Goal: Transaction & Acquisition: Purchase product/service

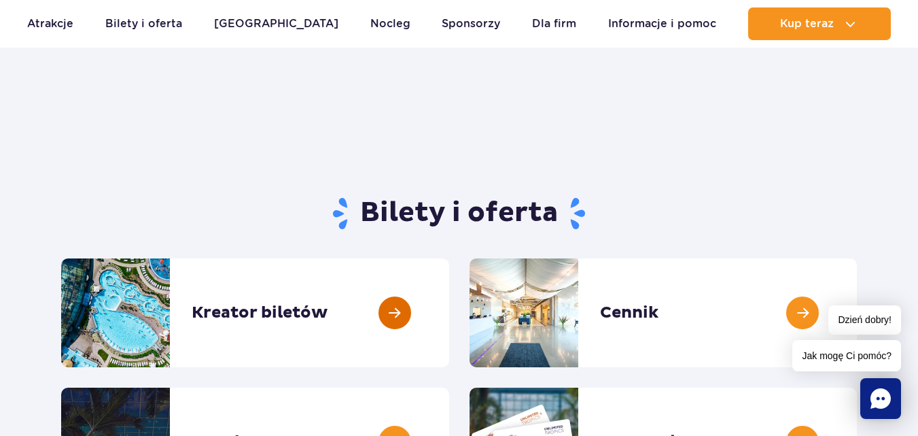
scroll to position [136, 0]
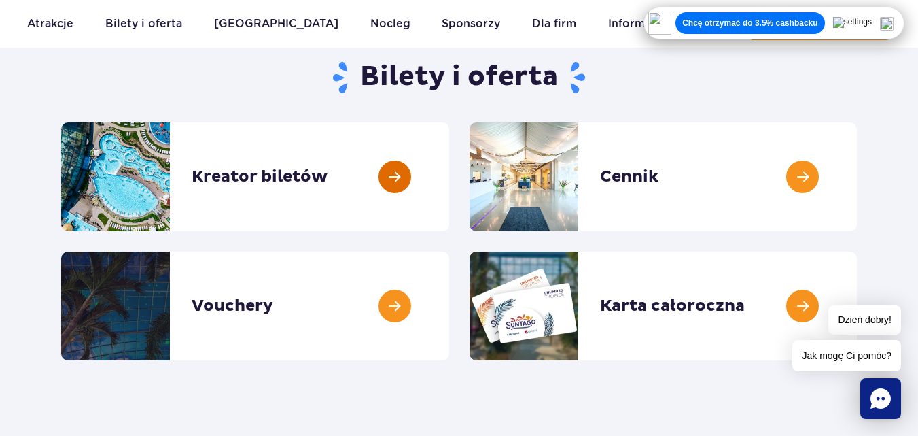
click at [449, 188] on link at bounding box center [449, 176] width 0 height 109
click at [857, 176] on link at bounding box center [857, 176] width 0 height 109
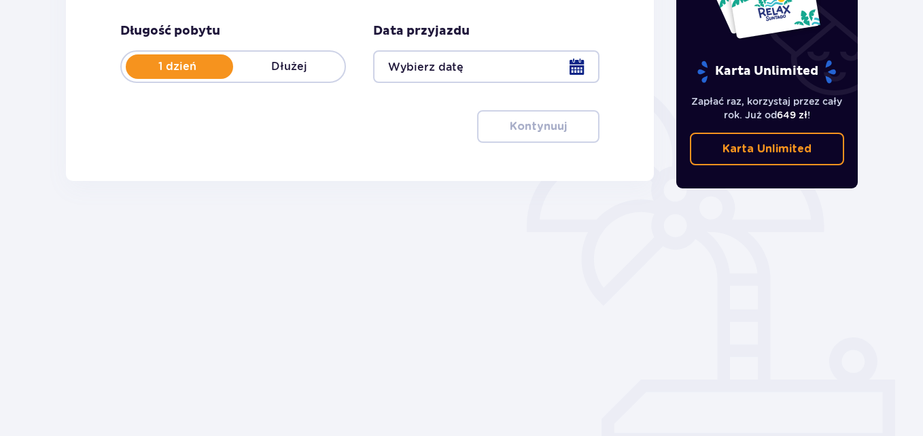
scroll to position [53, 0]
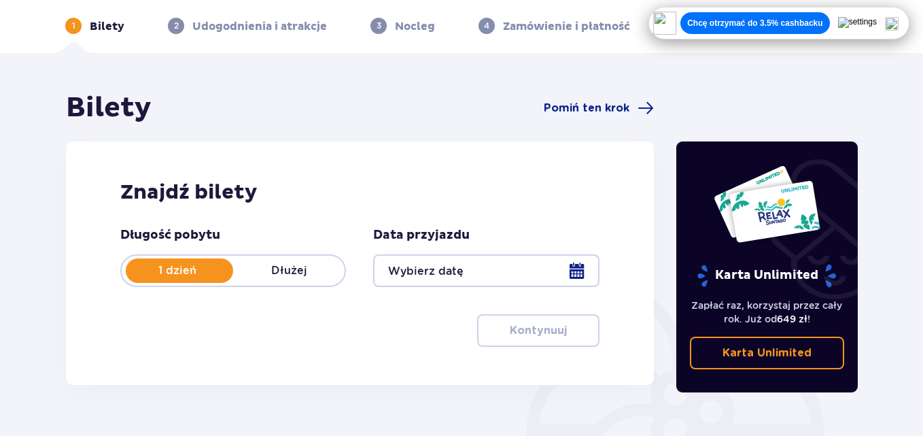
click at [404, 261] on div at bounding box center [486, 270] width 226 height 33
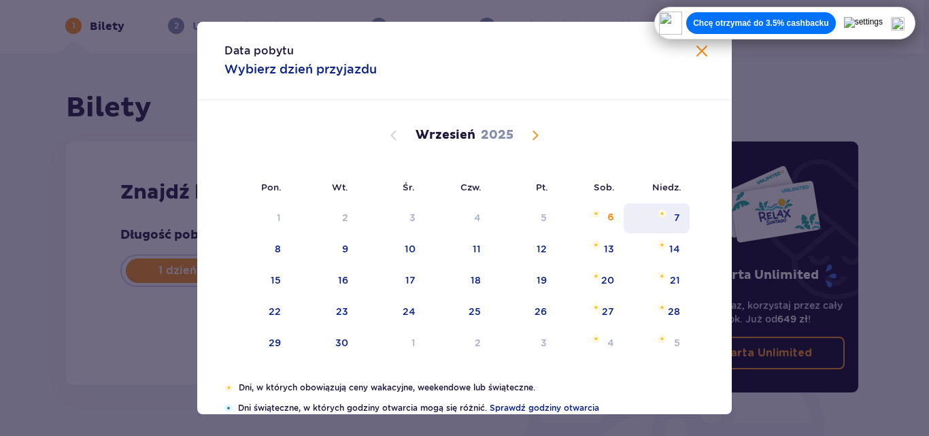
click at [680, 210] on div "7" at bounding box center [656, 218] width 66 height 30
click at [671, 217] on div "7" at bounding box center [656, 218] width 66 height 30
click at [703, 48] on span at bounding box center [701, 52] width 16 height 16
click at [663, 222] on div "Bilety Pomiń ten krok Znajdź bilety Długość pobytu 1 dzień Dłużej Data przyjazd…" at bounding box center [360, 246] width 610 height 310
click at [695, 58] on div "Bilety Pomiń ten krok Znajdź bilety Długość pobytu 1 dzień Dłużej Data przyjazd…" at bounding box center [461, 346] width 923 height 587
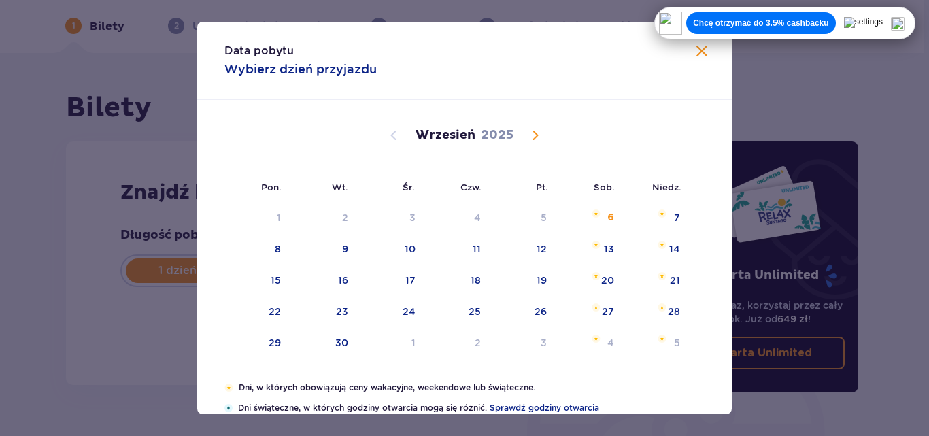
type input "[DATE]"
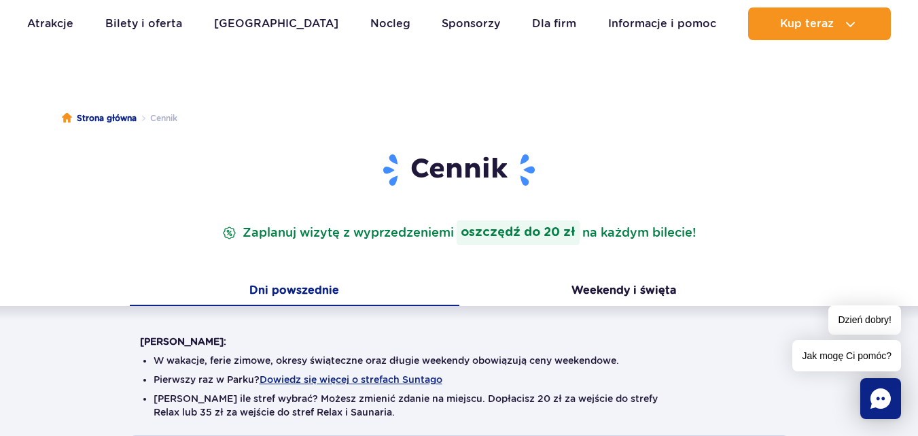
scroll to position [272, 0]
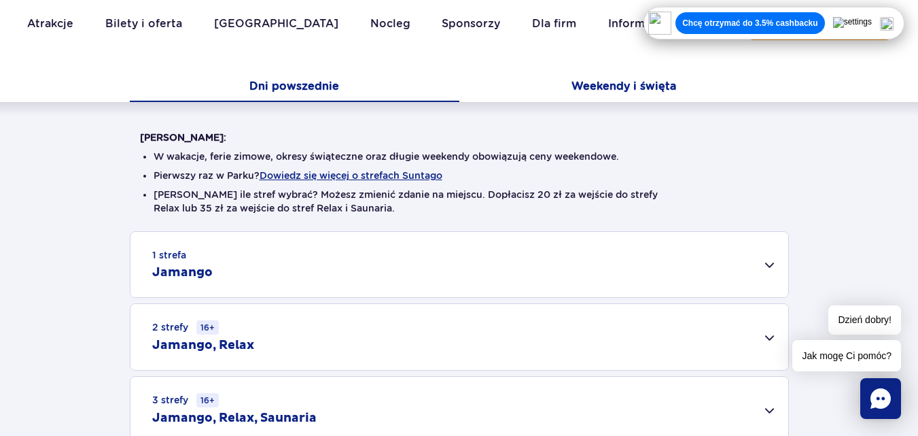
click at [575, 92] on button "Weekendy i święta" at bounding box center [625, 87] width 330 height 29
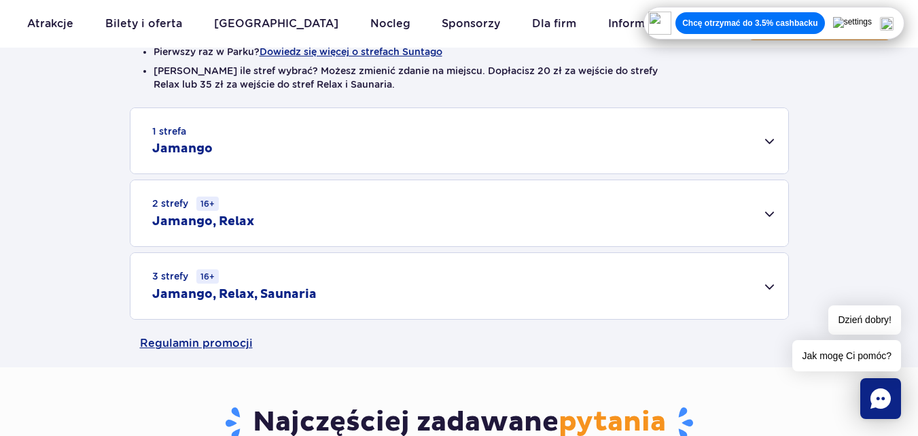
scroll to position [400, 0]
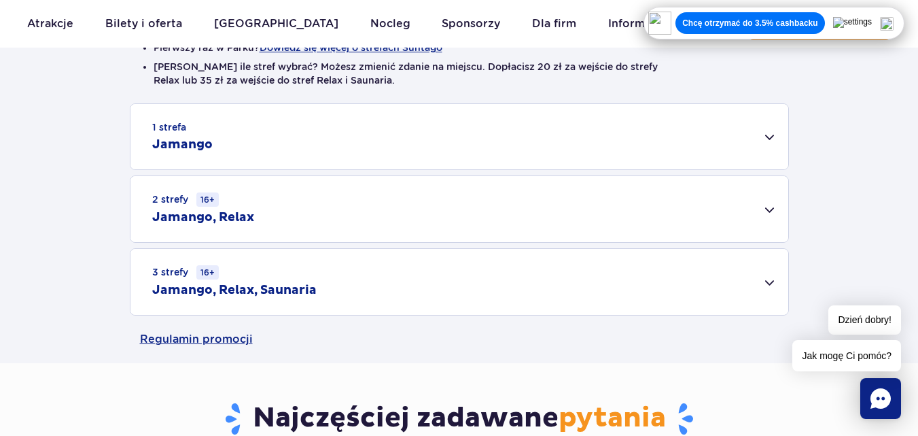
click at [761, 270] on div "3 strefy 16+ Jamango, Relax, Saunaria" at bounding box center [460, 282] width 658 height 66
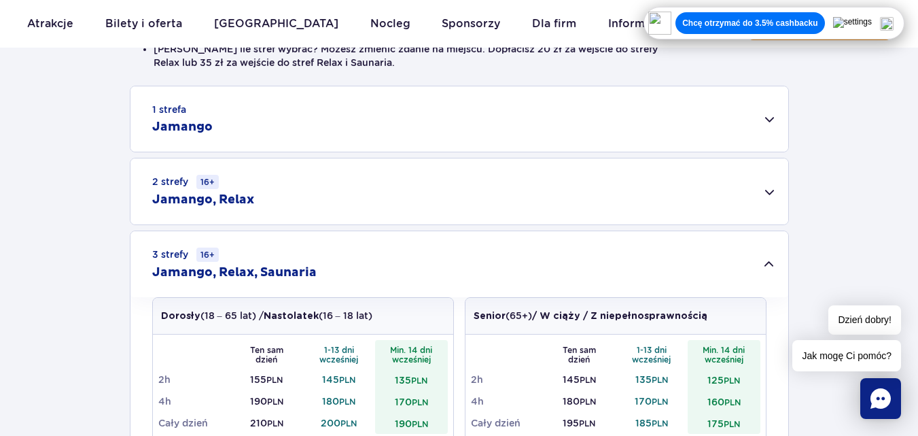
scroll to position [408, 0]
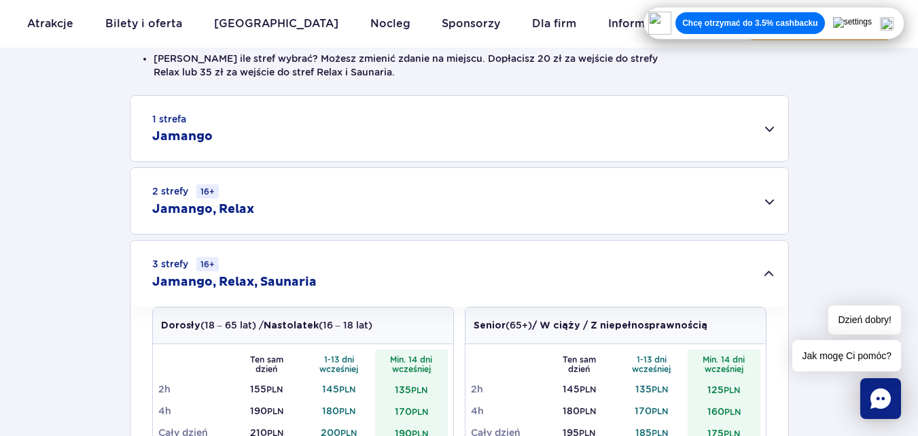
click at [770, 137] on div "1 strefa Jamango" at bounding box center [460, 128] width 658 height 65
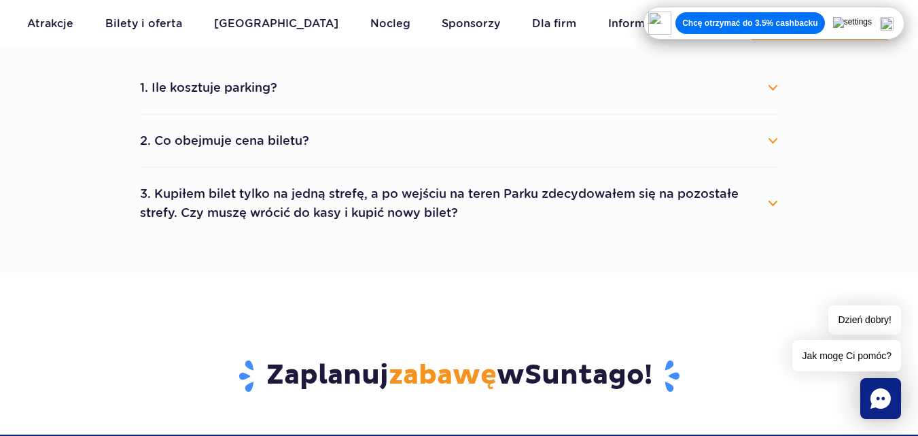
scroll to position [1484, 0]
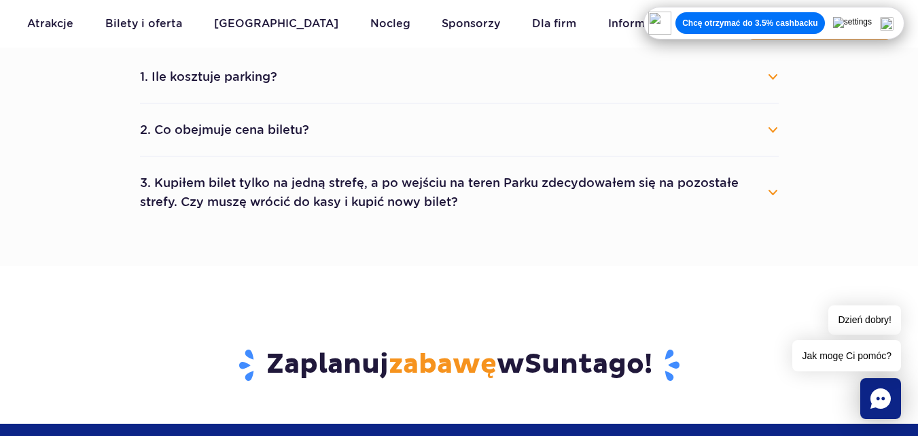
click at [770, 131] on button "2. Co obejmuje cena biletu?" at bounding box center [459, 130] width 639 height 30
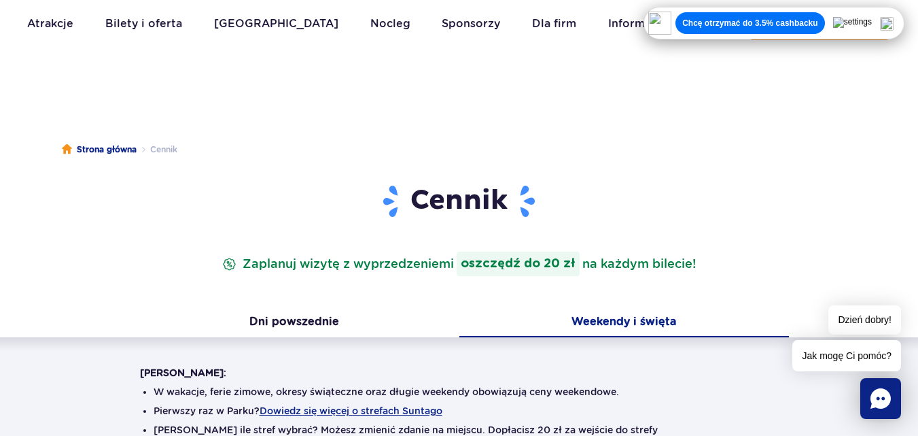
scroll to position [0, 0]
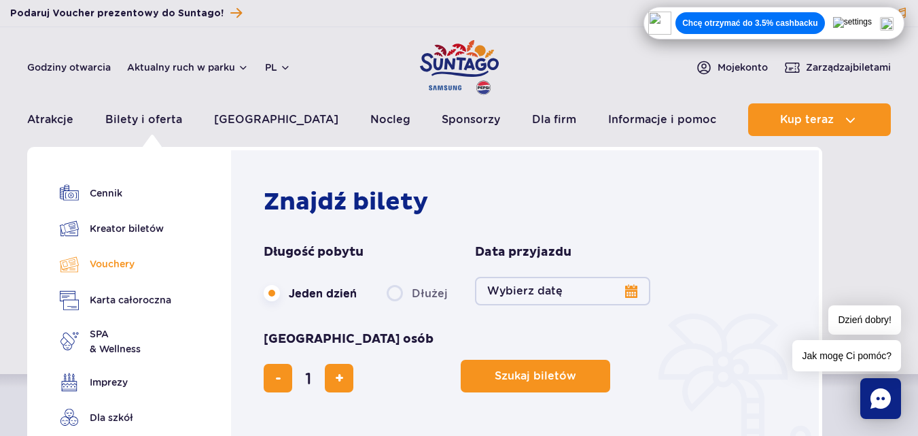
click at [117, 269] on link "Vouchery" at bounding box center [115, 264] width 111 height 20
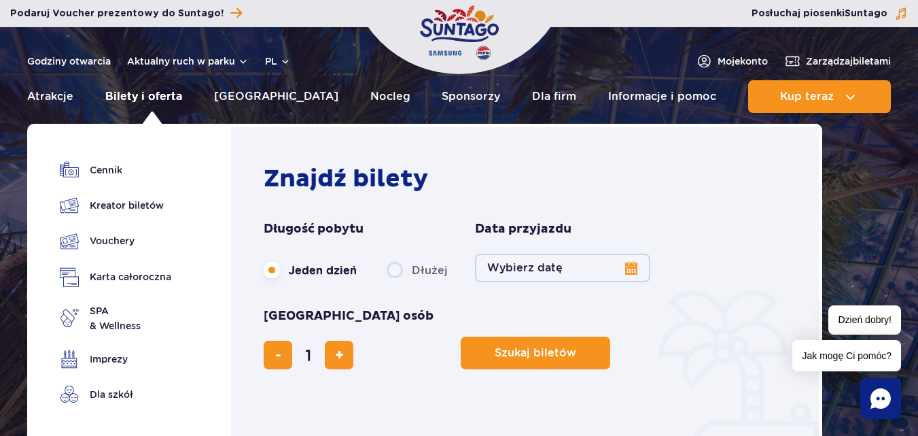
click at [167, 99] on link "Bilety i oferta" at bounding box center [143, 96] width 77 height 33
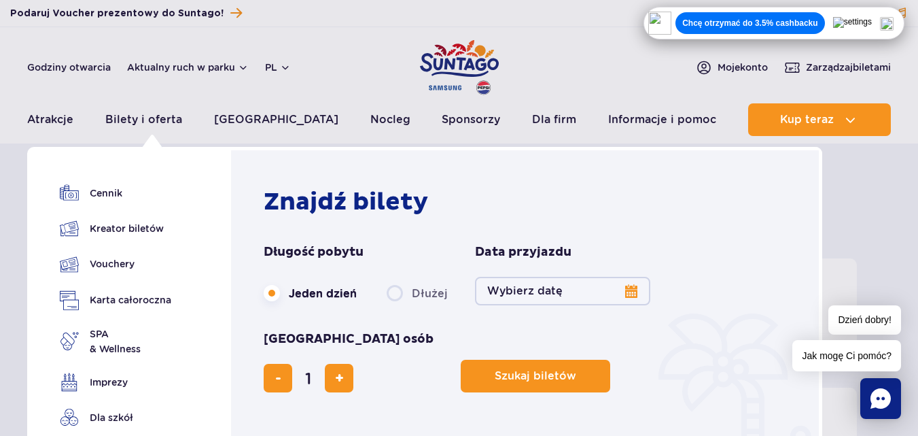
click at [551, 286] on button "Wybierz datę" at bounding box center [562, 291] width 175 height 29
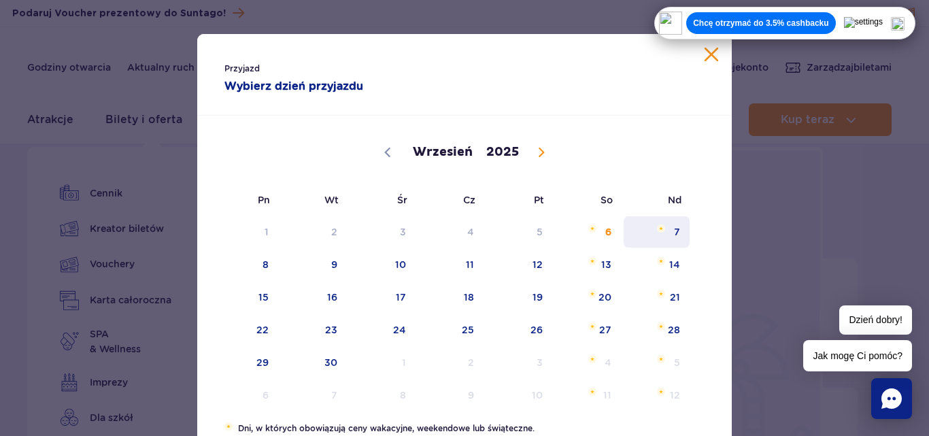
click at [659, 230] on span "Wrzesień 7, 2025" at bounding box center [661, 228] width 8 height 8
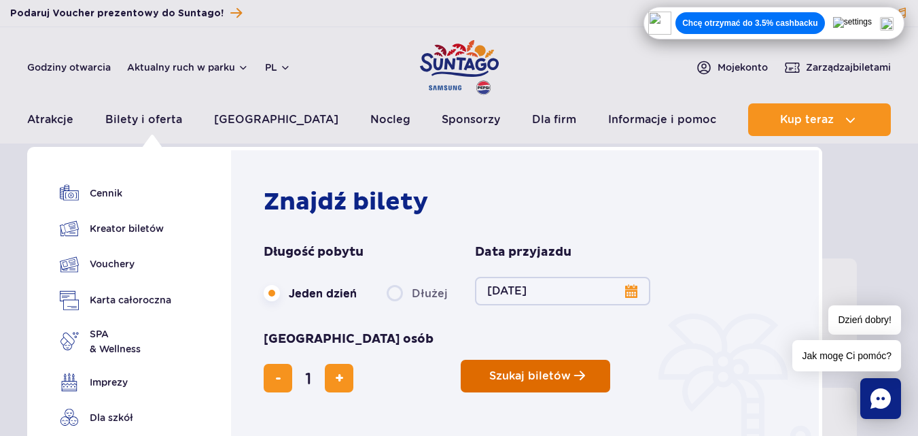
click at [461, 360] on button "Szukaj biletów" at bounding box center [536, 376] width 150 height 33
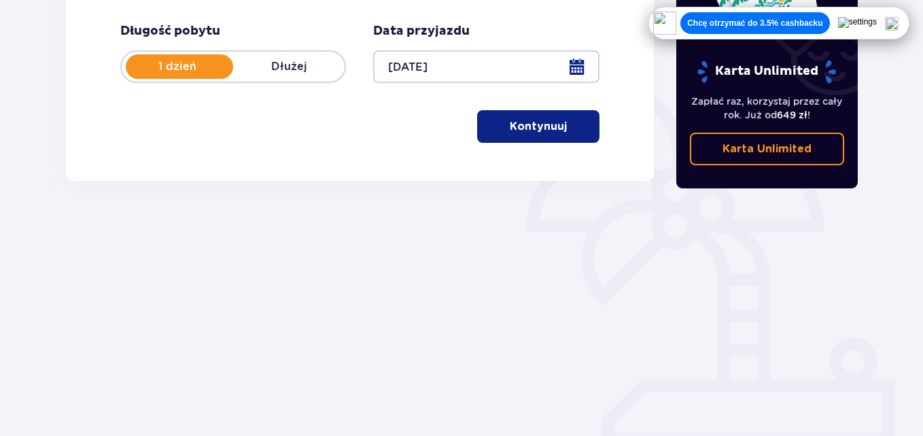
scroll to position [53, 0]
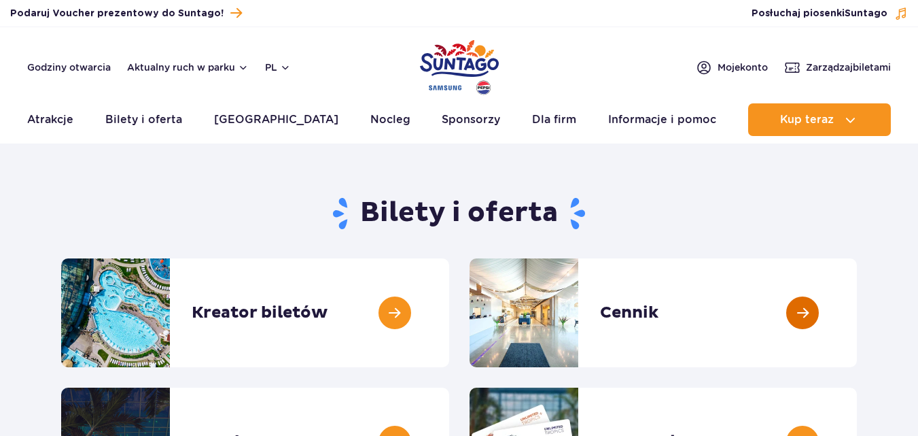
click at [857, 305] on link at bounding box center [857, 312] width 0 height 109
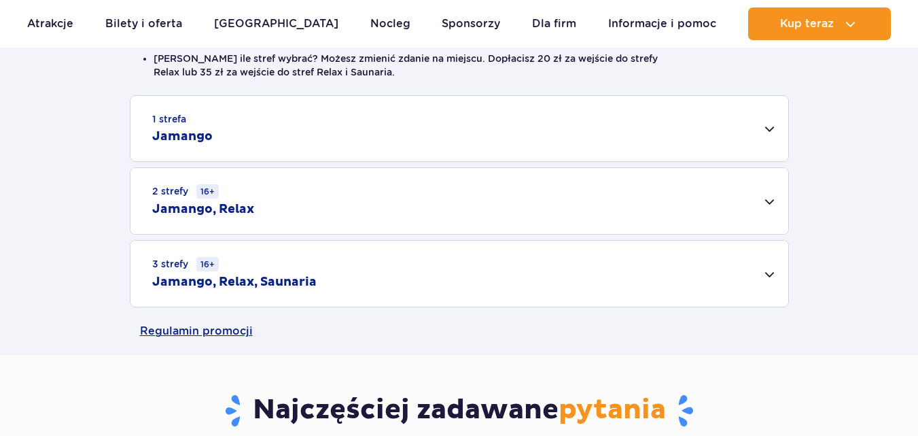
scroll to position [204, 0]
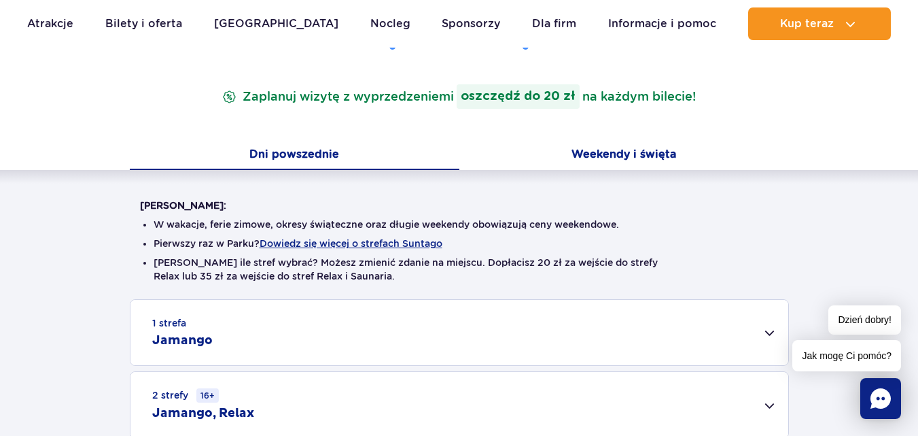
click at [642, 150] on button "Weekendy i święta" at bounding box center [625, 155] width 330 height 29
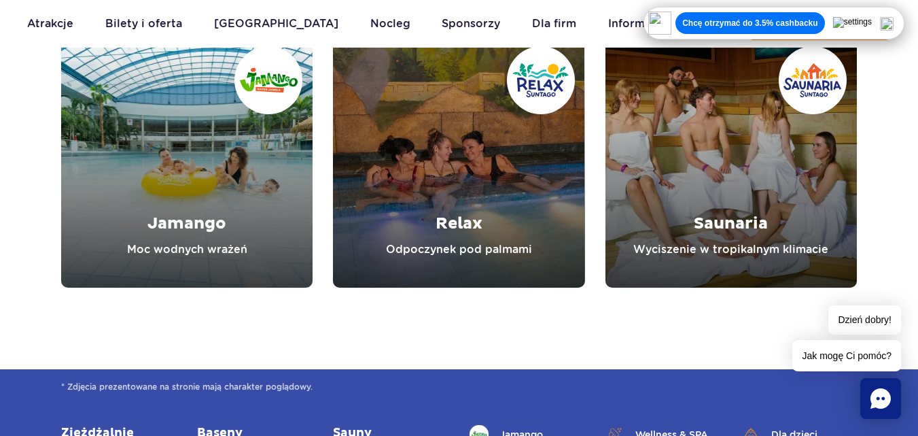
scroll to position [1372, 0]
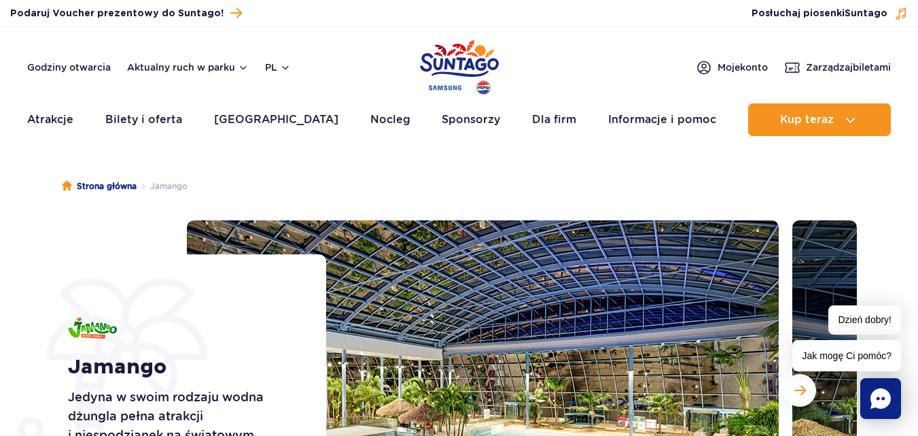
scroll to position [204, 0]
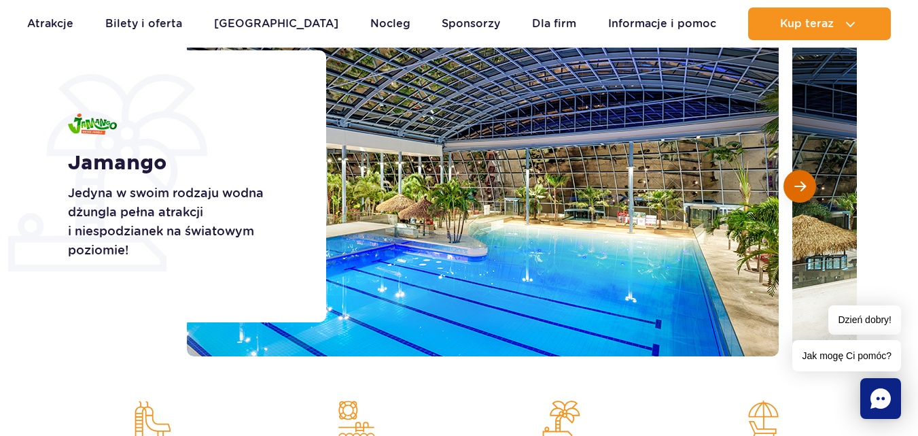
click at [810, 191] on button "Następny slajd" at bounding box center [800, 186] width 33 height 33
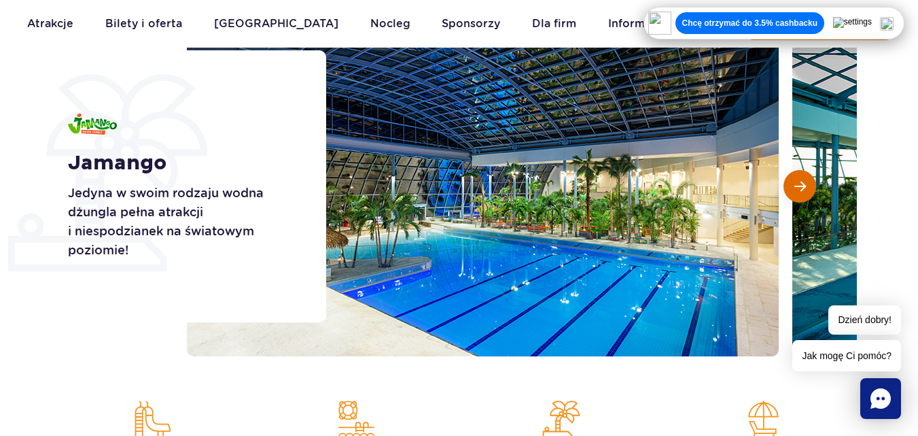
click at [810, 191] on button "Następny slajd" at bounding box center [800, 186] width 33 height 33
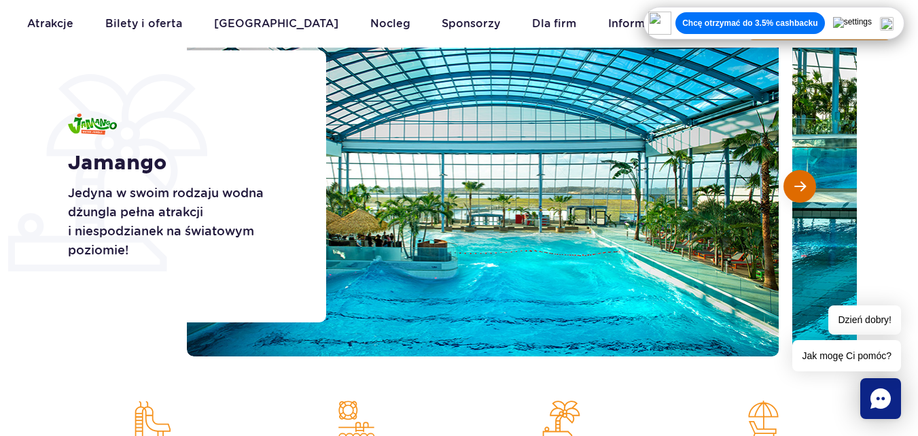
click at [810, 191] on button "Następny slajd" at bounding box center [800, 186] width 33 height 33
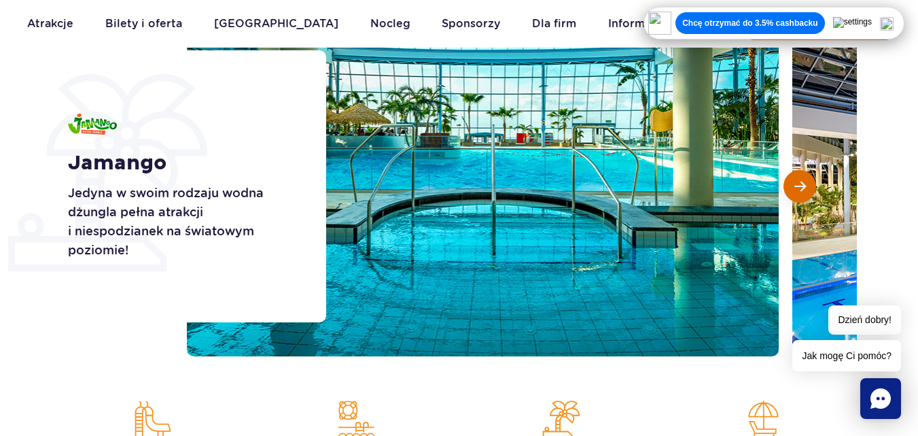
click at [810, 191] on button "Następny slajd" at bounding box center [800, 186] width 33 height 33
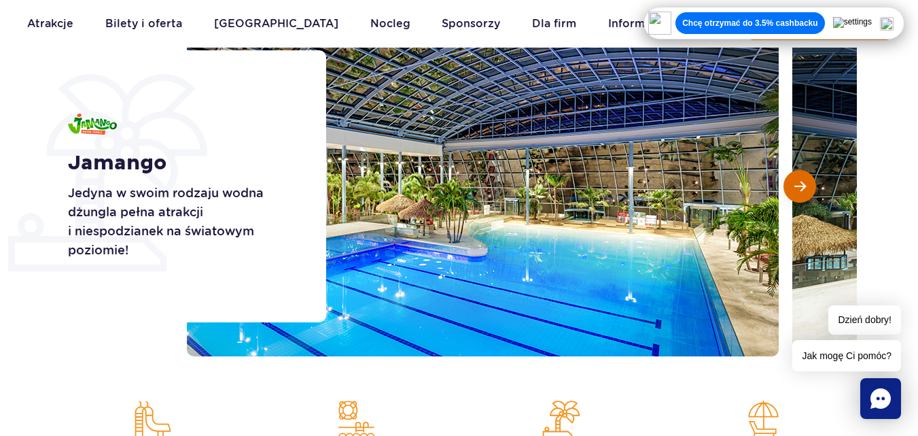
click at [810, 191] on button "Następny slajd" at bounding box center [800, 186] width 33 height 33
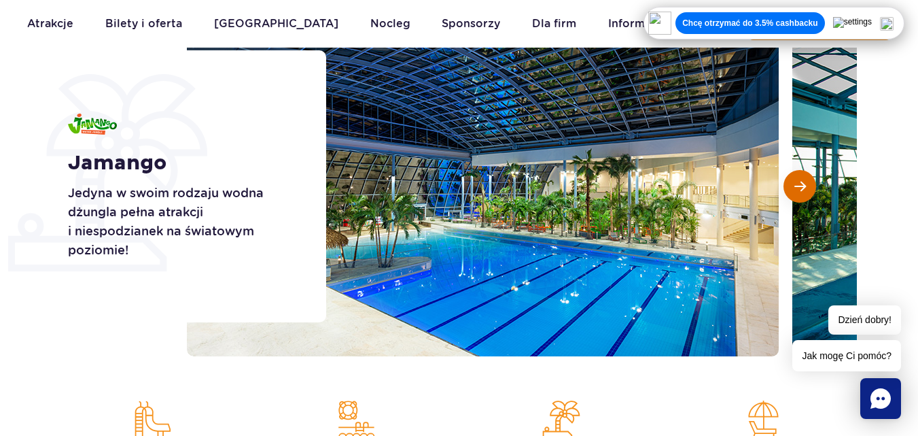
click at [810, 191] on button "Następny slajd" at bounding box center [800, 186] width 33 height 33
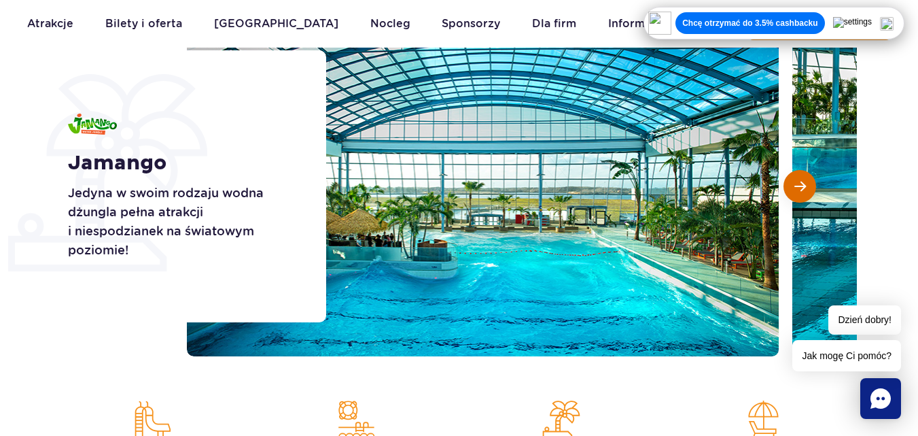
click at [810, 191] on button "Następny slajd" at bounding box center [800, 186] width 33 height 33
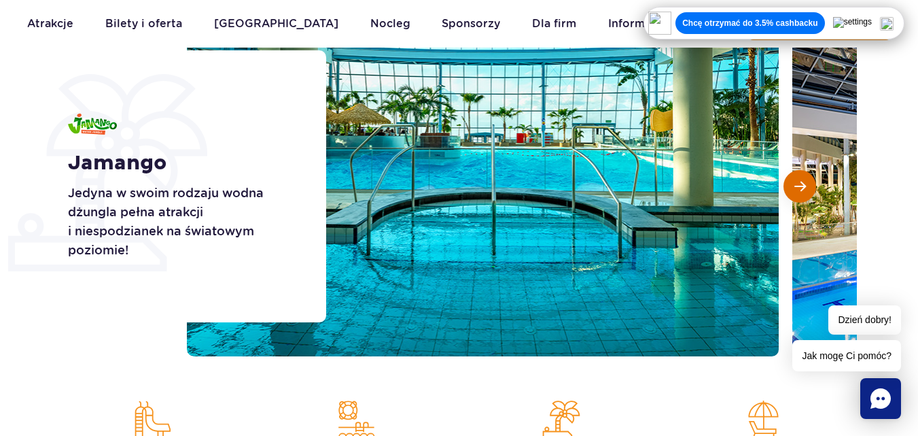
click at [810, 191] on button "Następny slajd" at bounding box center [800, 186] width 33 height 33
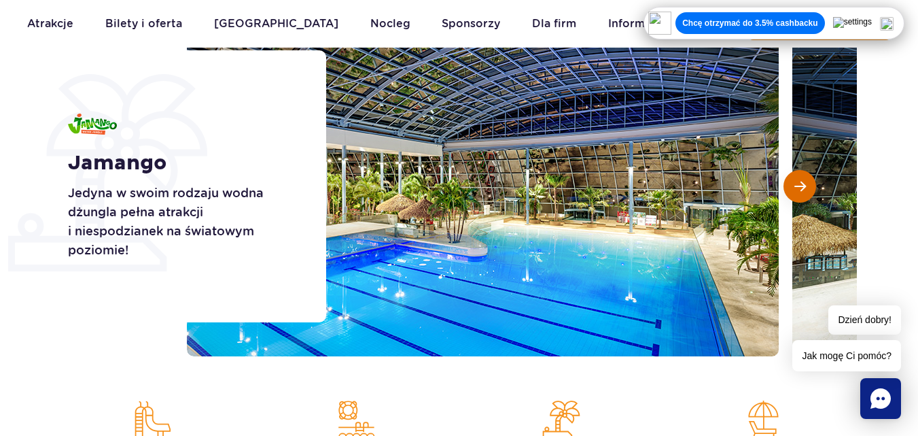
click at [810, 191] on button "Następny slajd" at bounding box center [800, 186] width 33 height 33
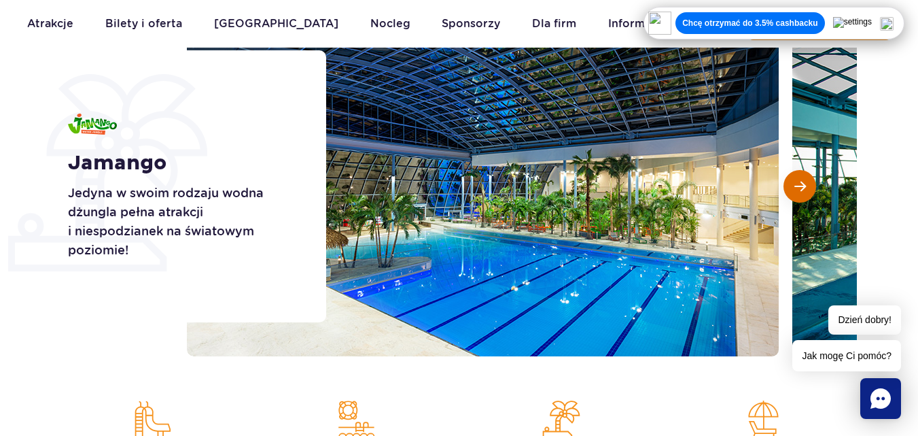
click at [810, 191] on button "Następny slajd" at bounding box center [800, 186] width 33 height 33
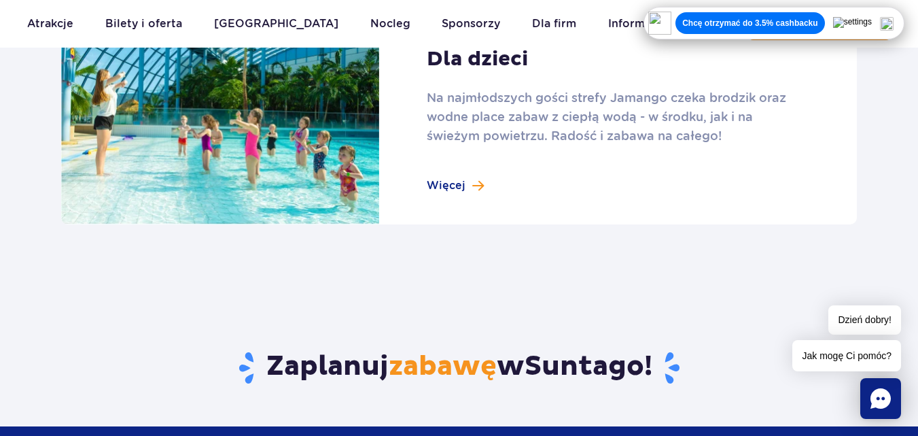
scroll to position [1911, 0]
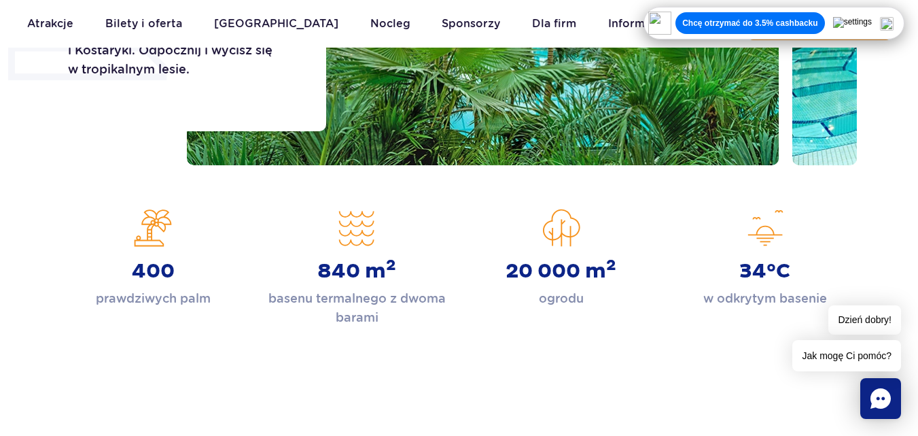
scroll to position [409, 0]
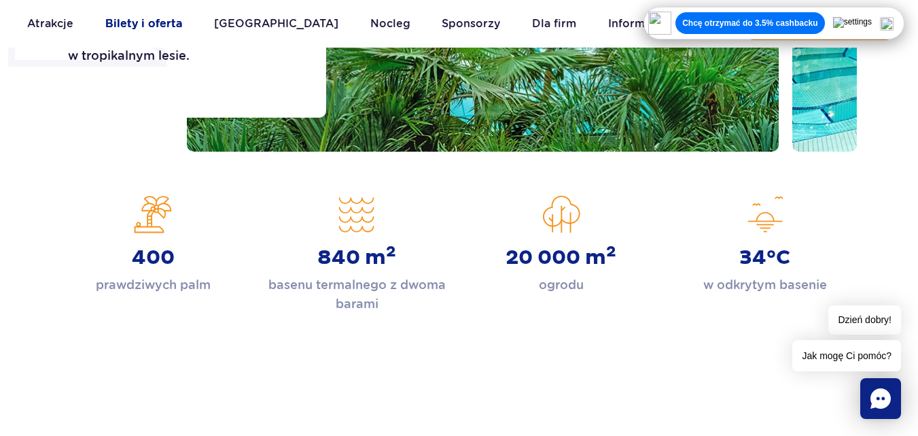
click at [140, 20] on link "Bilety i oferta" at bounding box center [143, 23] width 77 height 33
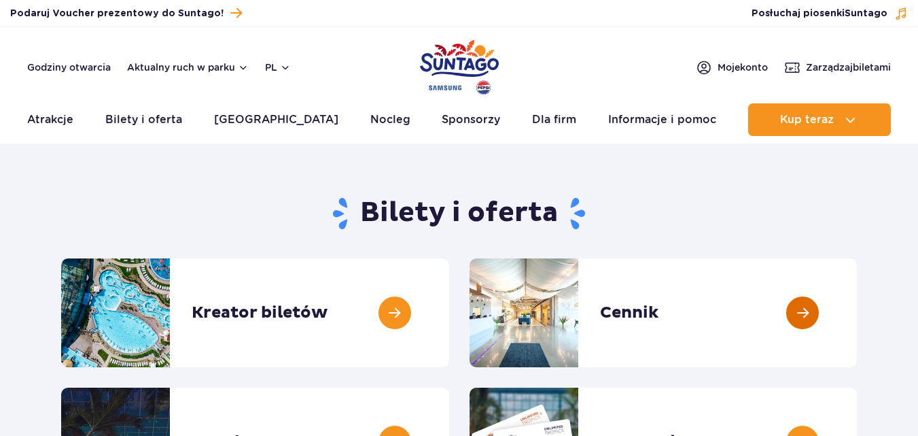
click at [857, 313] on link at bounding box center [857, 312] width 0 height 109
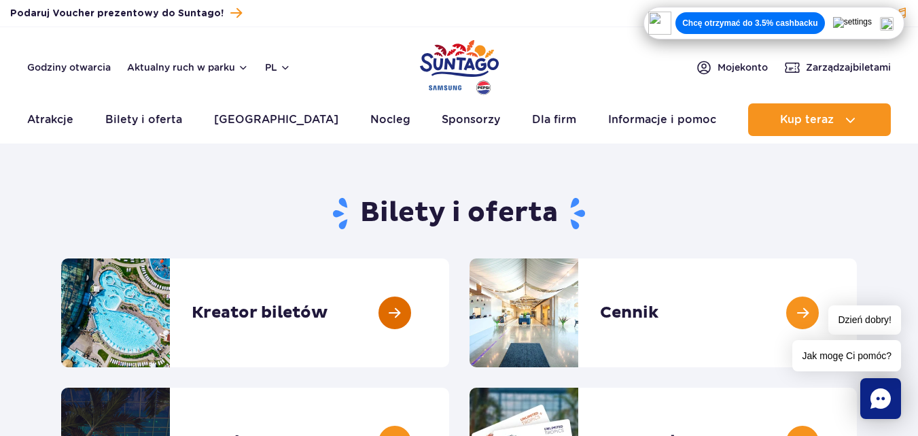
click at [449, 315] on link at bounding box center [449, 312] width 0 height 109
click at [449, 301] on link at bounding box center [449, 312] width 0 height 109
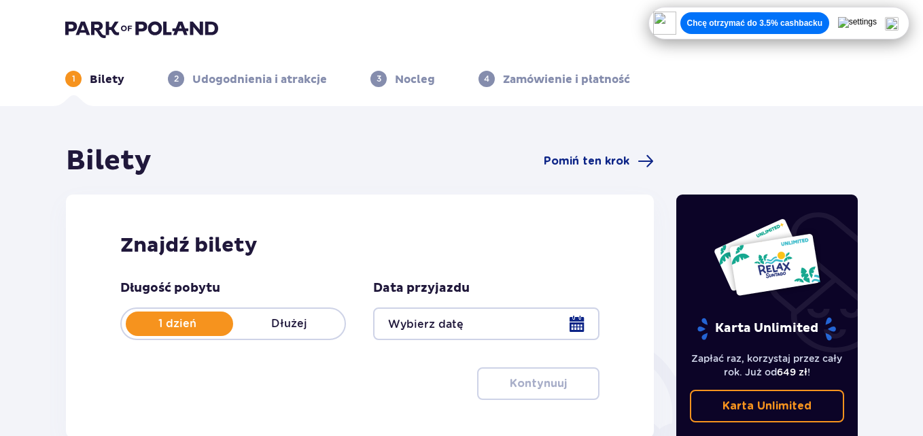
scroll to position [77, 0]
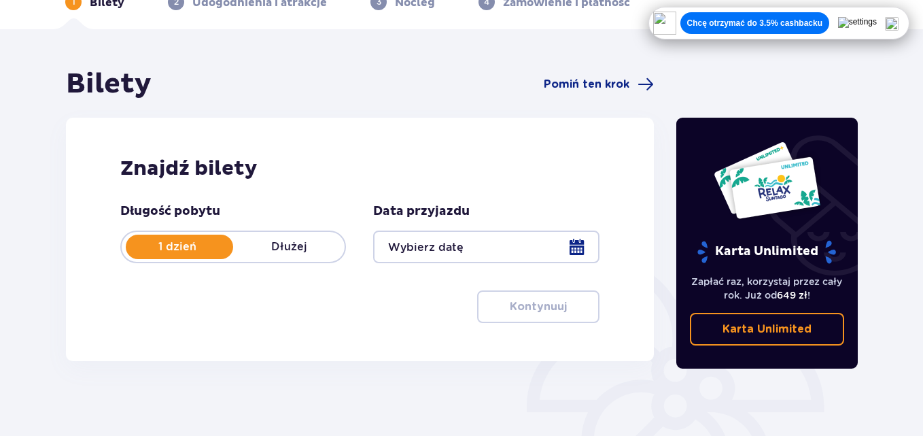
click at [541, 261] on div at bounding box center [486, 246] width 226 height 33
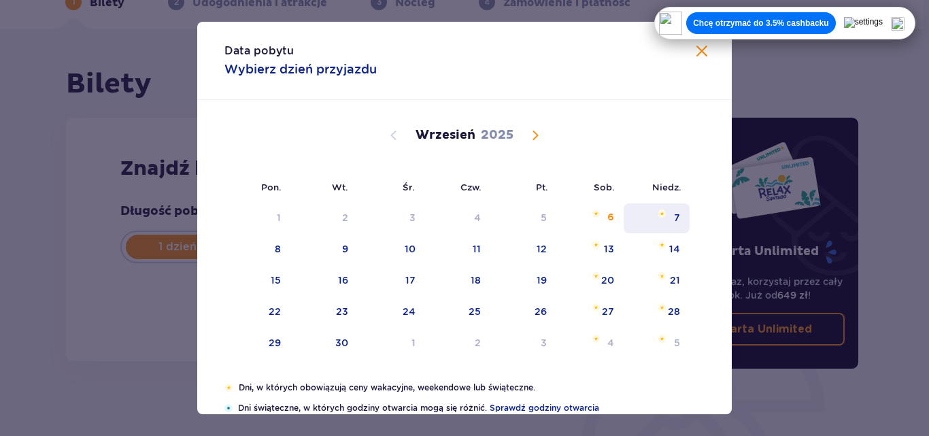
click at [674, 215] on div "7" at bounding box center [677, 218] width 6 height 14
type input "[DATE]"
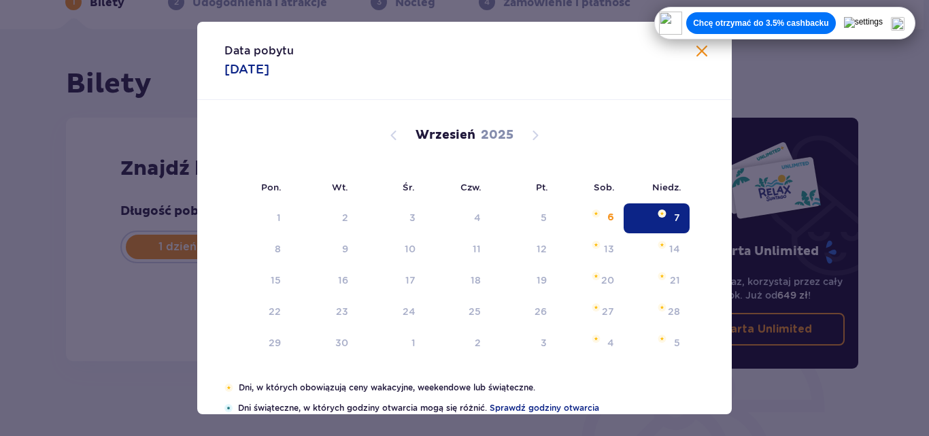
click at [668, 213] on div "Karta Unlimited Zapłać raz, korzystaj przez cały rok. Już od 649 zł ! Karta Unl…" at bounding box center [768, 300] width 204 height 467
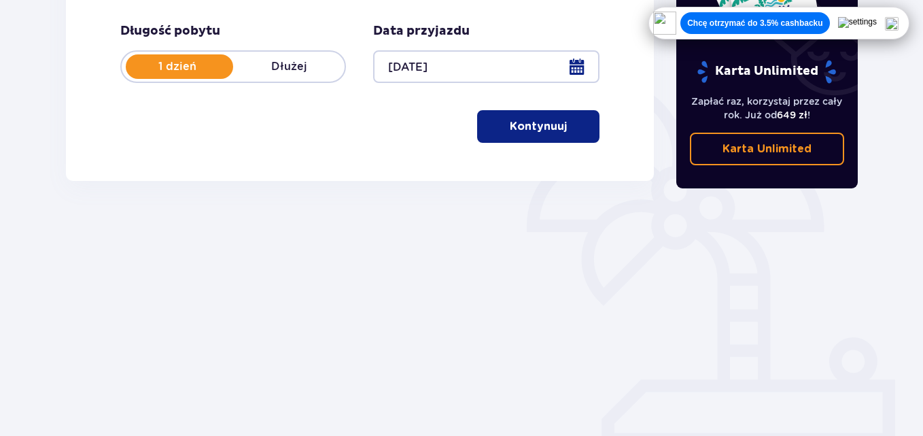
scroll to position [53, 0]
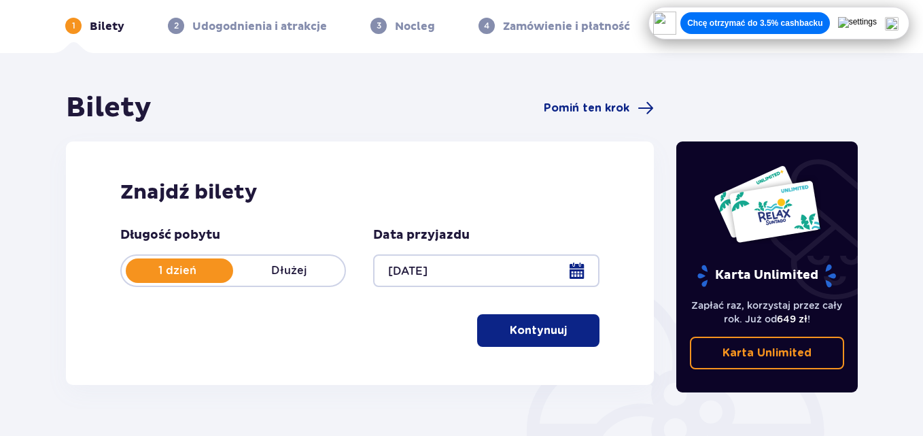
click at [555, 328] on p "Kontynuuj" at bounding box center [538, 330] width 57 height 15
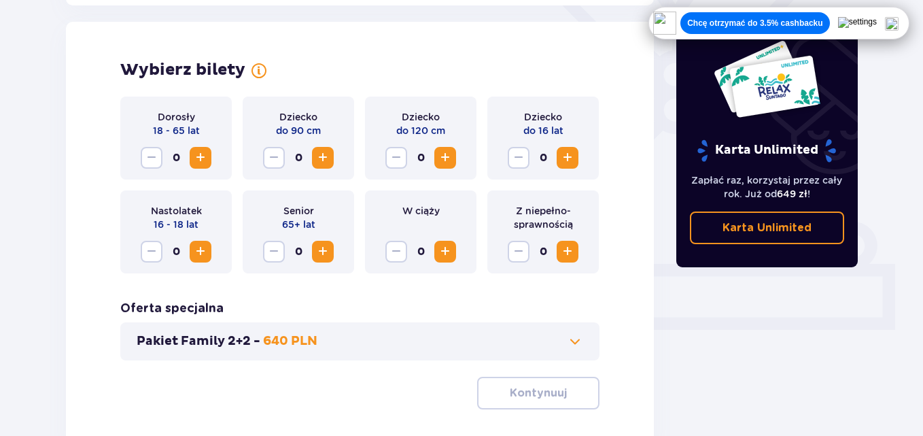
scroll to position [378, 0]
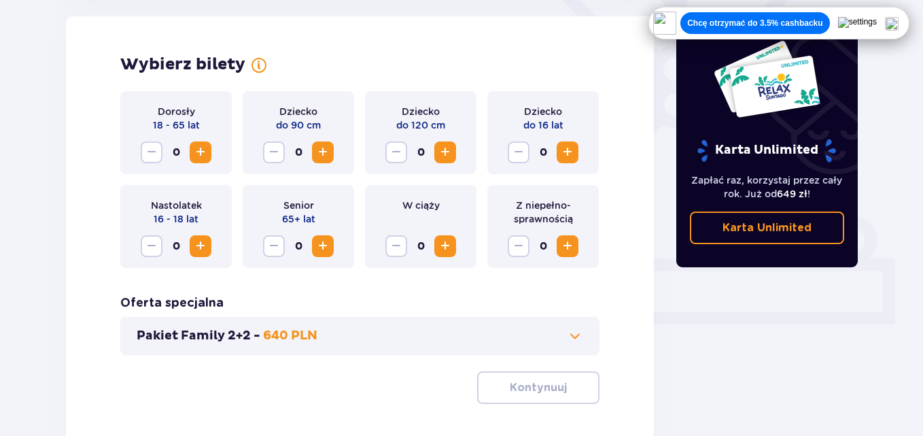
click at [199, 152] on span "Increase" at bounding box center [200, 152] width 16 height 16
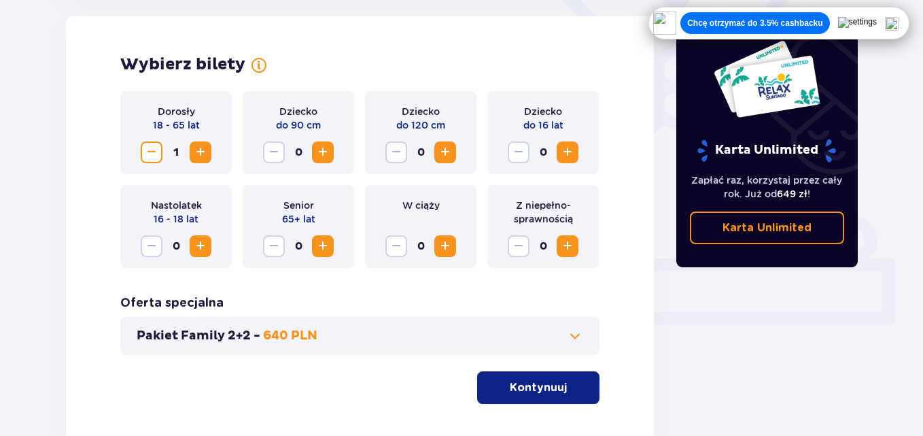
click at [199, 152] on span "Increase" at bounding box center [200, 152] width 16 height 16
click at [571, 145] on span "Increase" at bounding box center [567, 152] width 16 height 16
click at [532, 337] on button "Pakiet Family 2+2 - 640 PLN" at bounding box center [360, 336] width 447 height 16
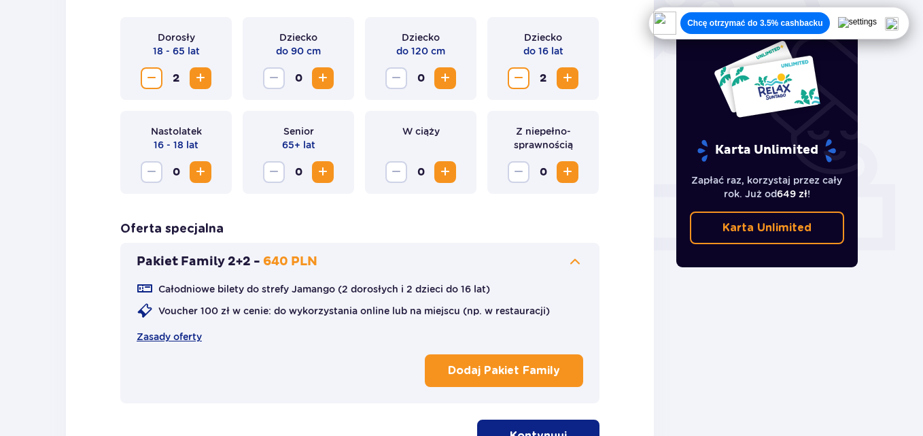
scroll to position [520, 0]
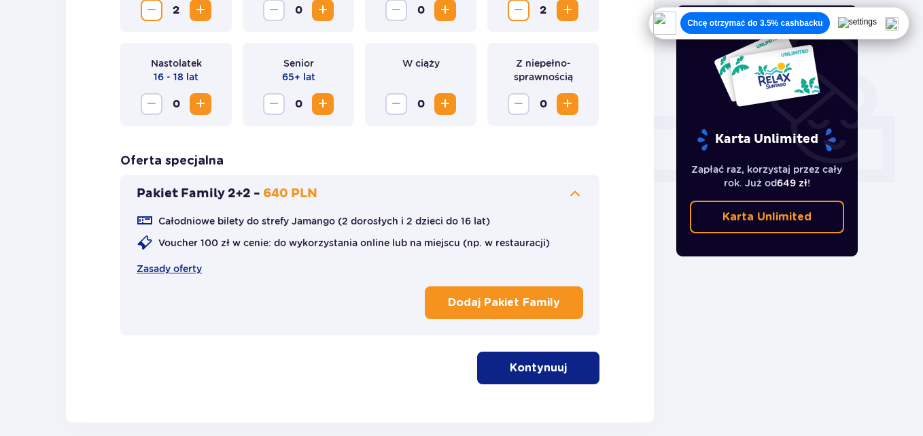
click at [522, 376] on button "Kontynuuj" at bounding box center [538, 367] width 122 height 33
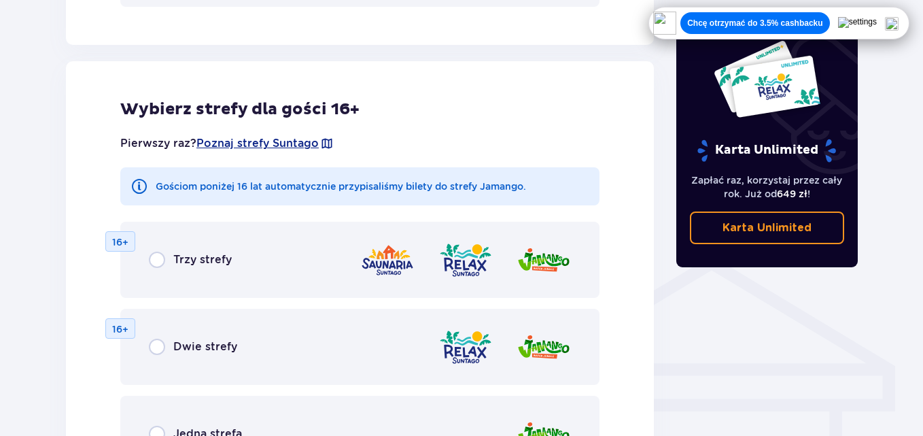
scroll to position [877, 0]
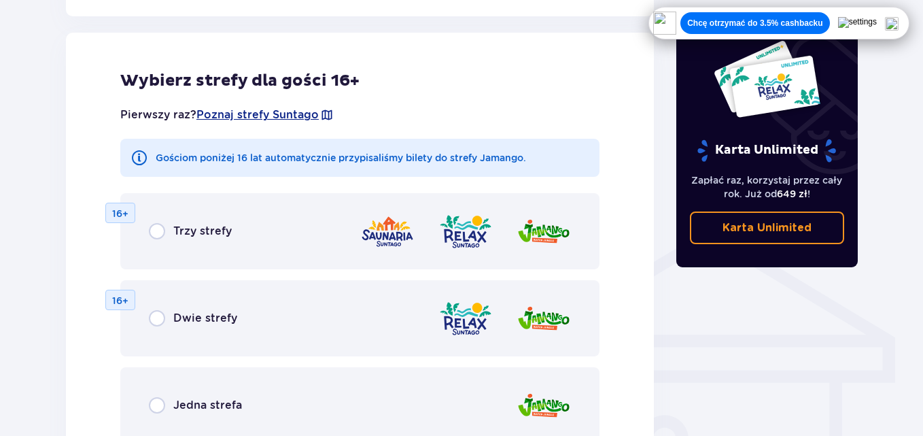
click at [182, 324] on p "Dwie strefy" at bounding box center [205, 318] width 64 height 15
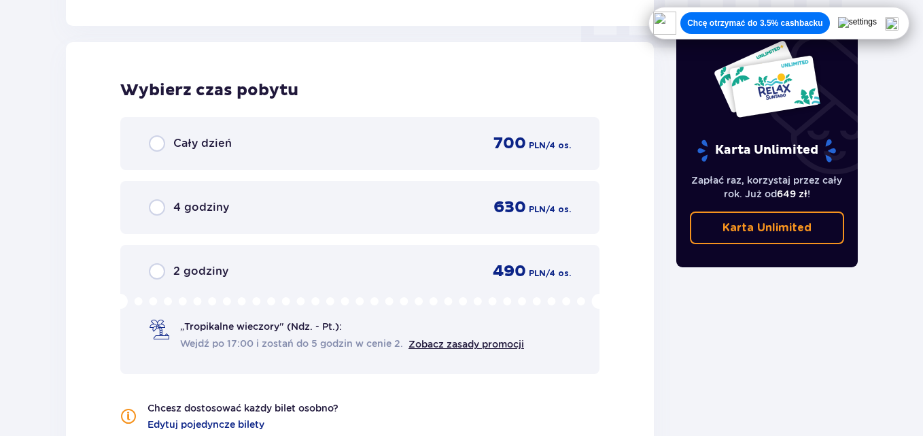
scroll to position [1399, 0]
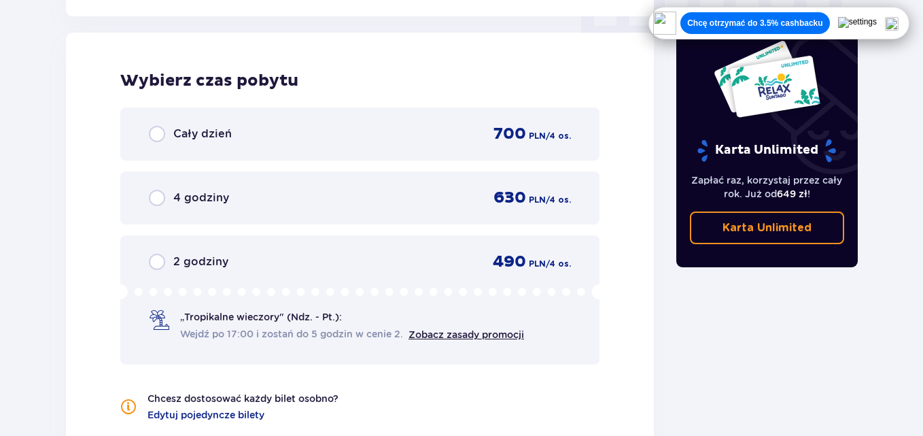
click at [221, 202] on p "4 godziny" at bounding box center [201, 197] width 56 height 15
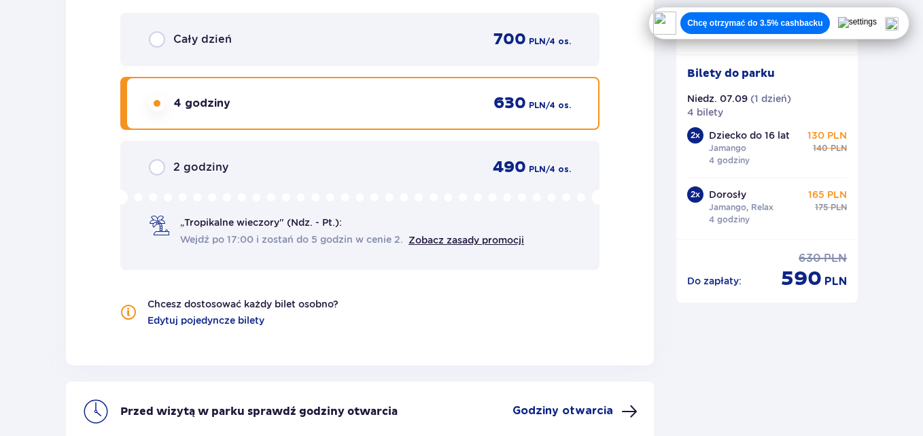
scroll to position [1358, 0]
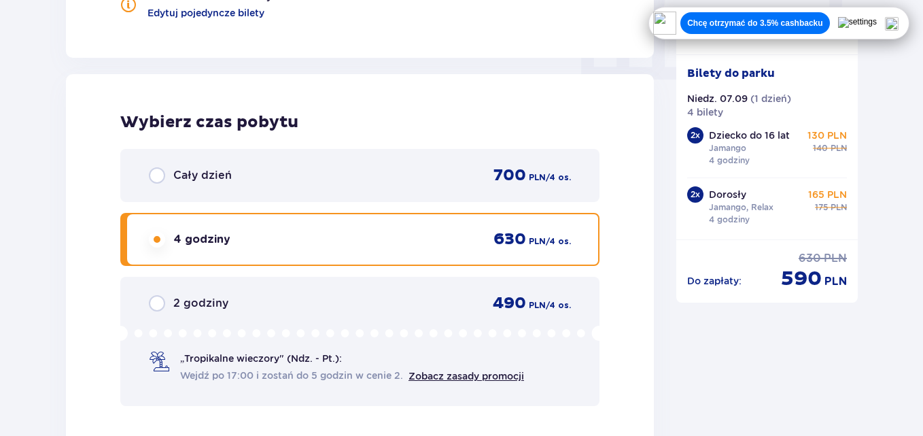
click at [186, 179] on p "Cały dzień" at bounding box center [202, 175] width 58 height 15
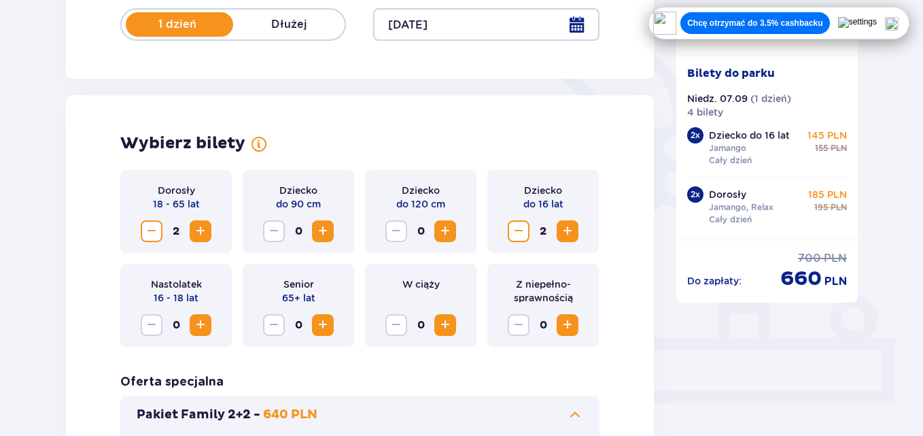
scroll to position [489, 0]
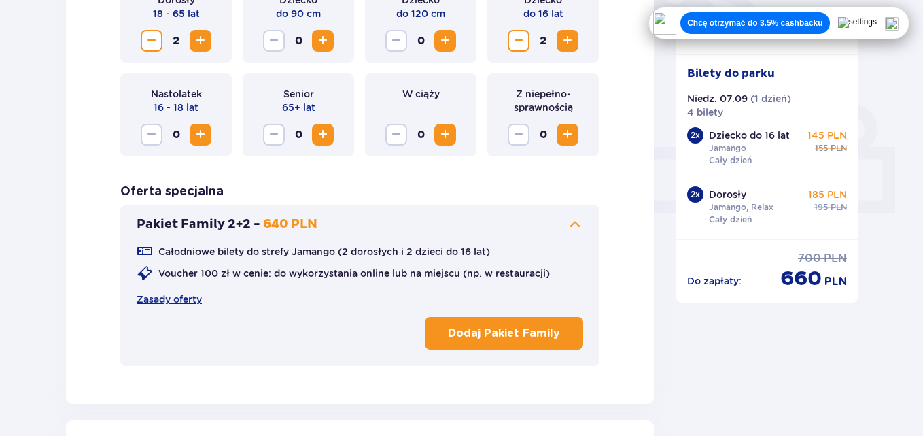
click at [517, 331] on p "Dodaj Pakiet Family" at bounding box center [504, 333] width 112 height 15
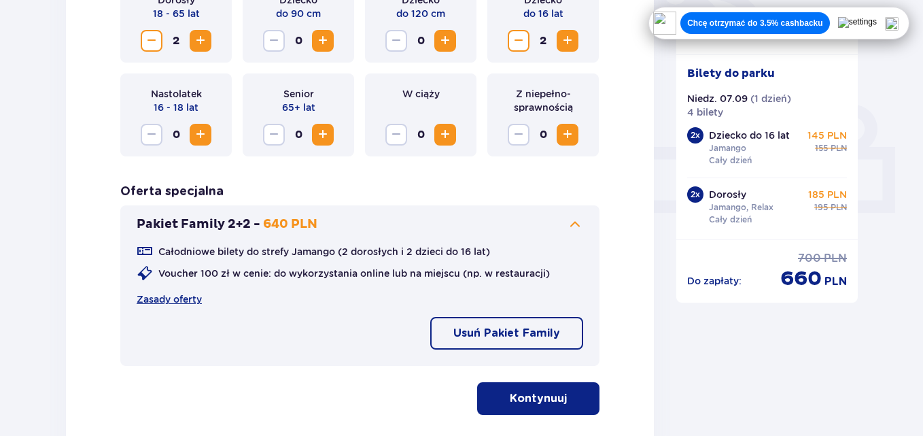
click at [525, 396] on p "Kontynuuj" at bounding box center [538, 398] width 57 height 15
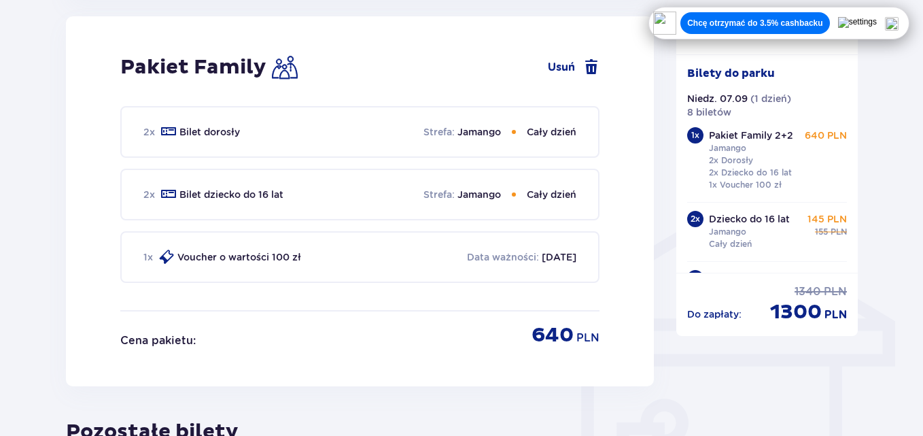
scroll to position [759, 0]
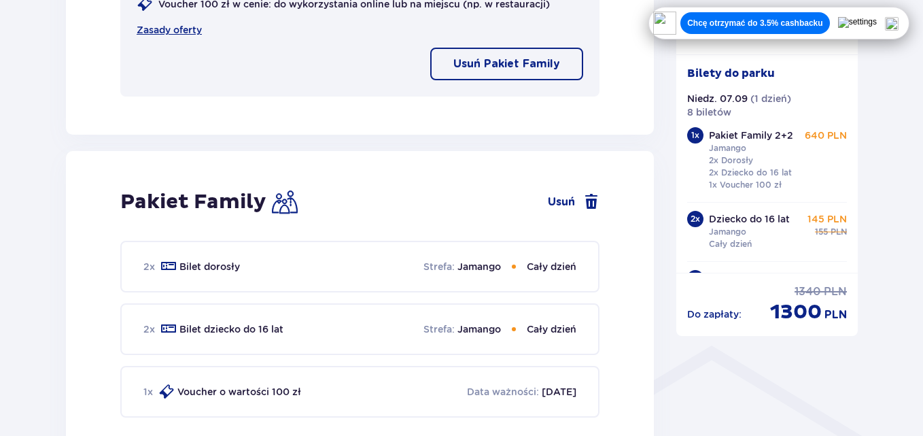
click at [475, 61] on p "Usuń Pakiet Family" at bounding box center [506, 63] width 107 height 15
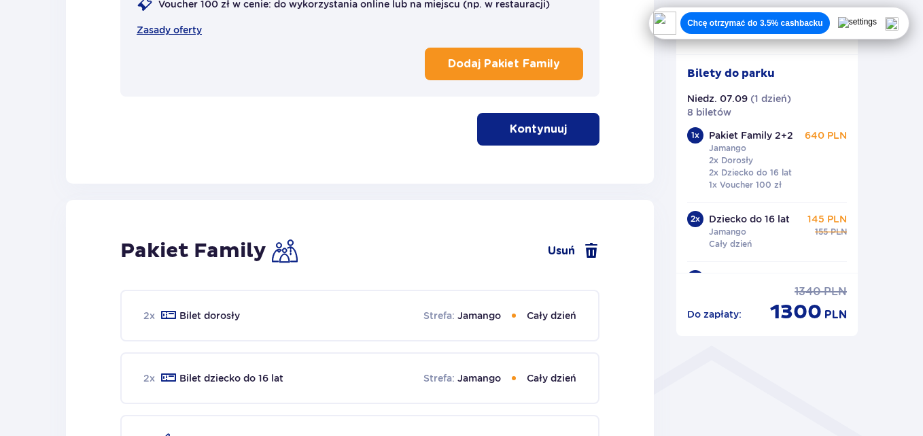
click at [566, 248] on link "Usuń" at bounding box center [574, 251] width 52 height 16
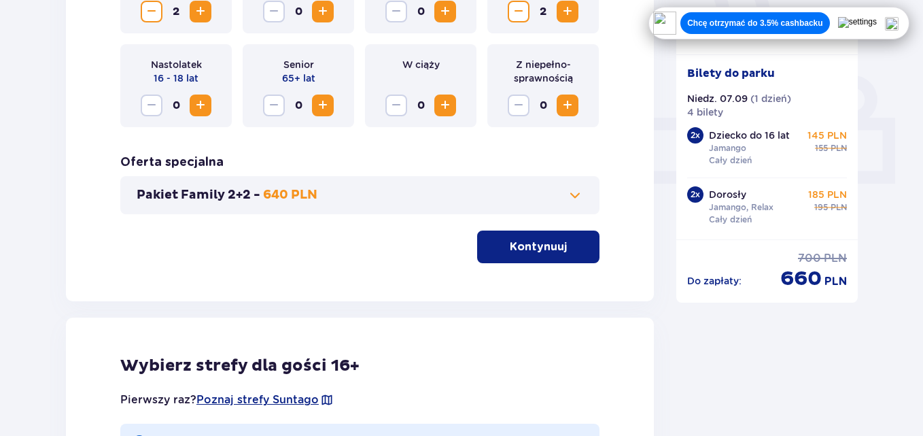
scroll to position [522, 0]
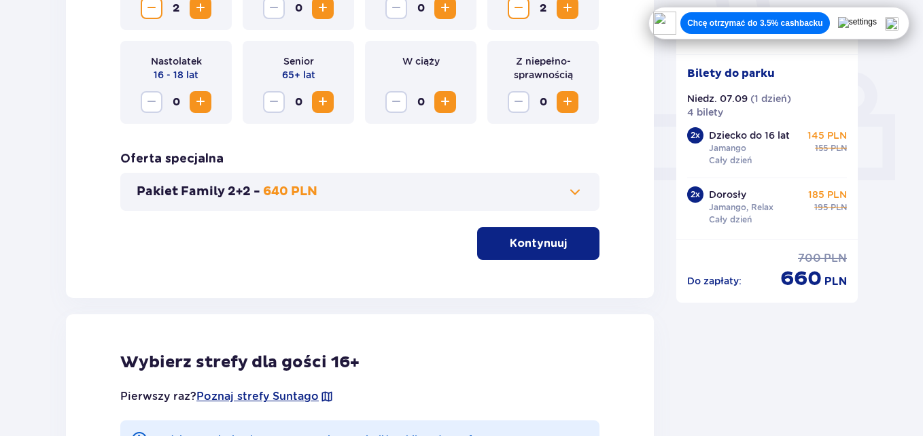
click at [571, 235] on span "button" at bounding box center [570, 243] width 16 height 16
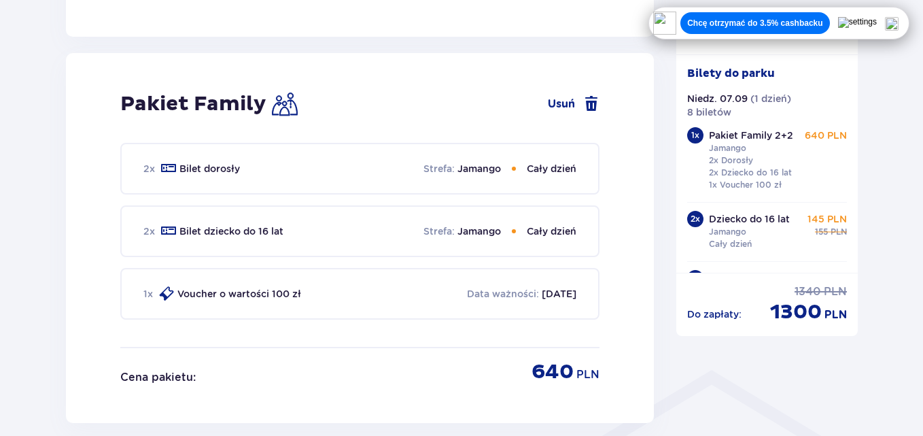
scroll to position [771, 0]
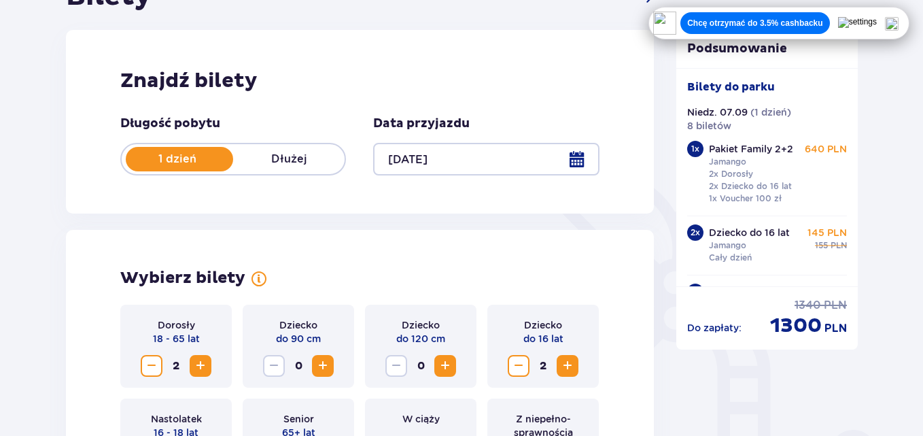
scroll to position [160, 0]
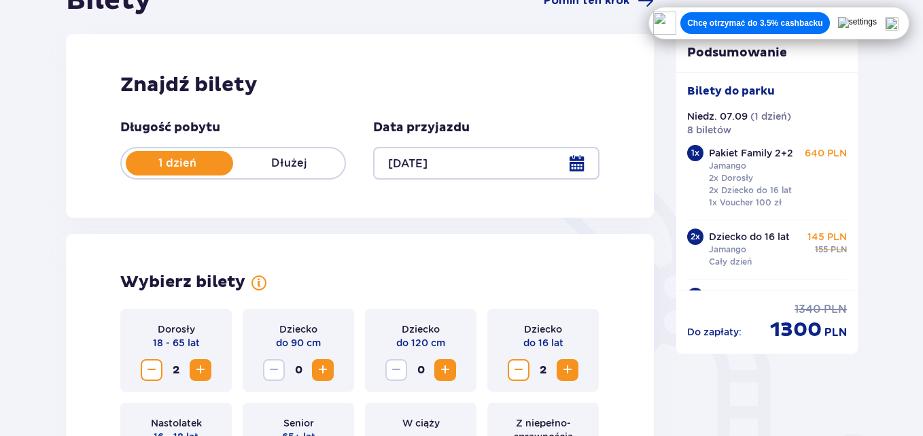
click at [923, 74] on html "1 Bilety 2 Udogodnienia i atrakcje 3 Nocleg 4 Zamówienie i płatność Bilety Pomi…" at bounding box center [461, 58] width 923 height 436
click at [808, 59] on p "Podsumowanie" at bounding box center [767, 53] width 182 height 16
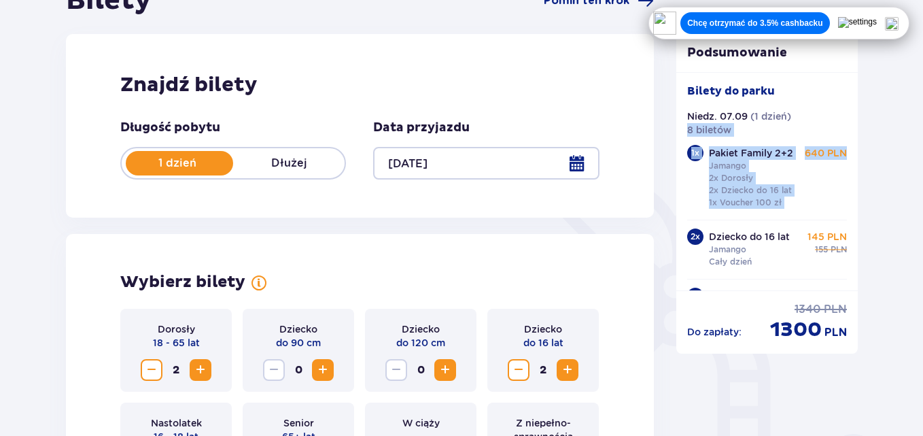
drag, startPoint x: 860, startPoint y: 135, endPoint x: 861, endPoint y: 149, distance: 14.3
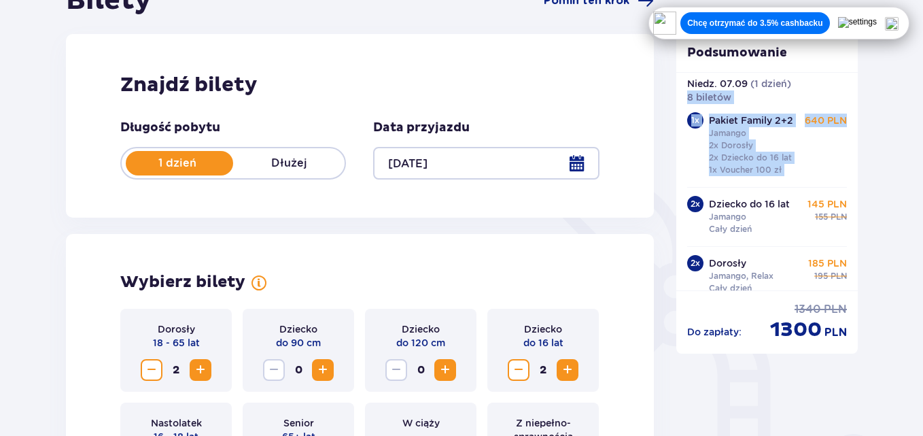
scroll to position [50, 0]
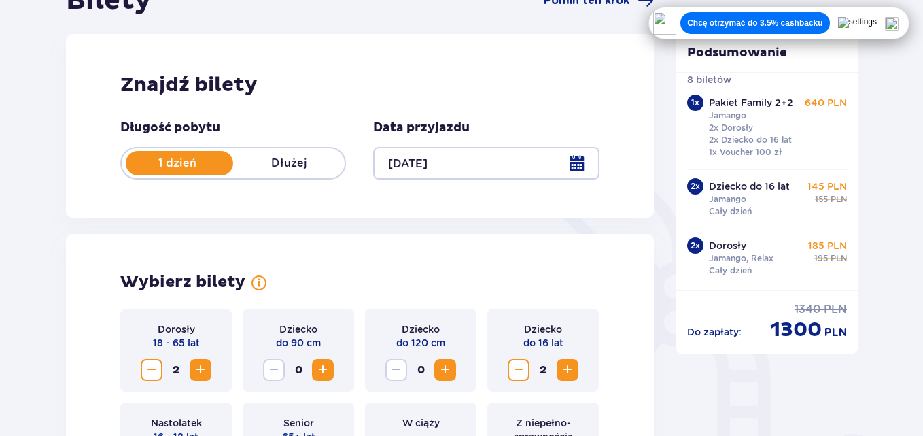
click at [695, 247] on div "2 x" at bounding box center [695, 245] width 16 height 16
drag, startPoint x: 695, startPoint y: 182, endPoint x: 695, endPoint y: 173, distance: 8.9
click at [695, 179] on div "2 x" at bounding box center [695, 186] width 16 height 16
click at [701, 112] on div "1 x Pakiet Family 2+2 Jamango 2x Dorosły 2x Dziecko do 16 lat 1x Voucher 100 zł…" at bounding box center [767, 127] width 160 height 67
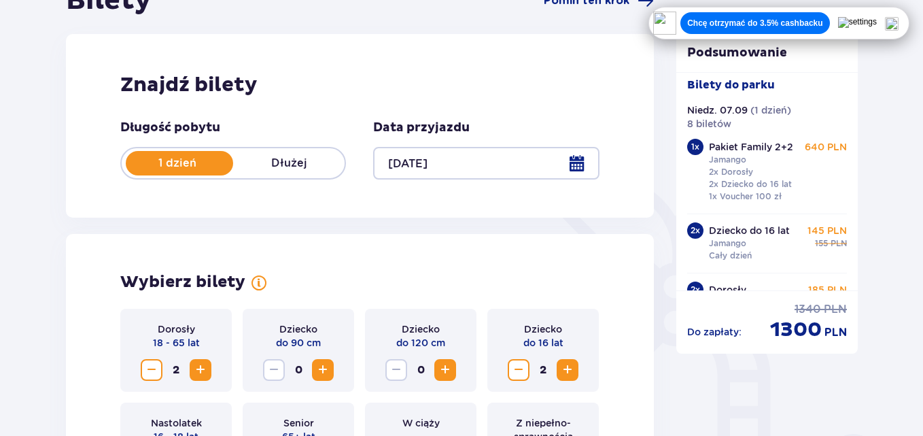
scroll to position [0, 0]
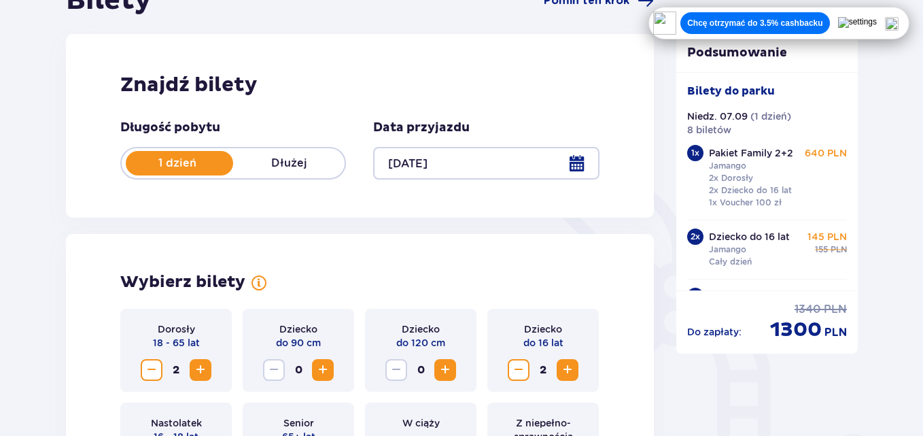
click at [771, 85] on p "Bilety do parku" at bounding box center [731, 91] width 88 height 15
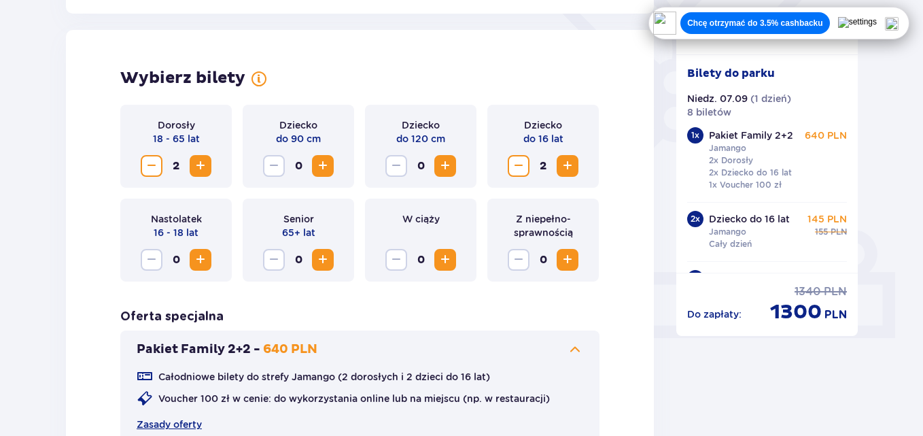
scroll to position [568, 0]
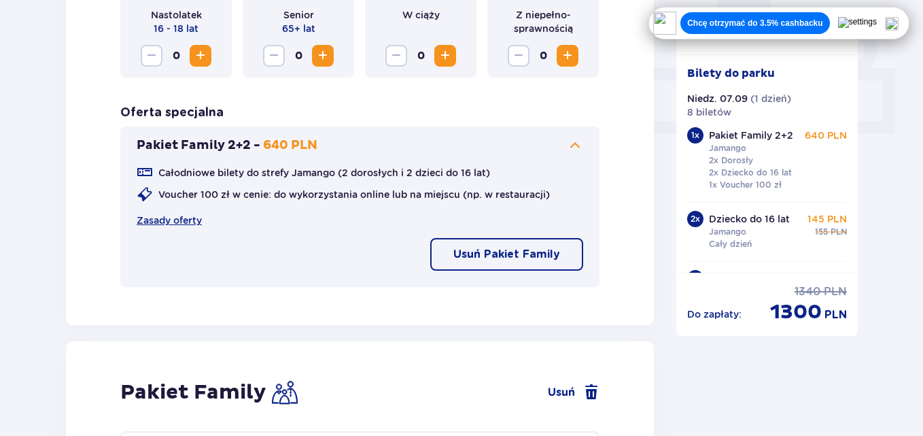
click at [527, 261] on p "Usuń Pakiet Family" at bounding box center [506, 254] width 107 height 15
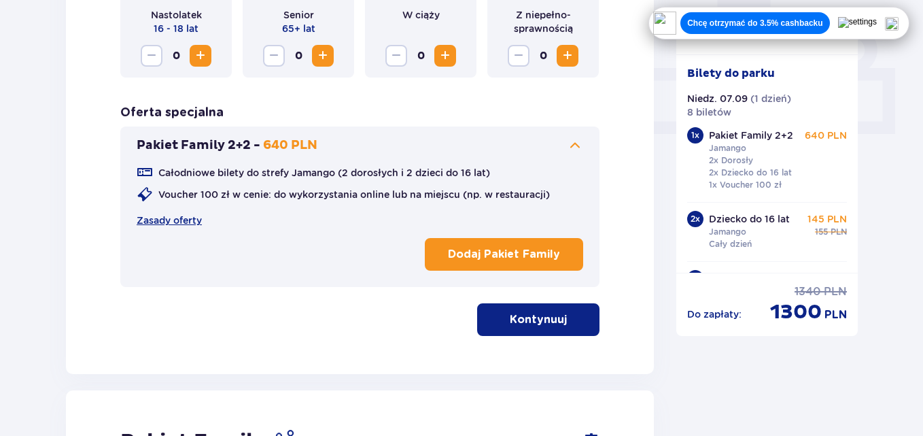
scroll to position [908, 0]
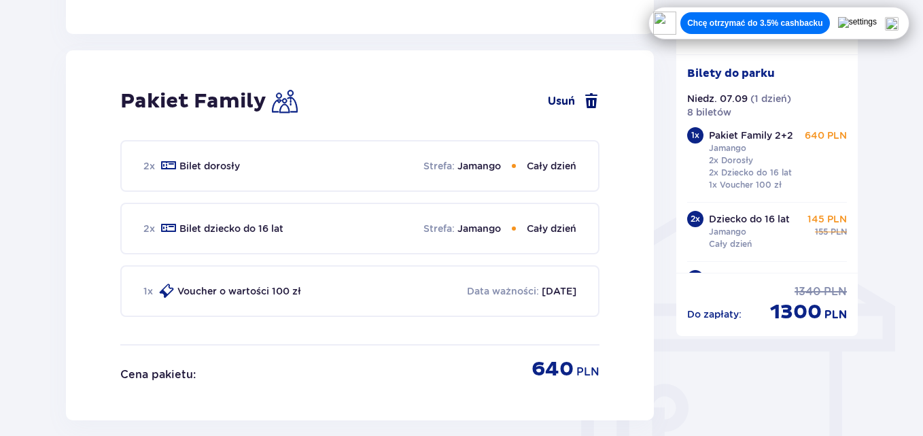
click at [584, 95] on span at bounding box center [591, 101] width 16 height 16
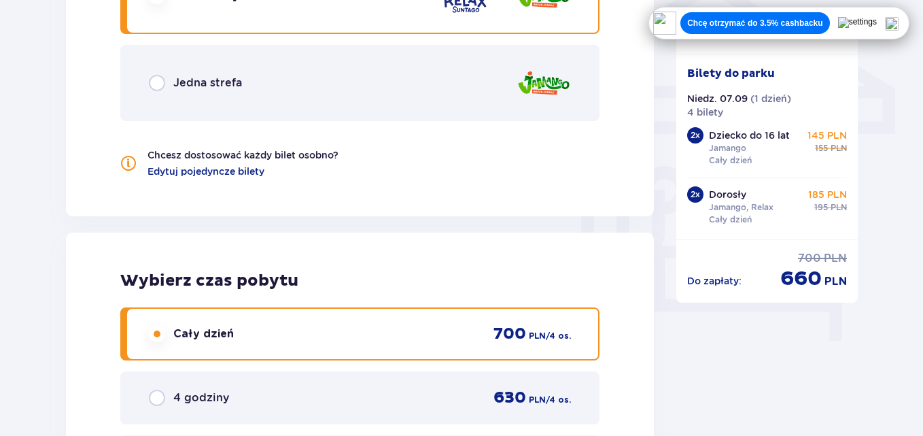
scroll to position [922, 0]
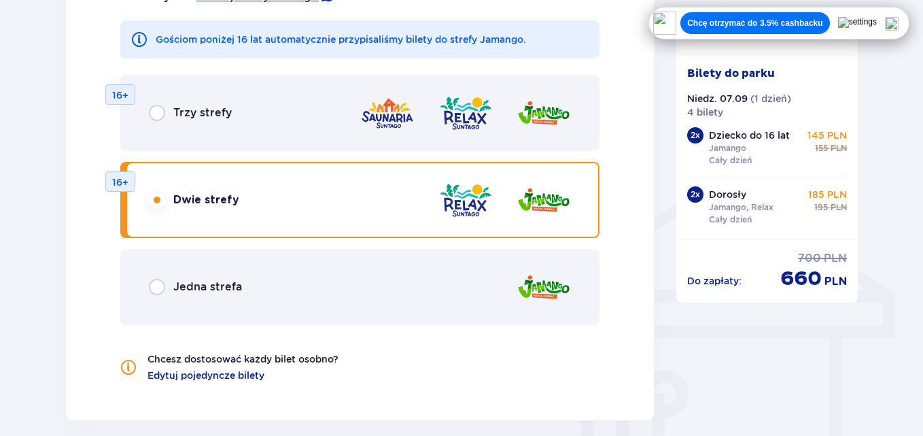
click at [204, 288] on p "Jedna strefa" at bounding box center [207, 286] width 69 height 15
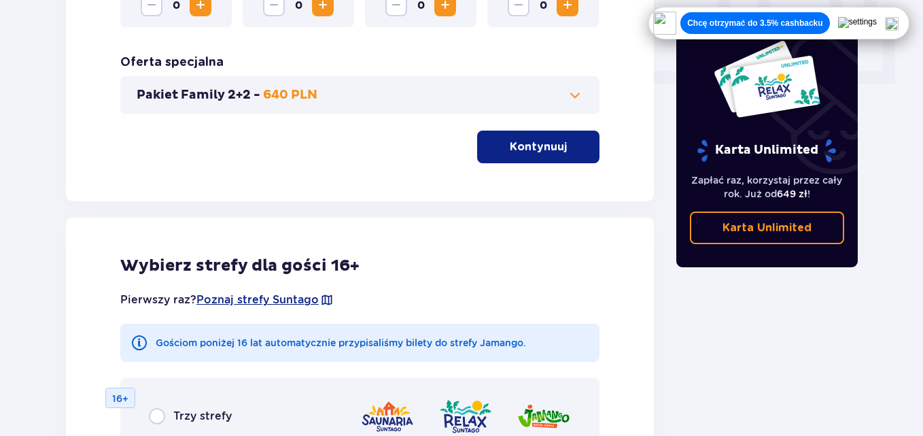
scroll to position [688, 0]
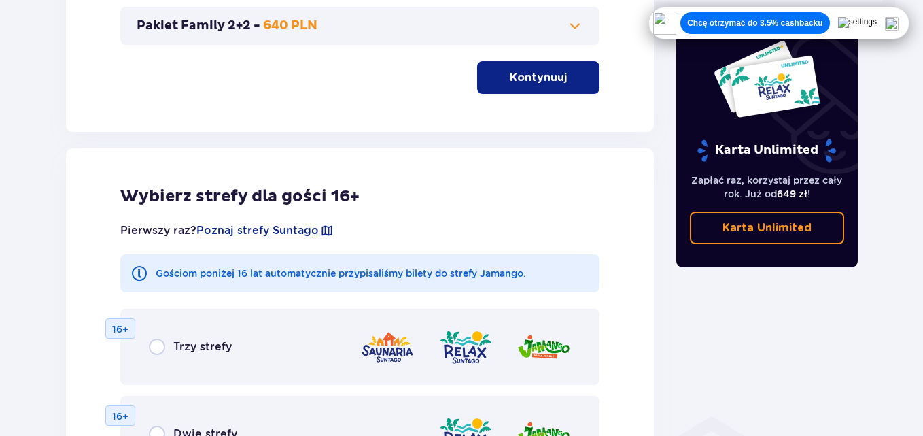
click at [481, 22] on button "Pakiet Family 2+2 - 640 PLN" at bounding box center [360, 26] width 447 height 16
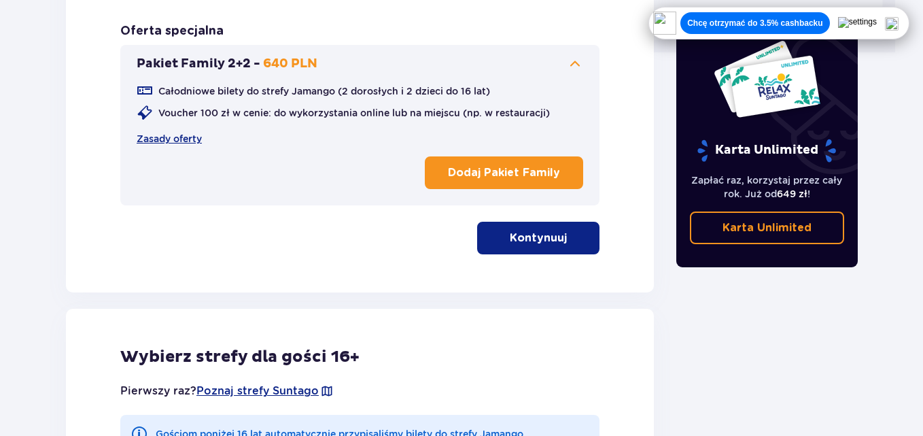
scroll to position [514, 0]
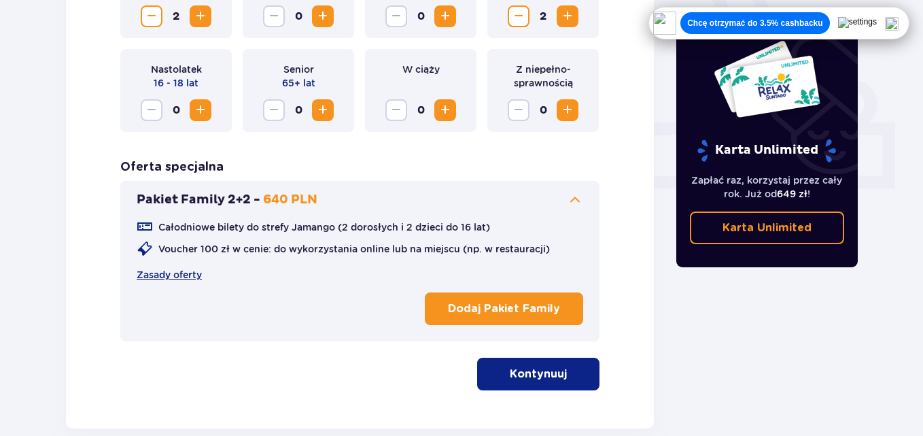
click at [472, 312] on p "Dodaj Pakiet Family" at bounding box center [504, 308] width 112 height 15
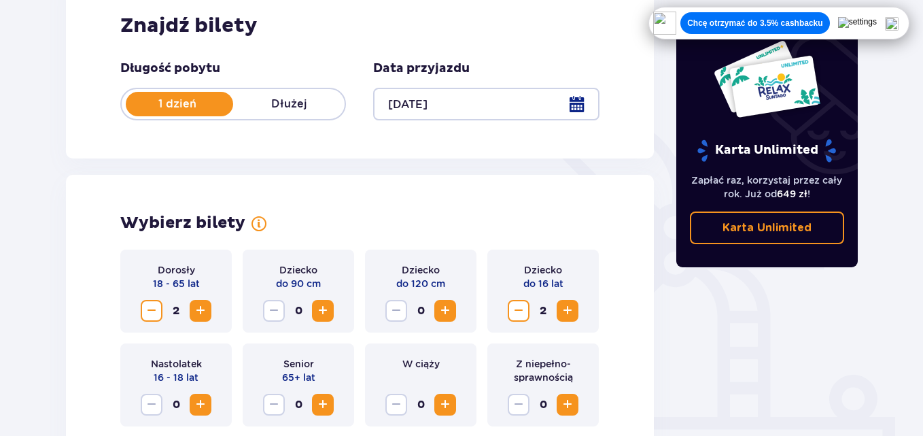
scroll to position [184, 0]
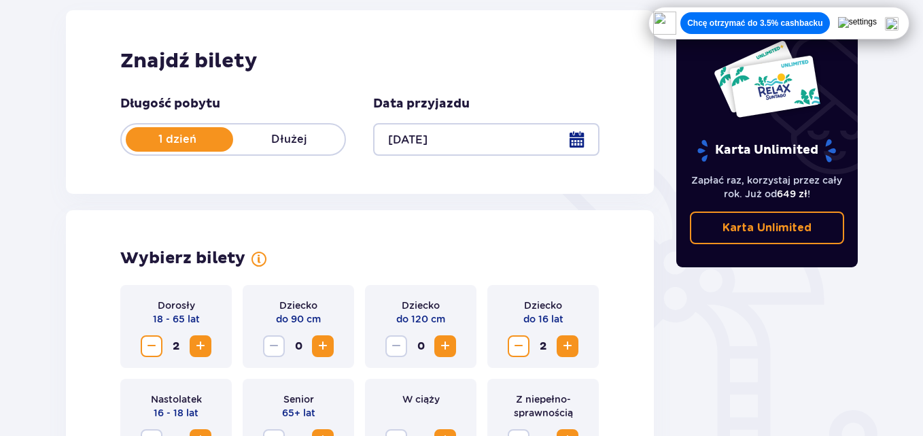
click at [910, 24] on div "Chcę otrzymać do 3.5% cashbacku" at bounding box center [779, 23] width 261 height 33
click at [899, 26] on img at bounding box center [892, 24] width 14 height 14
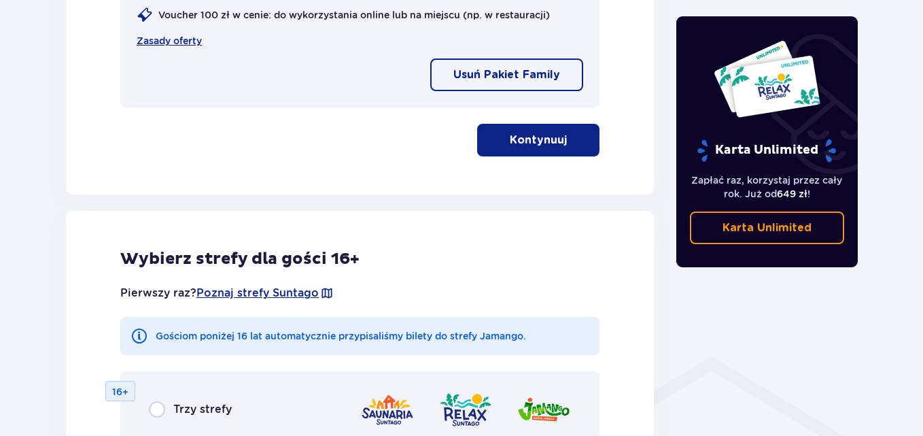
scroll to position [612, 0]
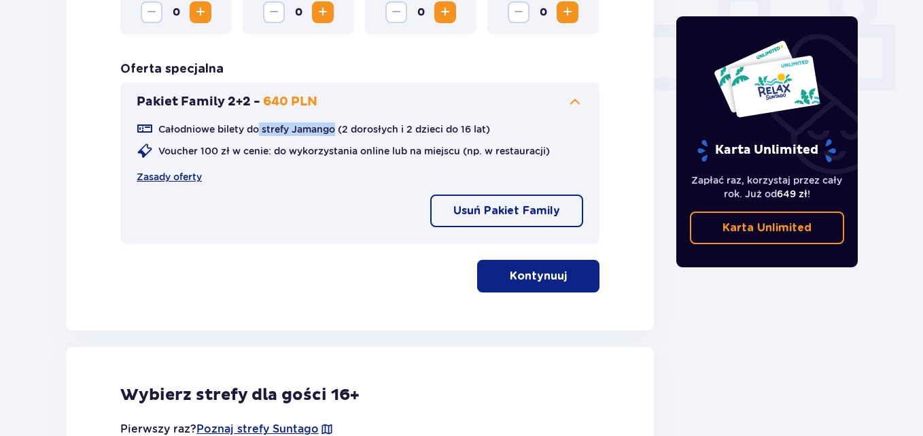
drag, startPoint x: 257, startPoint y: 134, endPoint x: 336, endPoint y: 128, distance: 79.1
click at [336, 128] on p "Całodniowe bilety do strefy Jamango (2 dorosłych i 2 dzieci do 16 lat)" at bounding box center [324, 129] width 332 height 14
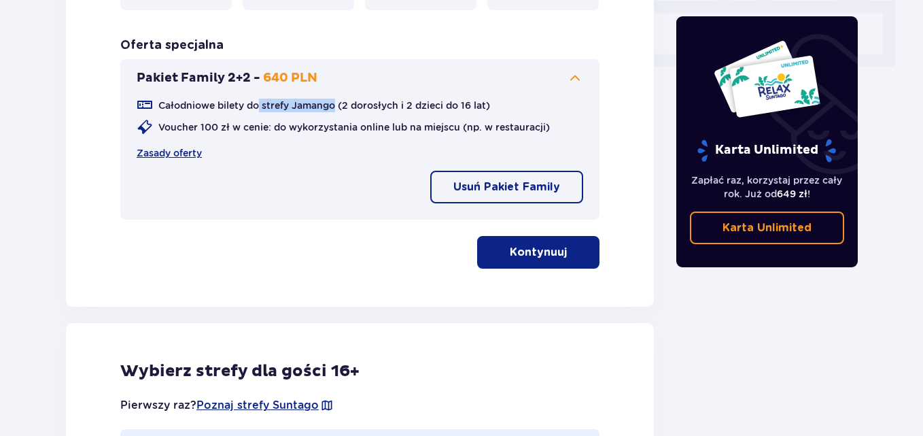
scroll to position [608, 0]
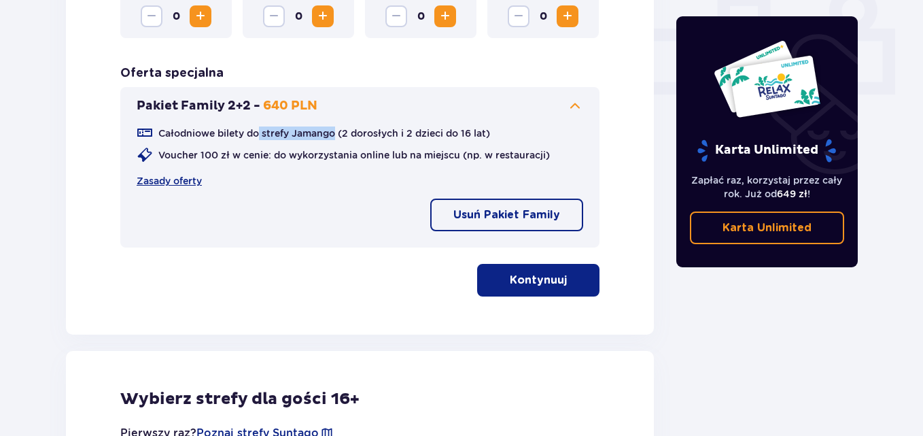
click at [536, 275] on p "Kontynuuj" at bounding box center [538, 280] width 57 height 15
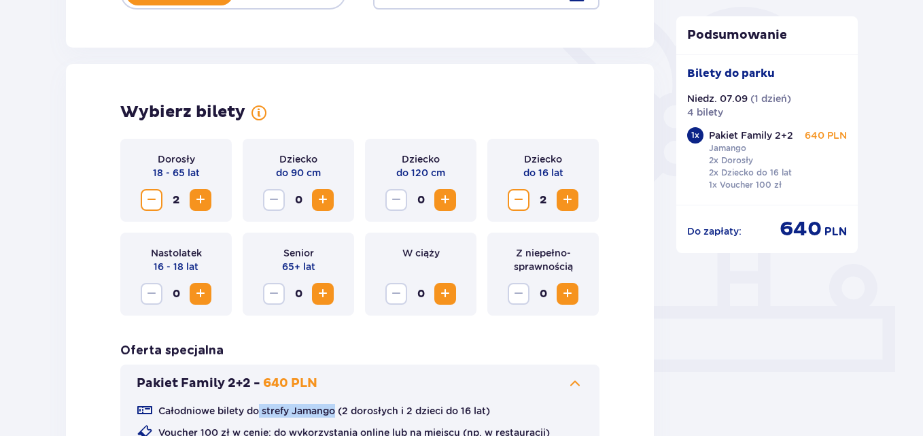
scroll to position [342, 0]
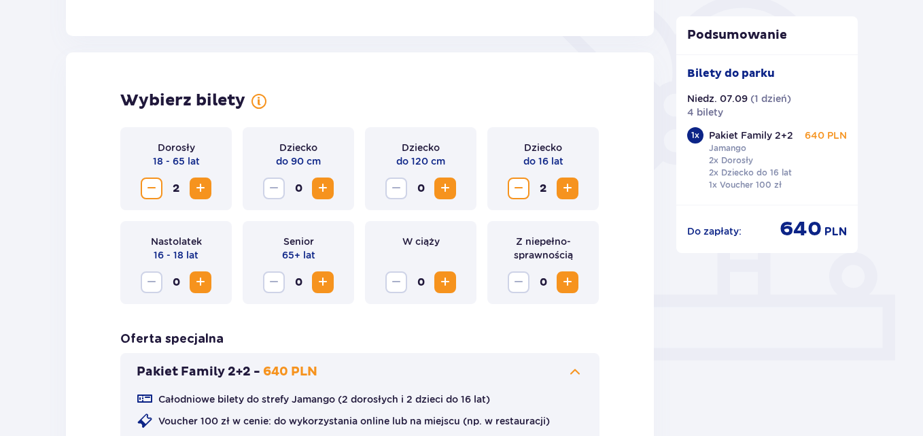
click at [753, 229] on div "Do zapłaty : 640 PLN" at bounding box center [767, 229] width 160 height 26
click at [786, 227] on p "640" at bounding box center [801, 229] width 42 height 26
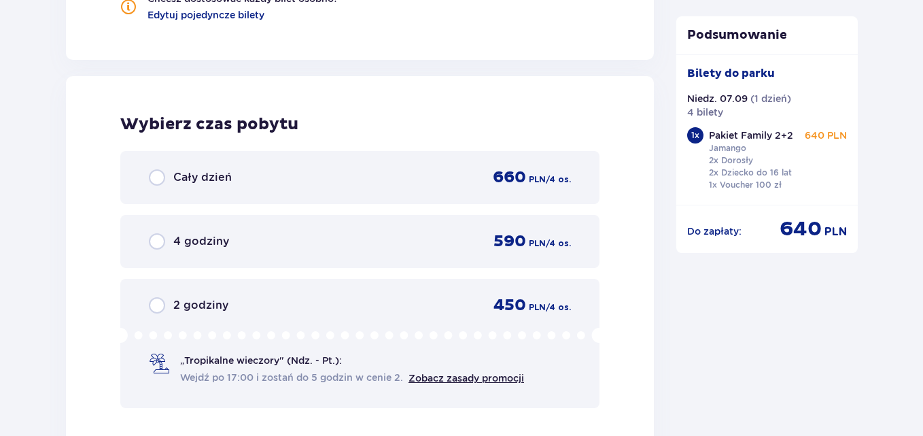
scroll to position [1998, 0]
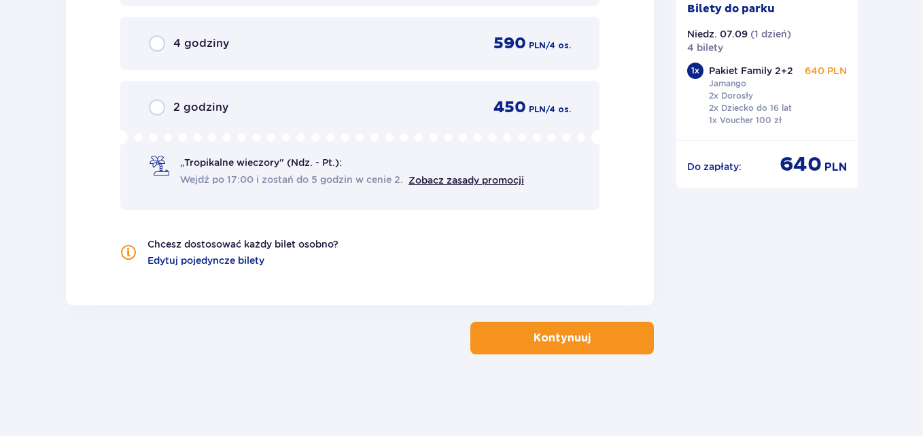
click at [602, 346] on button "Kontynuuj" at bounding box center [562, 338] width 184 height 33
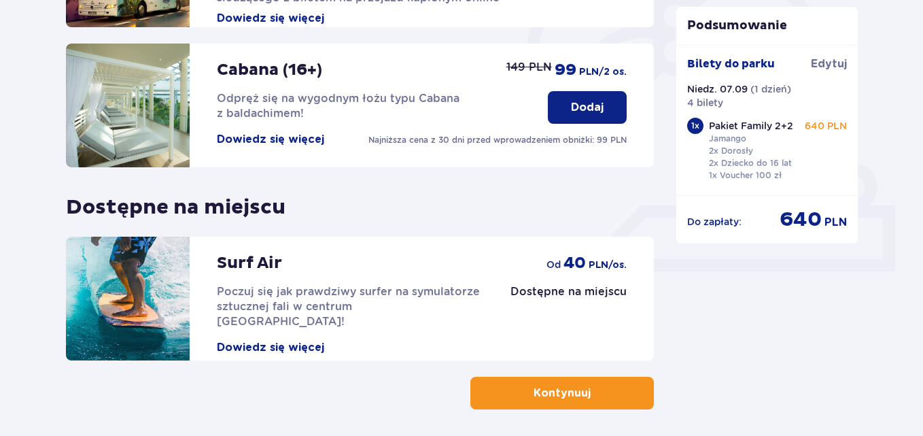
scroll to position [486, 0]
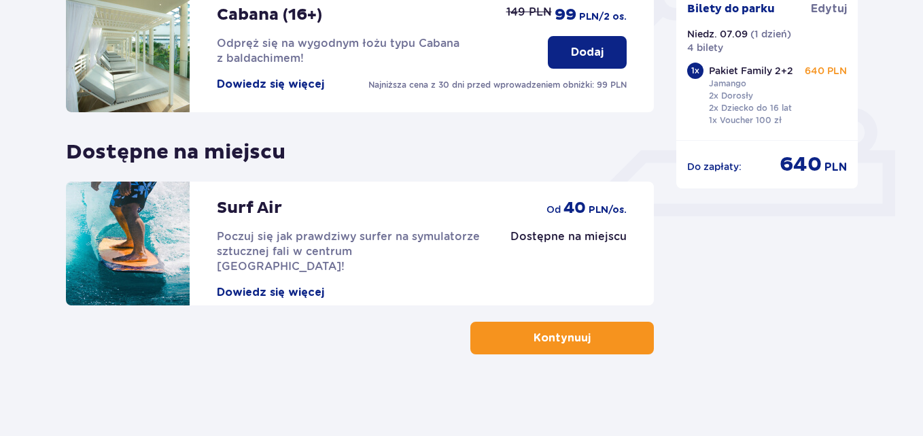
click at [621, 345] on button "Kontynuuj" at bounding box center [562, 338] width 184 height 33
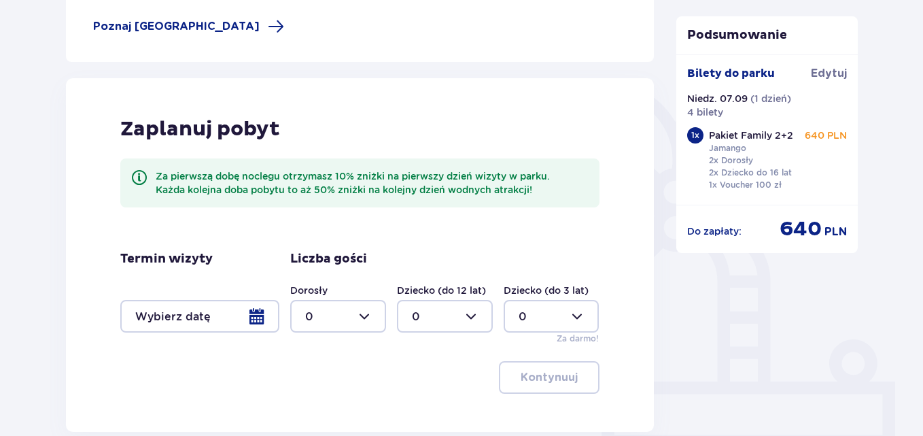
scroll to position [292, 0]
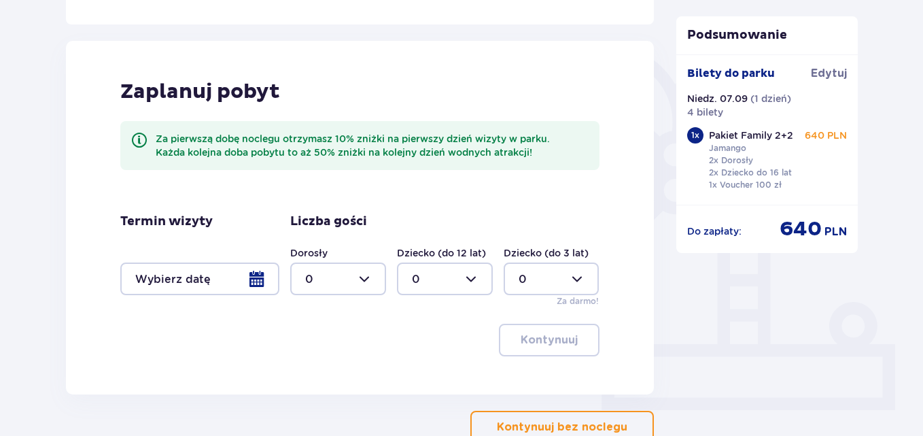
click at [619, 435] on button "Kontynuuj bez noclegu" at bounding box center [562, 427] width 184 height 33
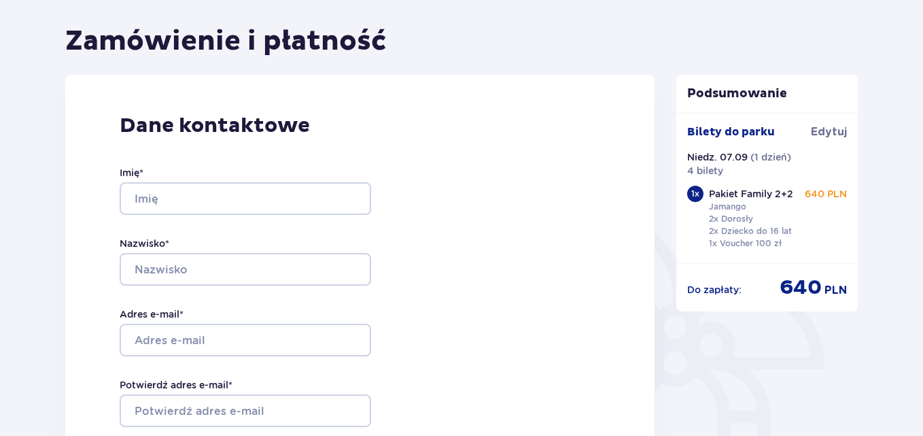
scroll to position [124, 0]
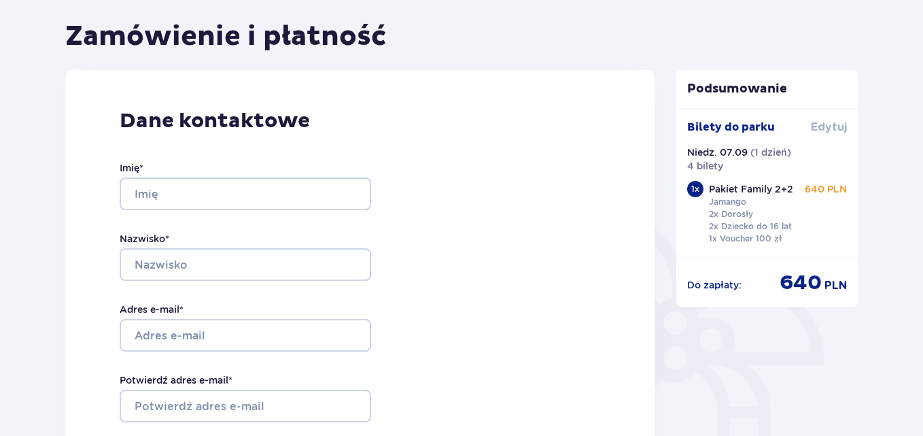
click at [839, 126] on span "Edytuj" at bounding box center [829, 127] width 36 height 15
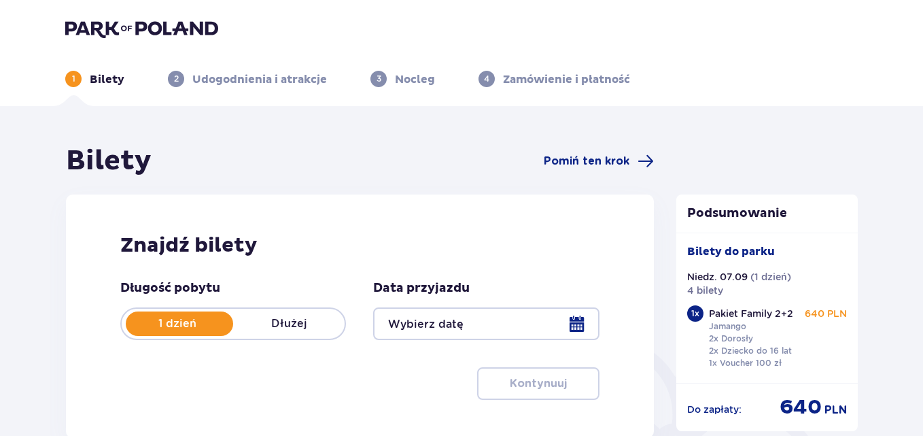
type input "[DATE]"
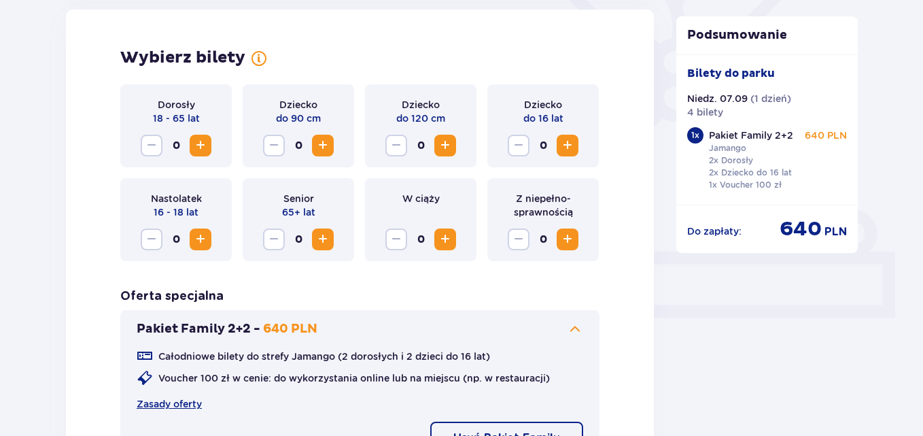
scroll to position [376, 0]
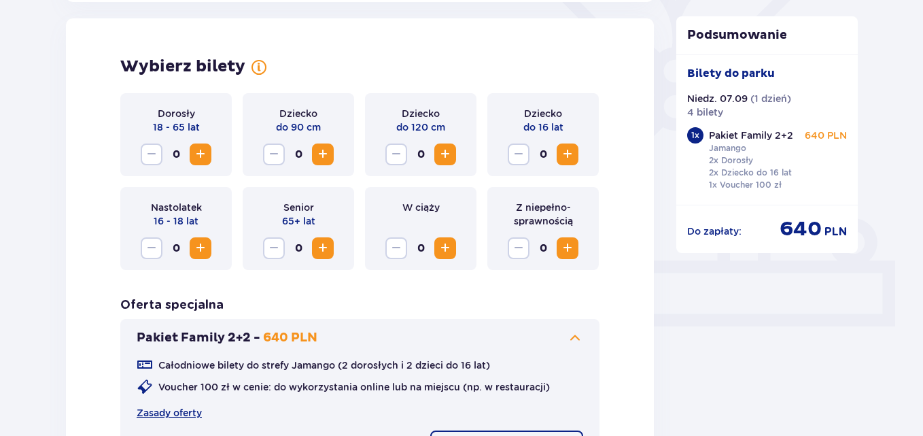
click at [201, 152] on span "Increase" at bounding box center [200, 154] width 16 height 16
click at [576, 152] on button "Increase" at bounding box center [568, 154] width 22 height 22
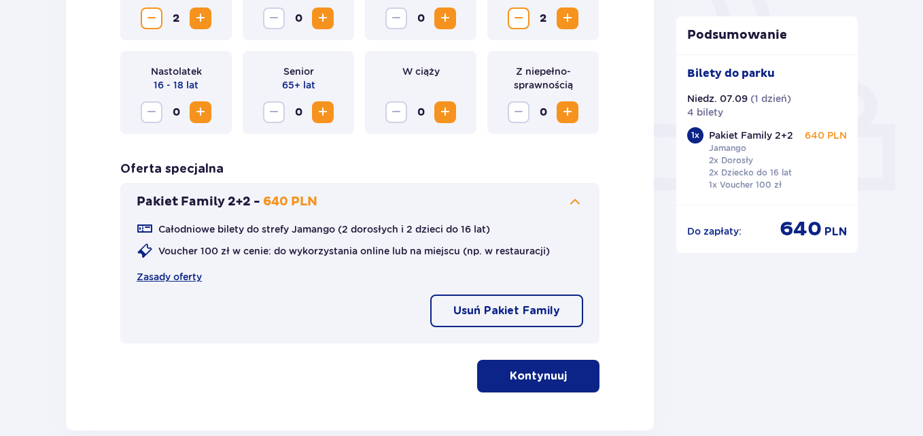
click at [628, 286] on div "Wybierz bilety Dorosły 18 - 65 lat 2 Dziecko do 90 cm 0 Dziecko do 120 cm 0 Dzi…" at bounding box center [360, 156] width 588 height 548
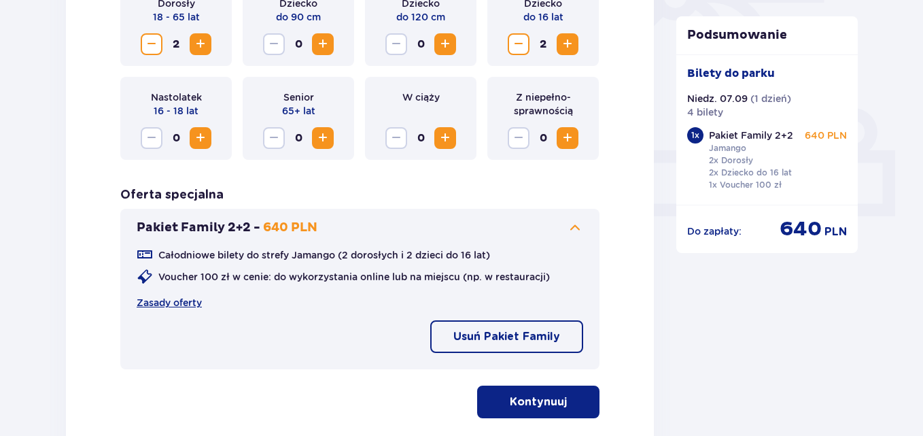
scroll to position [395, 0]
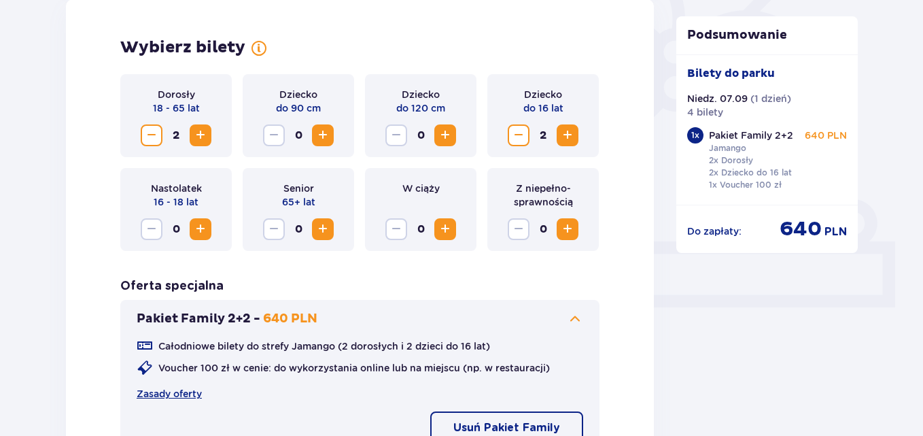
click at [595, 348] on div "Pakiet Family 2+2 - 640 PLN Całodniowe bilety do strefy Jamango (2 dorosłych i …" at bounding box center [359, 380] width 479 height 160
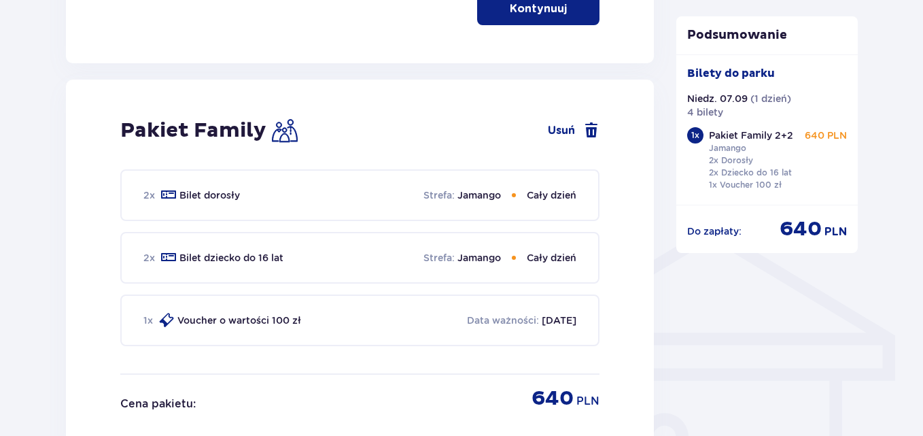
scroll to position [893, 0]
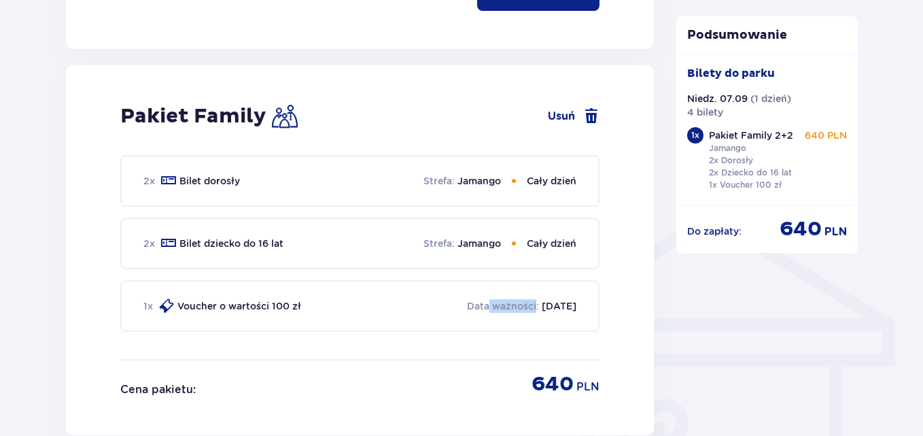
drag, startPoint x: 466, startPoint y: 308, endPoint x: 523, endPoint y: 303, distance: 56.7
click at [521, 303] on div "Data ważności : 06.09.2026" at bounding box center [521, 306] width 109 height 14
click at [563, 306] on p "06.09.2026" at bounding box center [559, 306] width 35 height 14
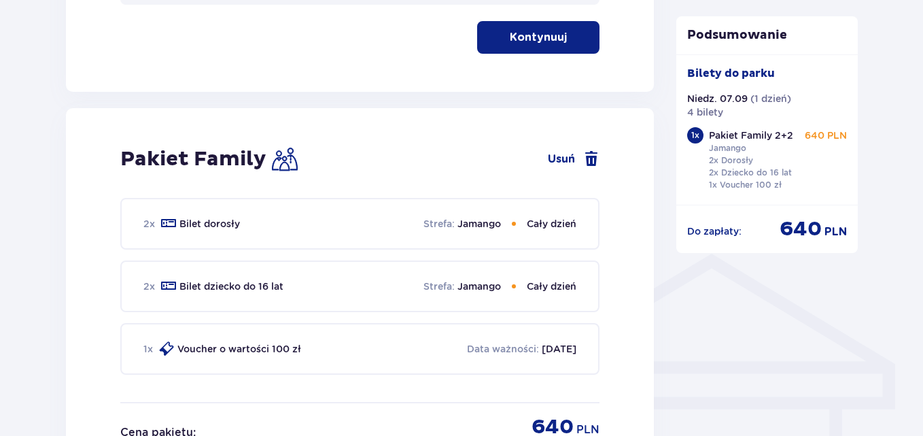
scroll to position [845, 0]
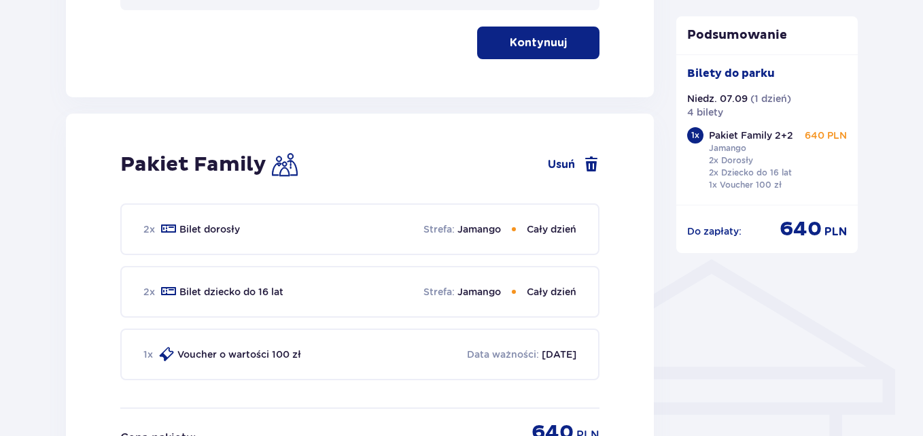
click at [542, 353] on p "[DATE]" at bounding box center [559, 354] width 35 height 14
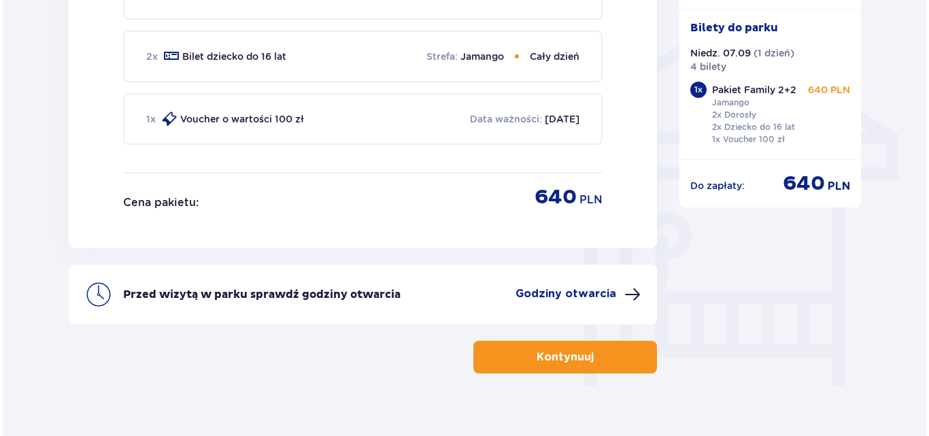
scroll to position [1089, 0]
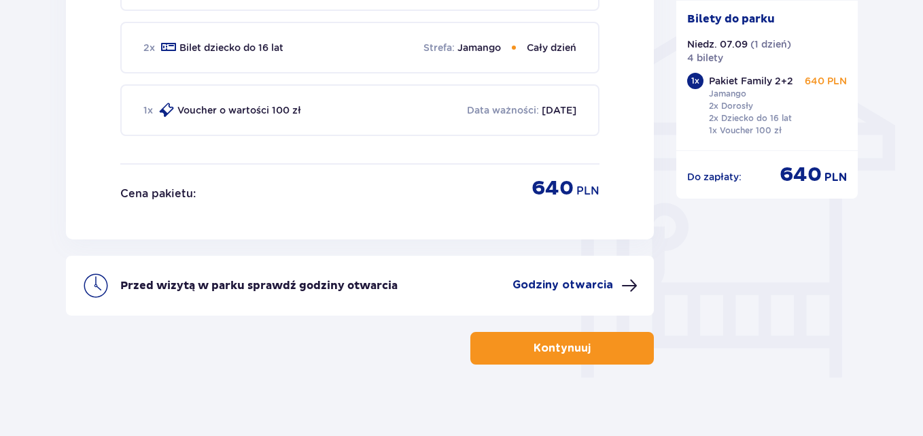
drag, startPoint x: 596, startPoint y: 279, endPoint x: 606, endPoint y: 284, distance: 11.6
drag, startPoint x: 606, startPoint y: 284, endPoint x: 563, endPoint y: 283, distance: 42.9
click at [563, 283] on p "Godziny otwarcia" at bounding box center [563, 284] width 101 height 15
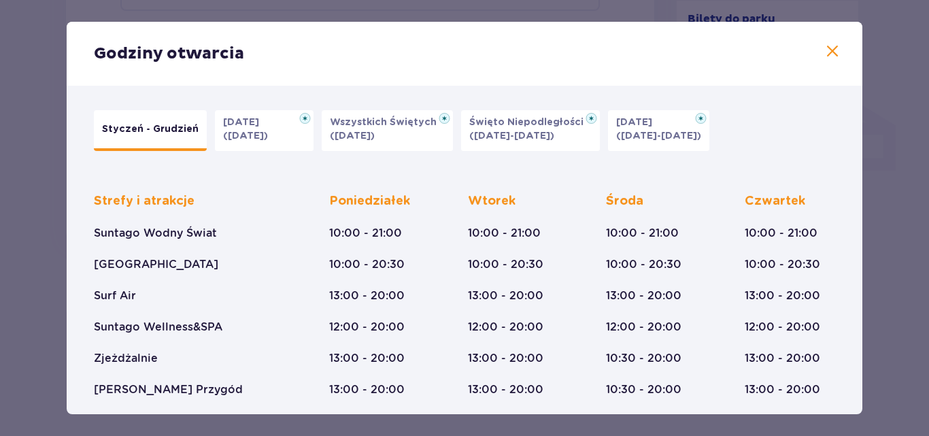
click at [864, 204] on div "Godziny otwarcia Styczeń - Grudzień Halloween (31.10.25) Wszystkich Świętych (0…" at bounding box center [464, 218] width 929 height 436
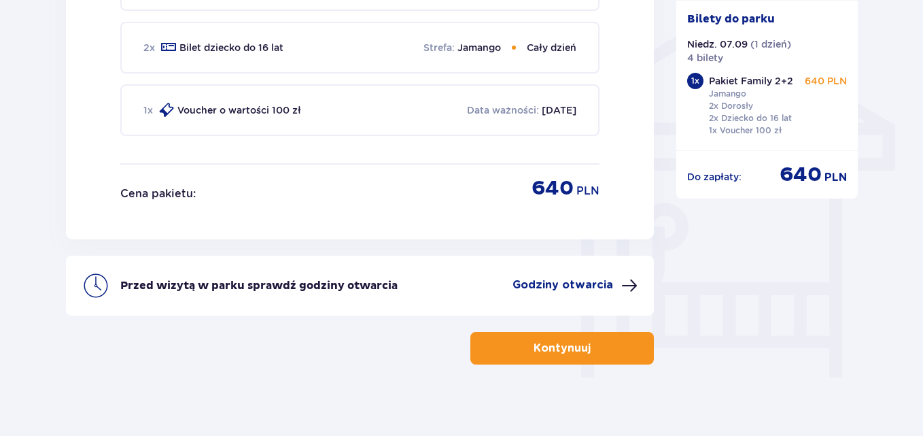
click at [617, 279] on button "Godziny otwarcia" at bounding box center [575, 285] width 125 height 16
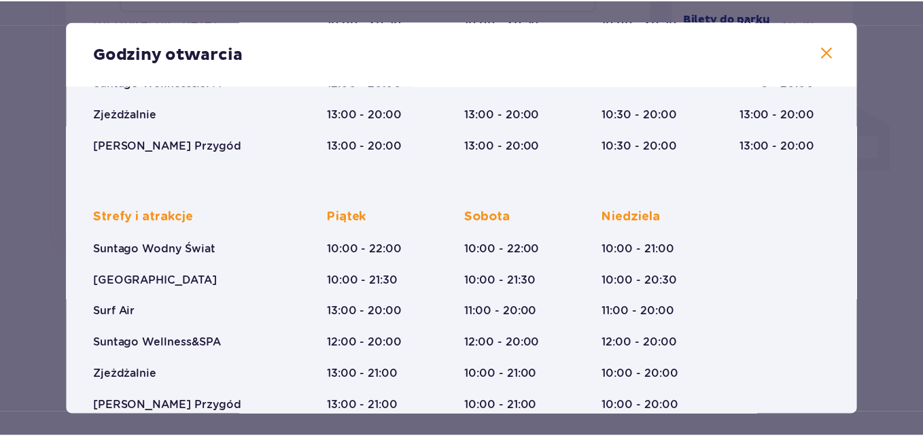
scroll to position [270, 0]
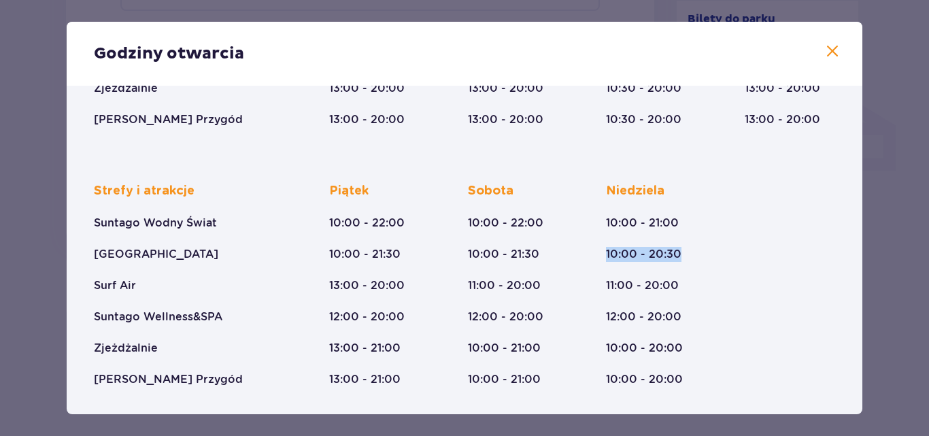
drag, startPoint x: 863, startPoint y: 230, endPoint x: 868, endPoint y: 199, distance: 31.7
click at [874, 192] on div "Godziny otwarcia Styczeń - Grudzień Halloween (31.10.25) Wszystkich Świętych (0…" at bounding box center [464, 218] width 929 height 436
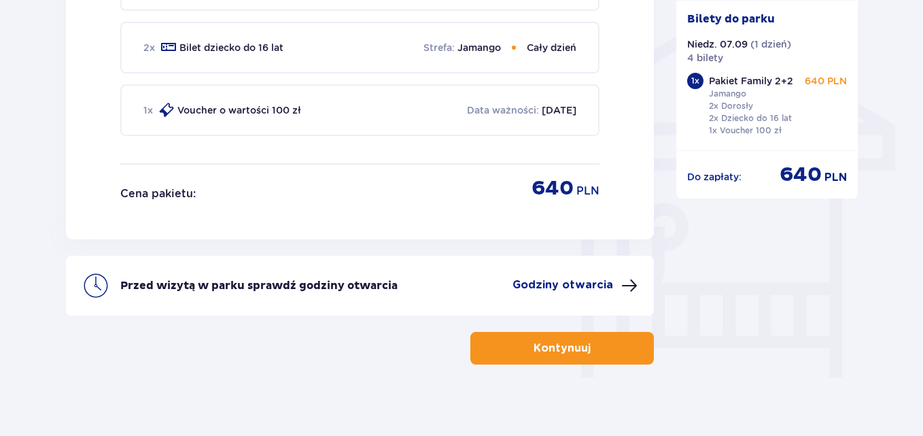
drag, startPoint x: 923, startPoint y: 325, endPoint x: 928, endPoint y: 216, distance: 108.9
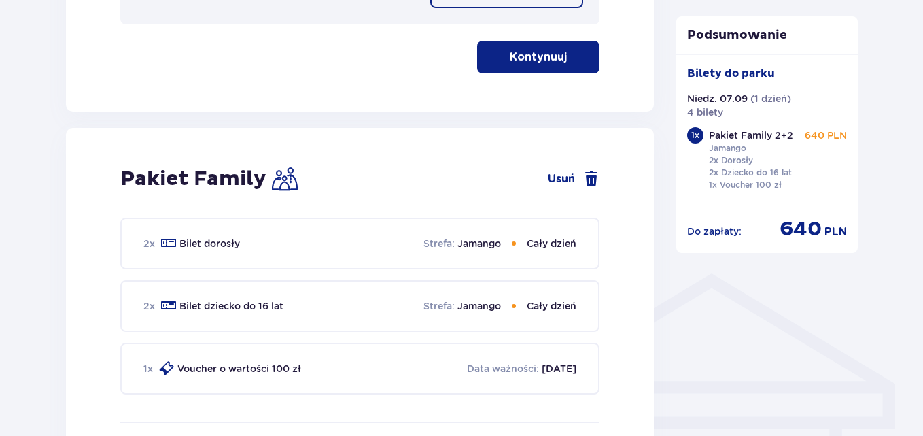
scroll to position [860, 0]
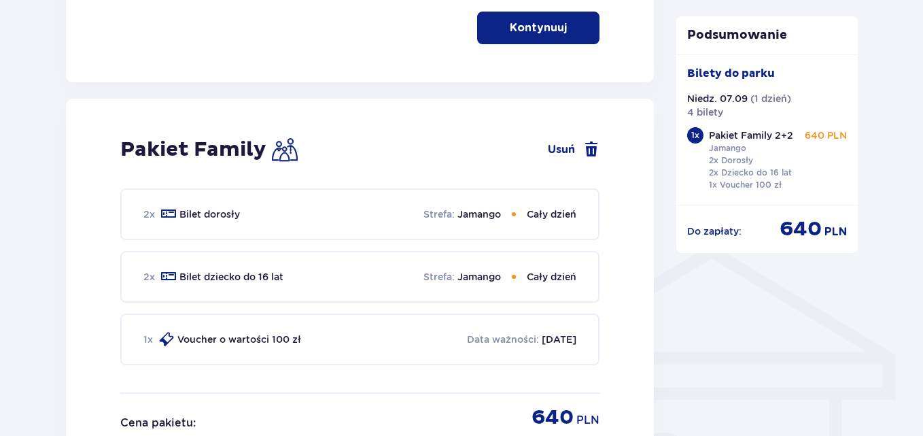
click at [511, 340] on p "Data ważności :" at bounding box center [503, 339] width 72 height 14
click at [553, 341] on p "[DATE]" at bounding box center [559, 339] width 35 height 14
click at [265, 341] on p "Voucher o wartości 100 zł" at bounding box center [239, 339] width 124 height 14
click at [198, 345] on p "Voucher o wartości 100 zł" at bounding box center [239, 339] width 124 height 14
click at [211, 338] on p "Voucher o wartości 100 zł" at bounding box center [239, 339] width 124 height 14
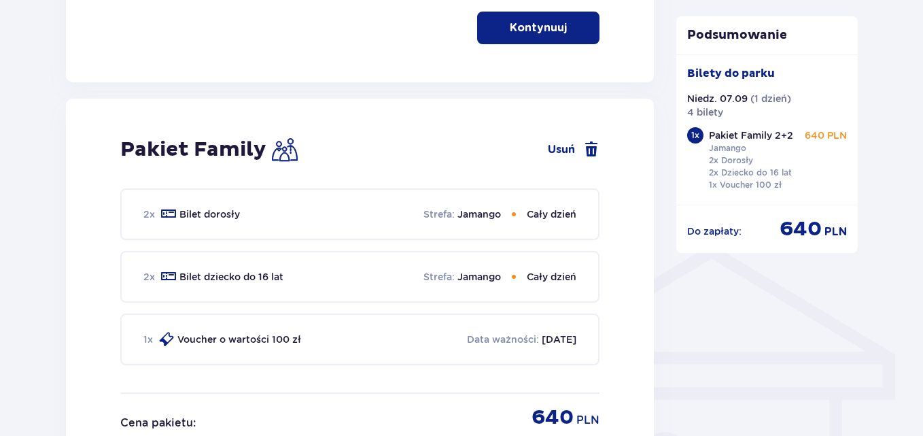
click at [339, 343] on div "1 x Voucher o wartości 100 zł Data ważności : 06.09.2026" at bounding box center [359, 339] width 479 height 52
click at [449, 331] on div "1 x Voucher o wartości 100 zł Data ważności : 06.09.2026" at bounding box center [359, 339] width 479 height 52
click at [504, 338] on p "Data ważności :" at bounding box center [503, 339] width 72 height 14
click at [542, 338] on p "[DATE]" at bounding box center [559, 339] width 35 height 14
click at [589, 338] on div "1 x Voucher o wartości 100 zł Data ważności : 06.09.2026" at bounding box center [359, 339] width 479 height 52
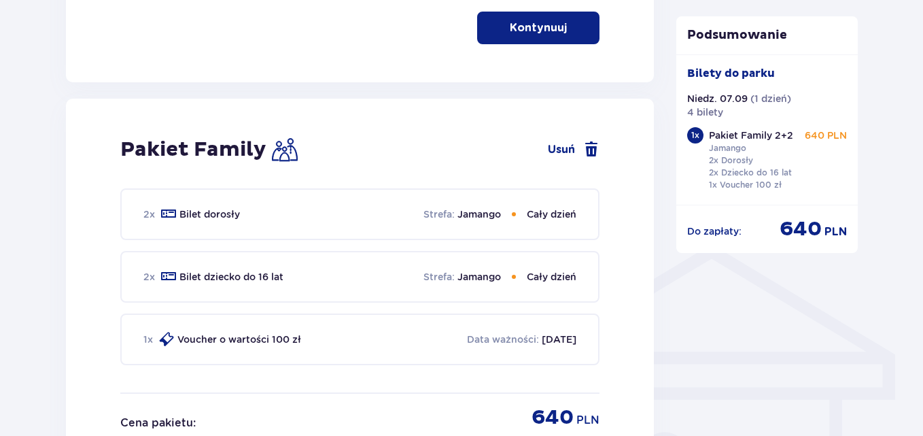
click at [561, 277] on p "Cały dzień" at bounding box center [552, 277] width 50 height 14
click at [510, 286] on div "2 x Bilet dziecko do 16 lat Strefa : Jamango Cały dzień" at bounding box center [359, 277] width 479 height 52
click at [548, 221] on p "Cały dzień" at bounding box center [552, 214] width 50 height 14
click at [496, 209] on p "Jamango" at bounding box center [480, 214] width 44 height 14
click at [199, 217] on p "Bilet dorosły" at bounding box center [209, 214] width 61 height 14
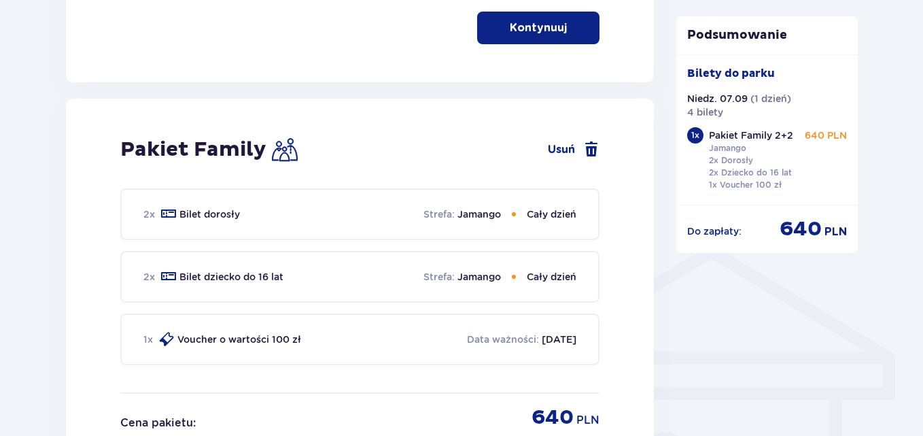
click at [440, 249] on div "2 x Bilet dorosły Strefa : Jamango Cały dzień 2 x Bilet dziecko do 16 lat Stref…" at bounding box center [359, 290] width 479 height 204
drag, startPoint x: 455, startPoint y: 286, endPoint x: 242, endPoint y: 164, distance: 245.7
click at [457, 286] on div "2 x Bilet dziecko do 16 lat Strefa : Jamango Cały dzień" at bounding box center [359, 277] width 479 height 52
click at [297, 155] on img at bounding box center [285, 150] width 26 height 26
click at [290, 155] on img at bounding box center [285, 150] width 26 height 26
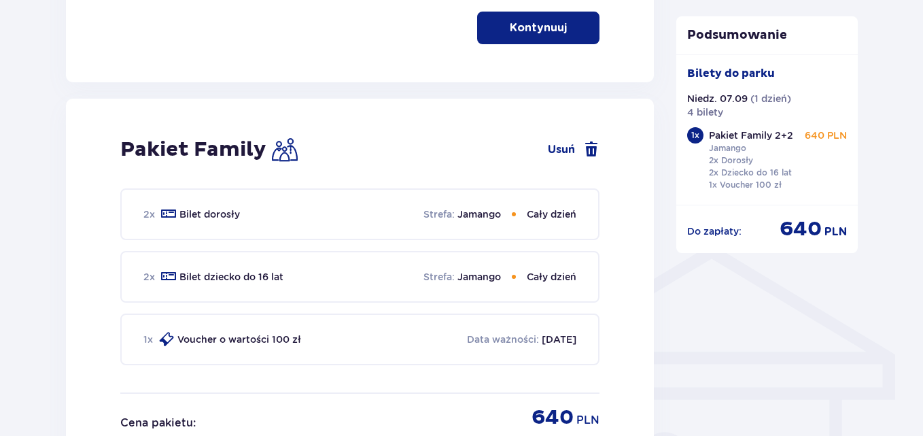
click at [230, 155] on p "Pakiet Family" at bounding box center [193, 150] width 146 height 26
click at [219, 212] on p "Bilet dorosły" at bounding box center [209, 214] width 61 height 14
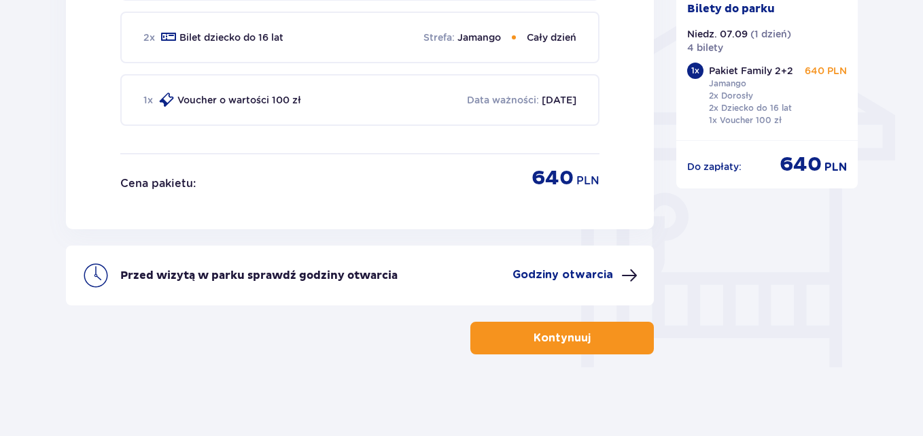
click at [545, 101] on p "[DATE]" at bounding box center [559, 100] width 35 height 14
click at [549, 179] on p "640" at bounding box center [553, 178] width 42 height 26
drag, startPoint x: 921, startPoint y: 334, endPoint x: 928, endPoint y: 349, distance: 16.4
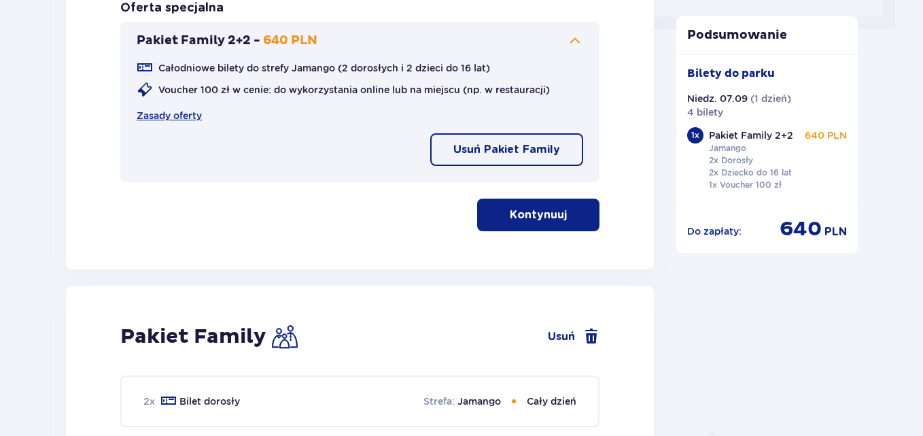
scroll to position [661, 0]
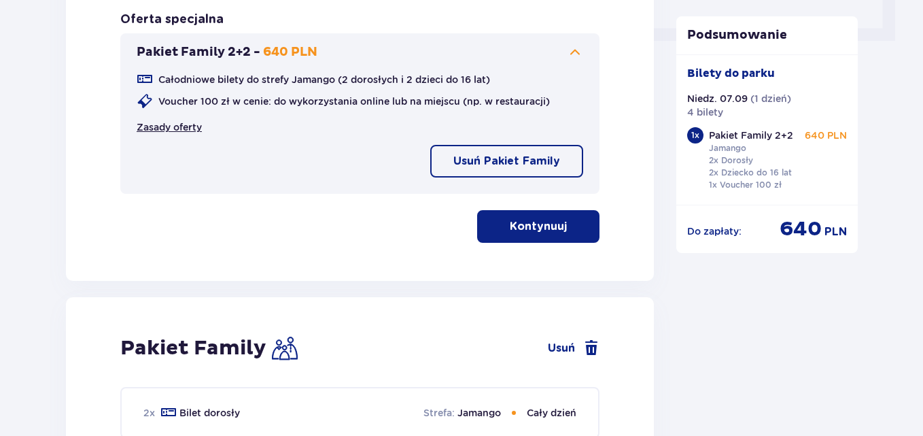
click at [165, 129] on link "Zasady oferty" at bounding box center [169, 127] width 65 height 14
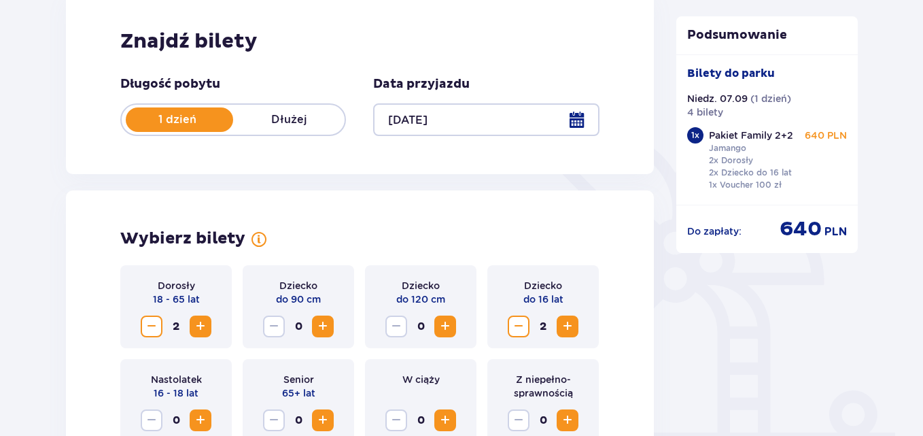
scroll to position [136, 0]
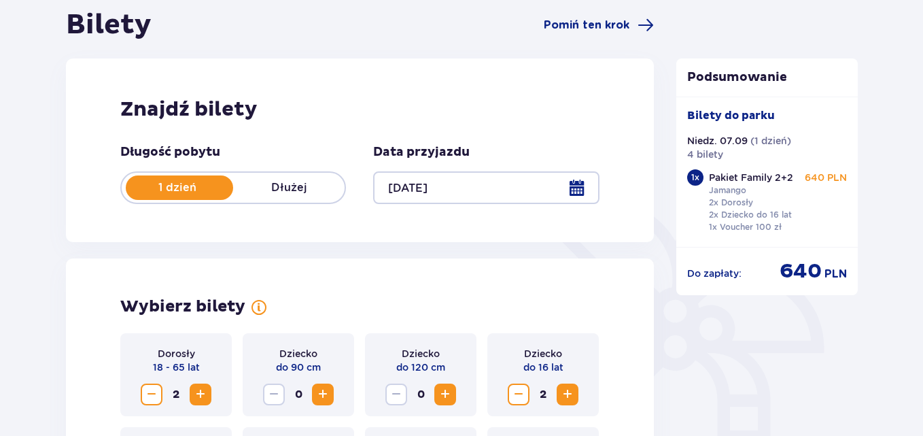
click at [798, 88] on div "Podsumowanie Bilety do parku Niedz. 07.09 ( 1 dzień ) 4 bilety 1 x Pakiet Famil…" at bounding box center [767, 176] width 182 height 237
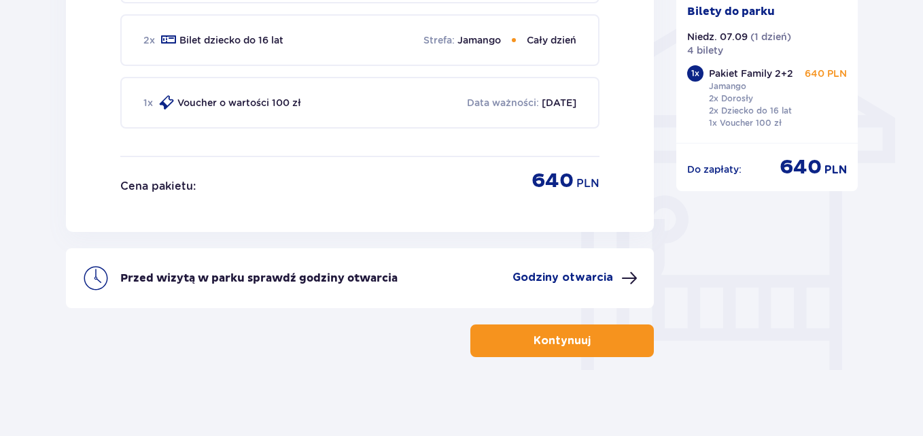
scroll to position [1099, 0]
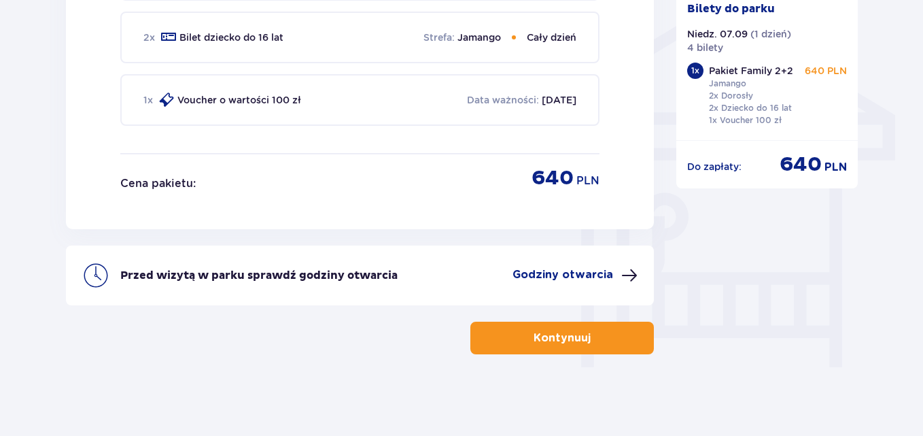
click at [636, 342] on button "Kontynuuj" at bounding box center [562, 338] width 184 height 33
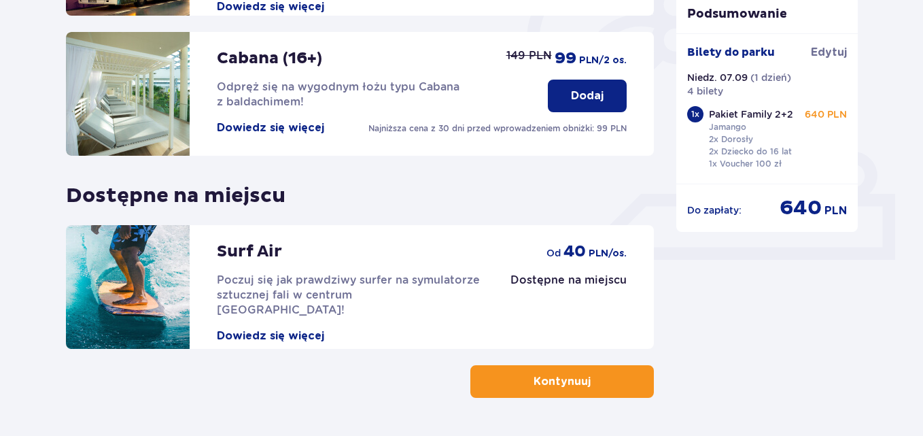
scroll to position [486, 0]
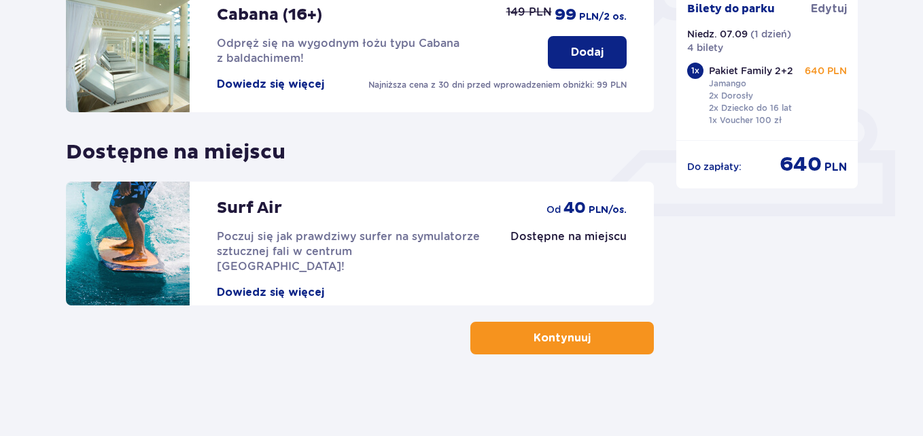
click at [613, 341] on button "Kontynuuj" at bounding box center [562, 338] width 184 height 33
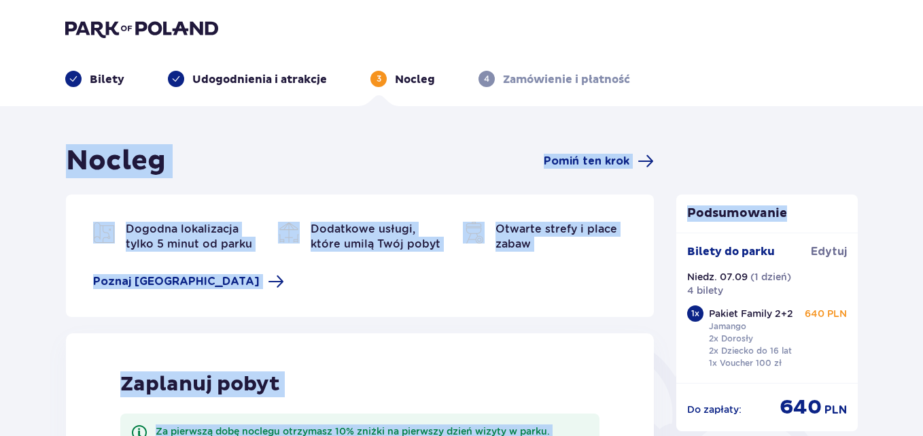
drag, startPoint x: 923, startPoint y: 78, endPoint x: 926, endPoint y: 211, distance: 134.0
click at [923, 220] on html "Bilety Udogodnienia i atrakcje 3 Nocleg 4 Zamówienie i płatność Nocleg Pomiń te…" at bounding box center [461, 218] width 923 height 436
click at [559, 160] on span "Pomiń ten krok" at bounding box center [587, 161] width 86 height 15
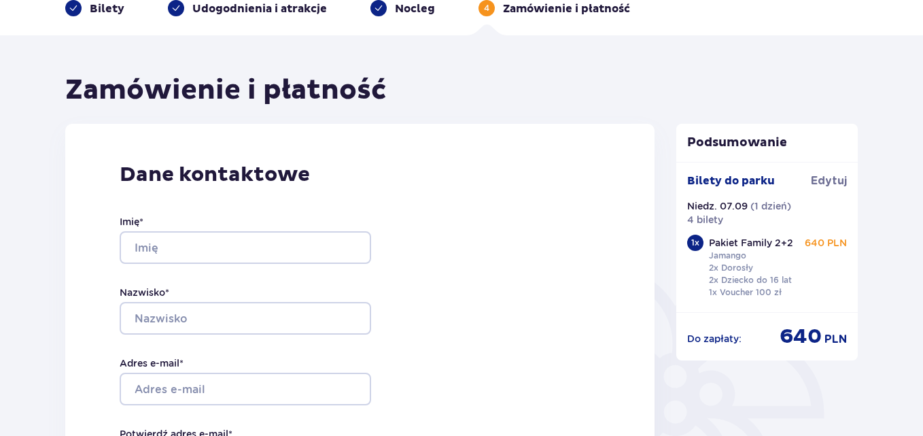
scroll to position [154, 0]
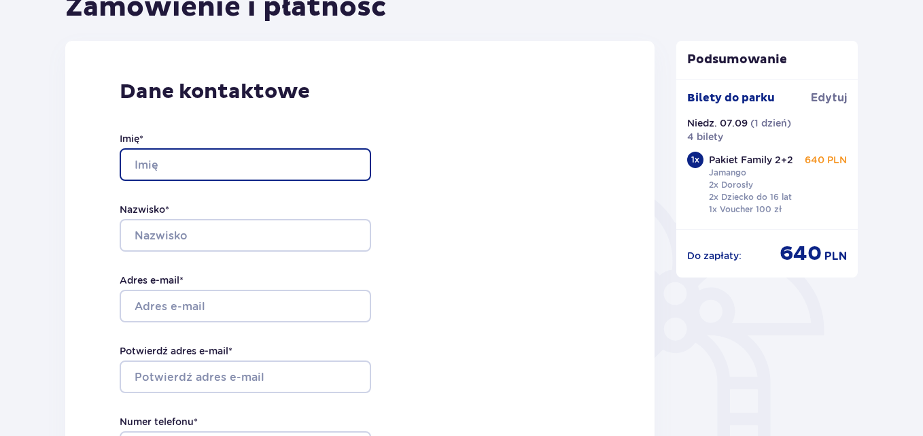
click at [254, 163] on input "Imię *" at bounding box center [246, 164] width 252 height 33
type input "Paulina"
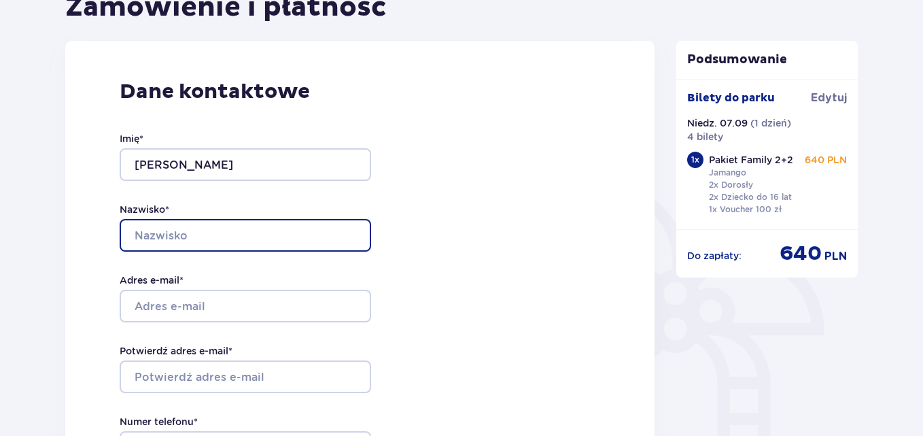
type input "Krysiak"
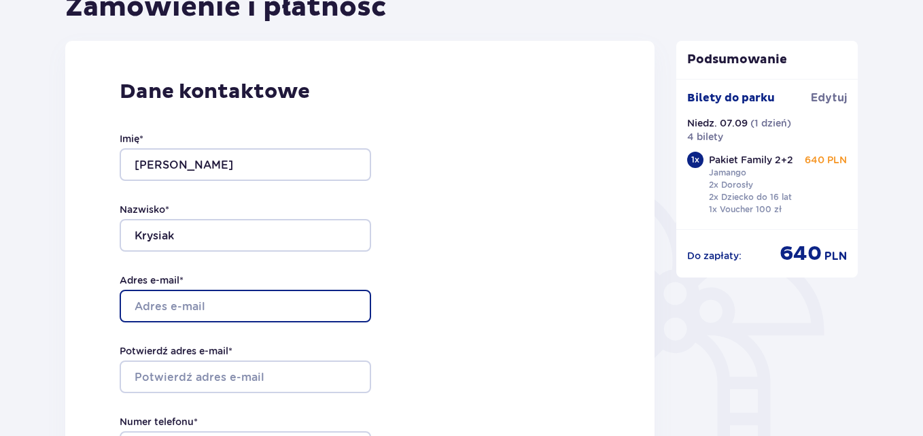
type input "[EMAIL_ADDRESS][DOMAIN_NAME]"
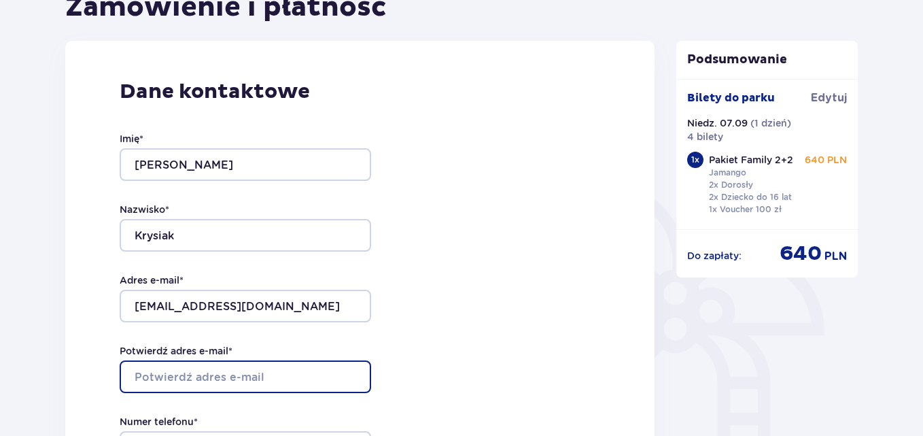
type input "[EMAIL_ADDRESS][DOMAIN_NAME]"
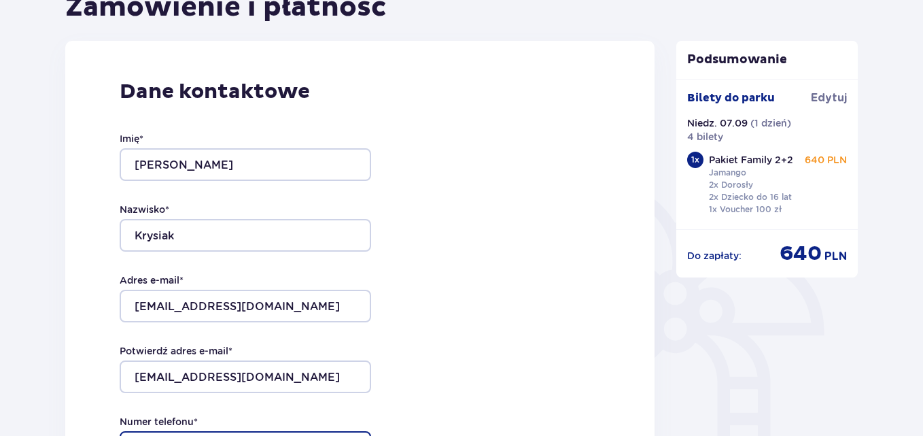
type input "504118101"
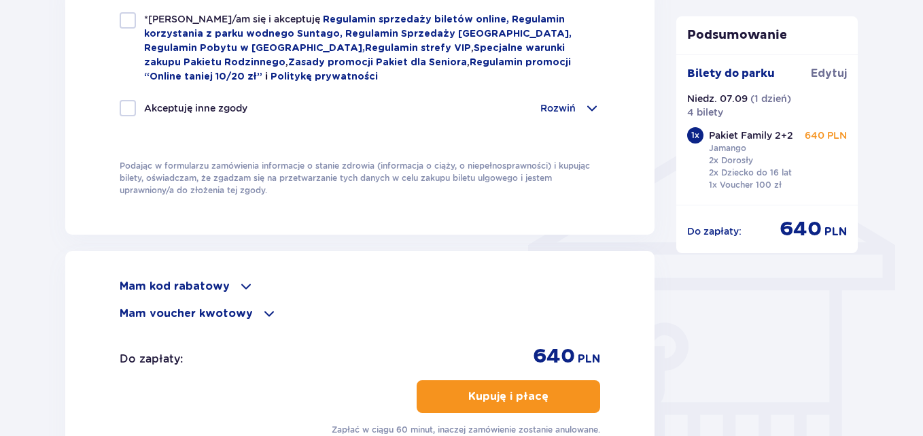
scroll to position [1010, 0]
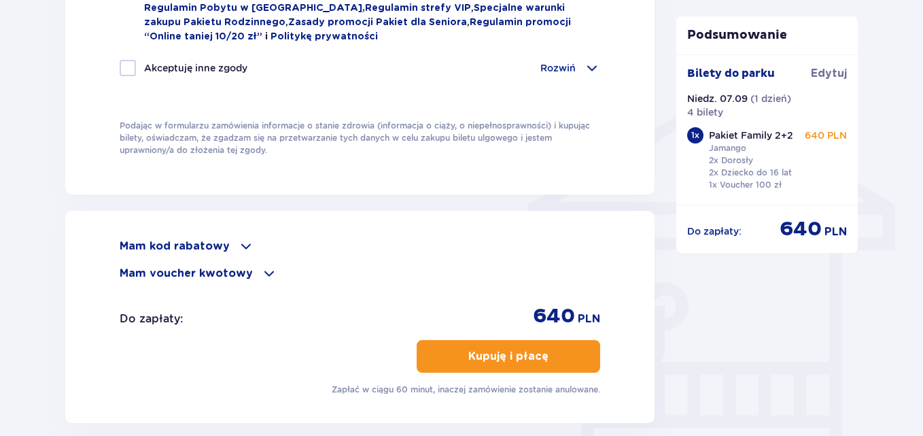
click at [221, 239] on p "Mam kod rabatowy" at bounding box center [175, 246] width 110 height 15
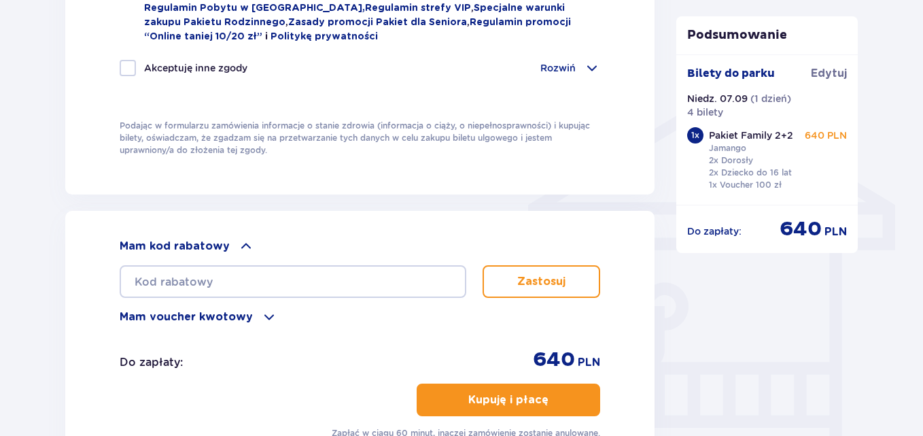
click at [222, 239] on p "Mam kod rabatowy" at bounding box center [175, 246] width 110 height 15
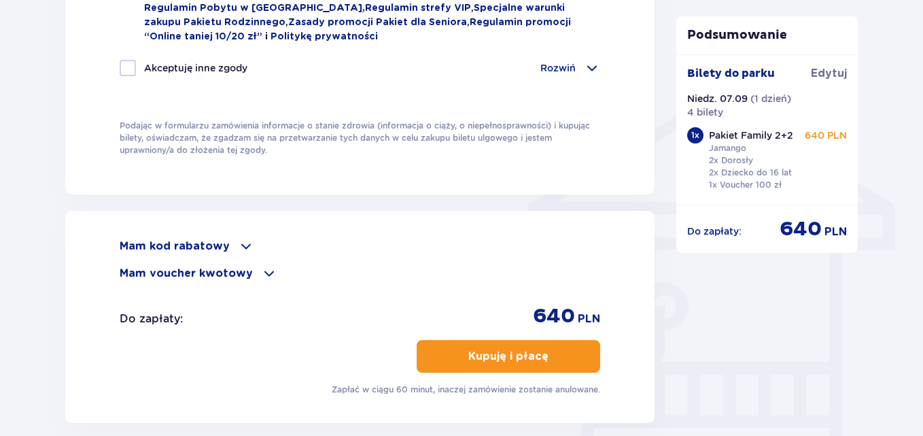
click at [261, 265] on span at bounding box center [269, 273] width 16 height 16
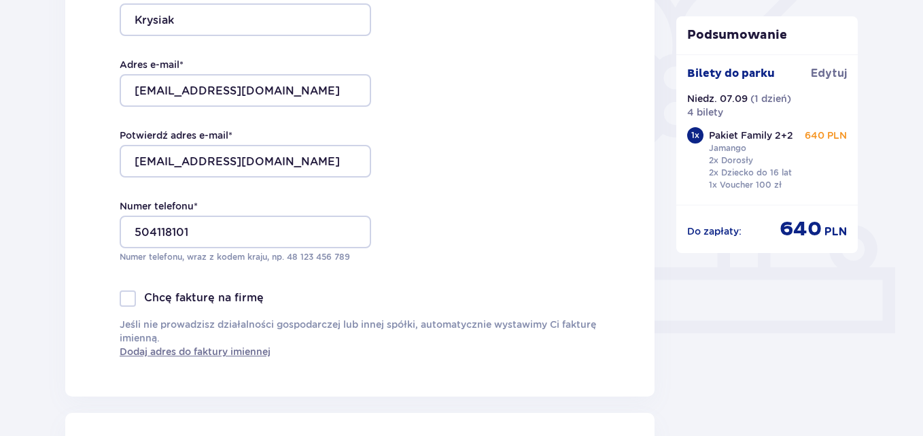
scroll to position [709, 0]
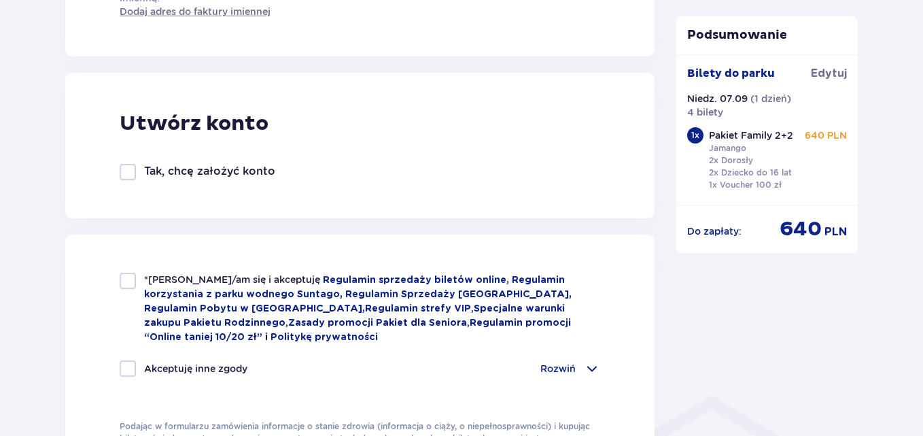
click at [131, 277] on div at bounding box center [128, 281] width 16 height 16
checkbox input "true"
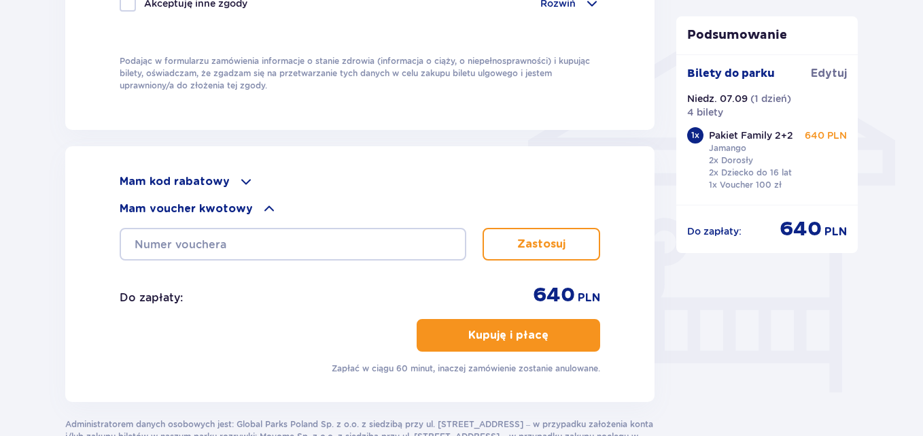
scroll to position [1082, 0]
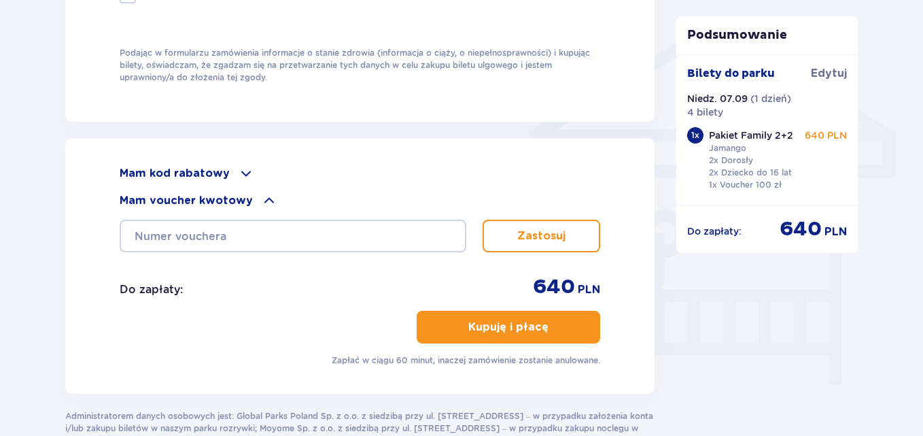
click at [514, 320] on p "Kupuję i płacę" at bounding box center [508, 327] width 80 height 15
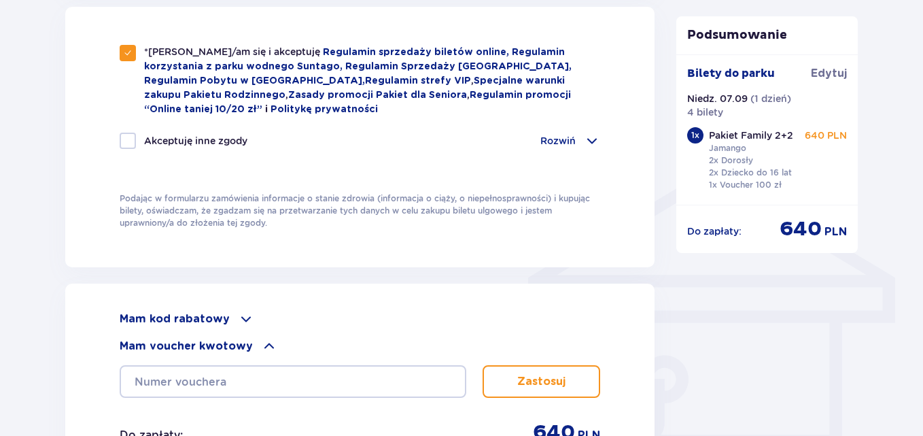
scroll to position [1173, 0]
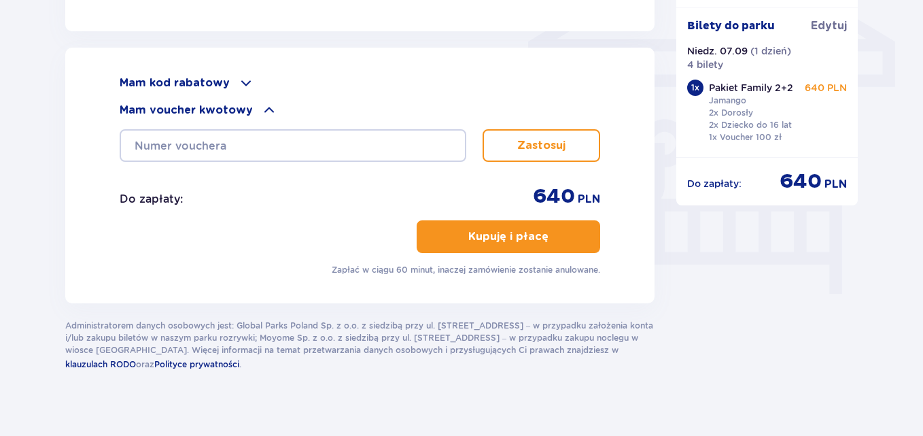
click at [558, 231] on button "Kupuję i płacę" at bounding box center [509, 236] width 184 height 33
click at [523, 229] on p "Kupuję i płacę" at bounding box center [508, 236] width 80 height 15
click at [494, 229] on p "Kupuję i płacę" at bounding box center [508, 236] width 80 height 15
click at [535, 229] on p "Kupuję i płacę" at bounding box center [508, 236] width 80 height 15
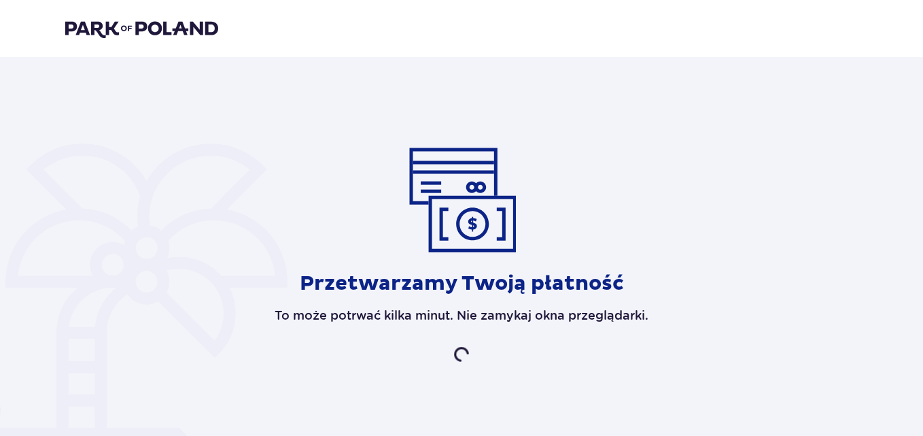
click at [564, 261] on div "Przetwarzamy Twoją płatność To może potrwać kilka minut. Nie zamykaj okna przeg…" at bounding box center [461, 254] width 793 height 218
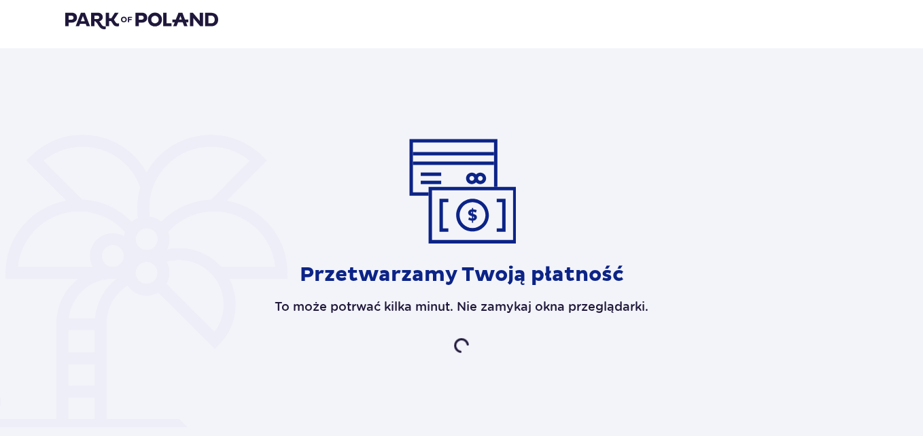
click at [643, 194] on div "Przetwarzamy Twoją płatność To może potrwać kilka minut. Nie zamykaj okna przeg…" at bounding box center [461, 246] width 793 height 218
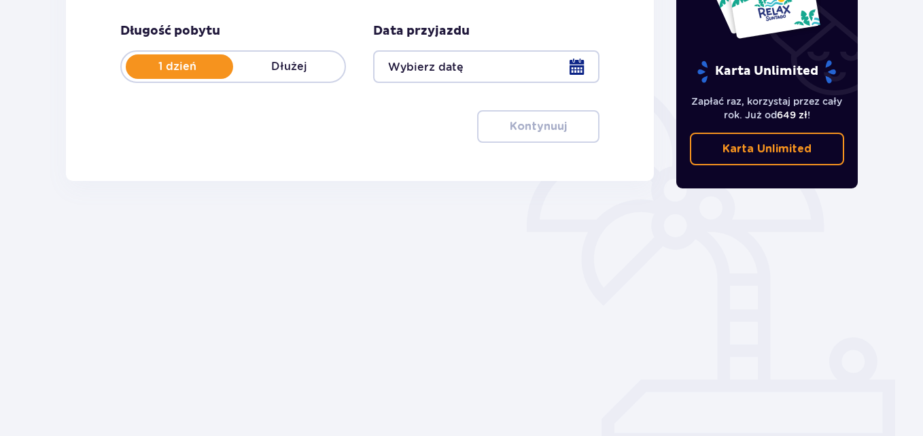
scroll to position [53, 0]
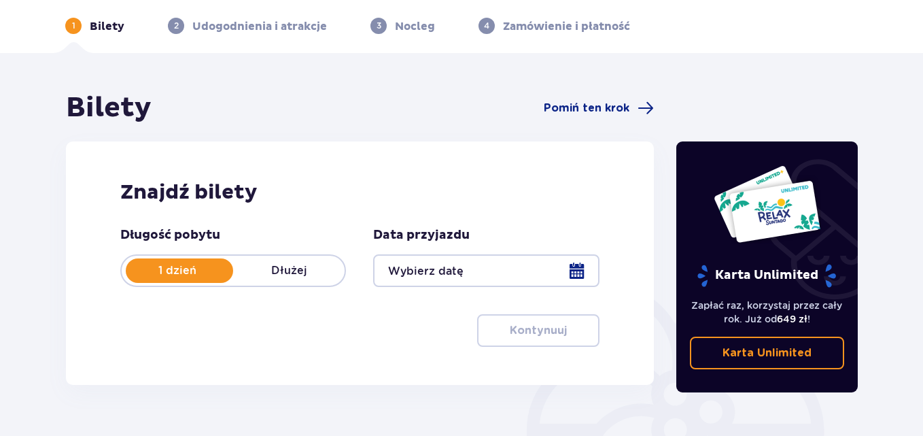
click at [458, 263] on div at bounding box center [486, 270] width 226 height 33
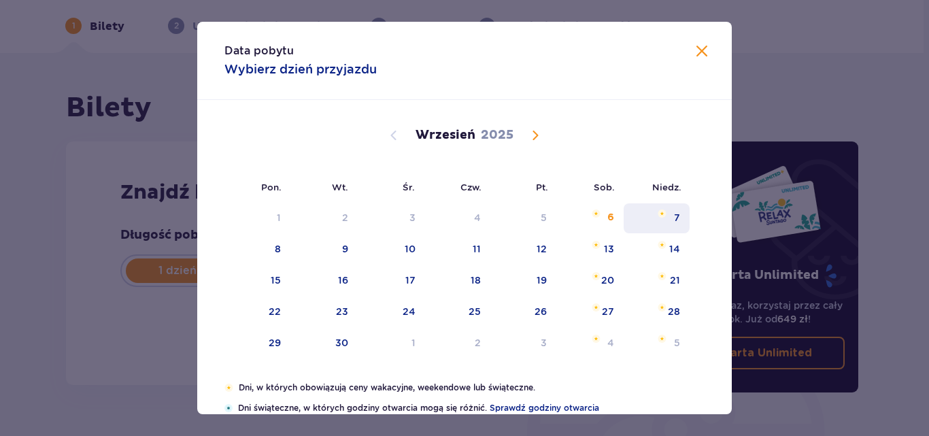
click at [678, 216] on div "7" at bounding box center [656, 218] width 66 height 30
type input "[DATE]"
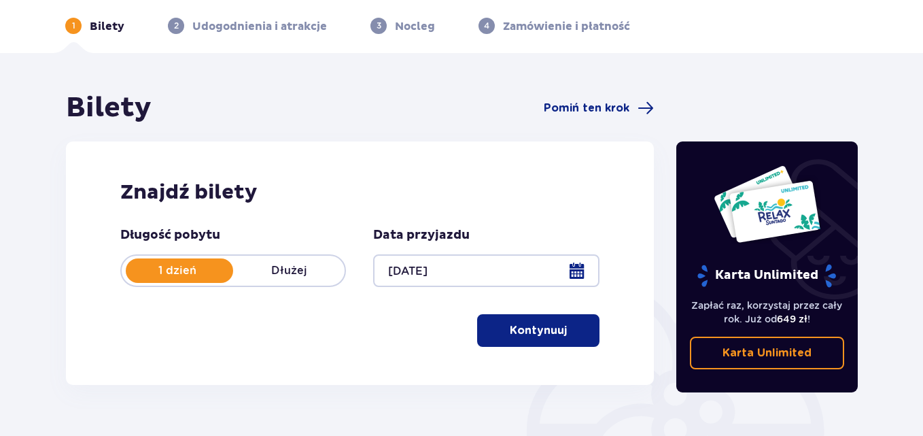
click at [575, 341] on button "Kontynuuj" at bounding box center [538, 330] width 122 height 33
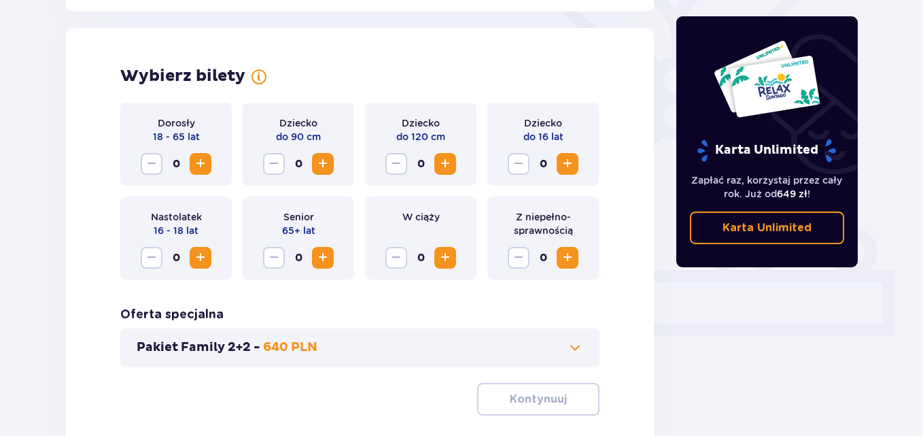
scroll to position [378, 0]
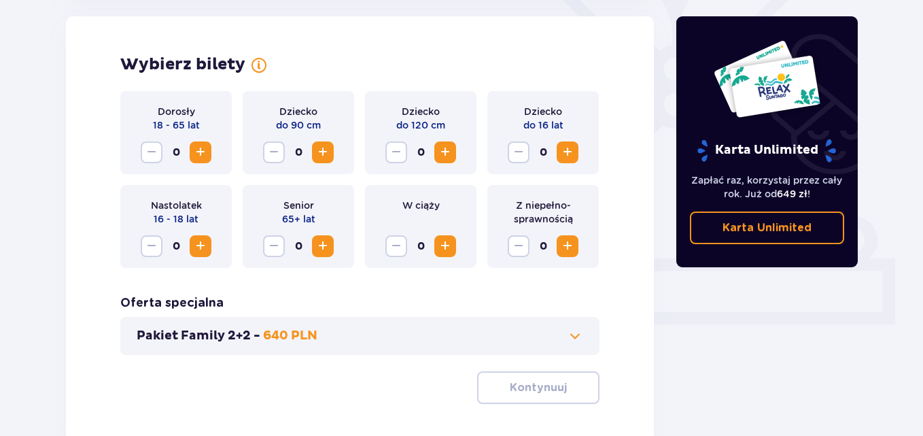
click at [204, 158] on span "Increase" at bounding box center [200, 152] width 16 height 16
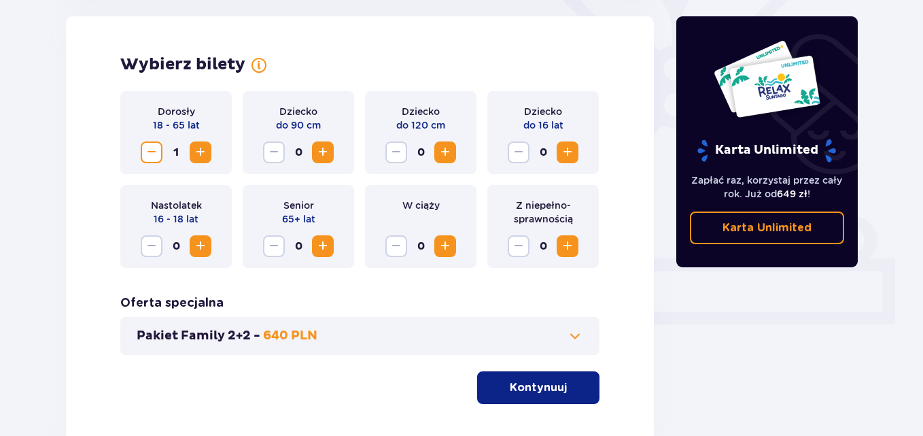
click at [204, 158] on span "Increase" at bounding box center [200, 152] width 16 height 16
click at [572, 153] on span "Increase" at bounding box center [567, 152] width 16 height 16
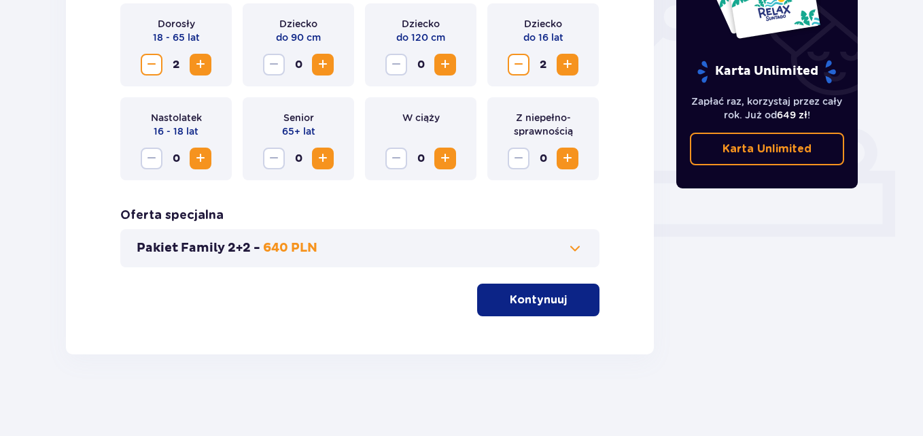
click at [577, 252] on span at bounding box center [575, 248] width 16 height 16
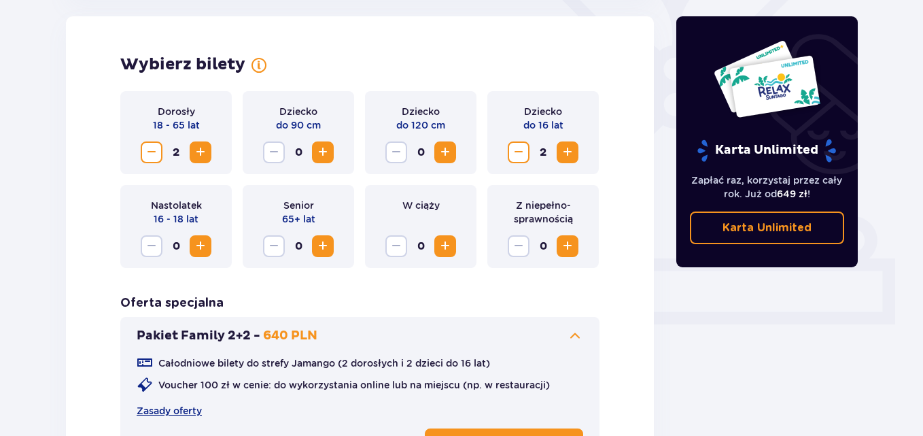
scroll to position [514, 0]
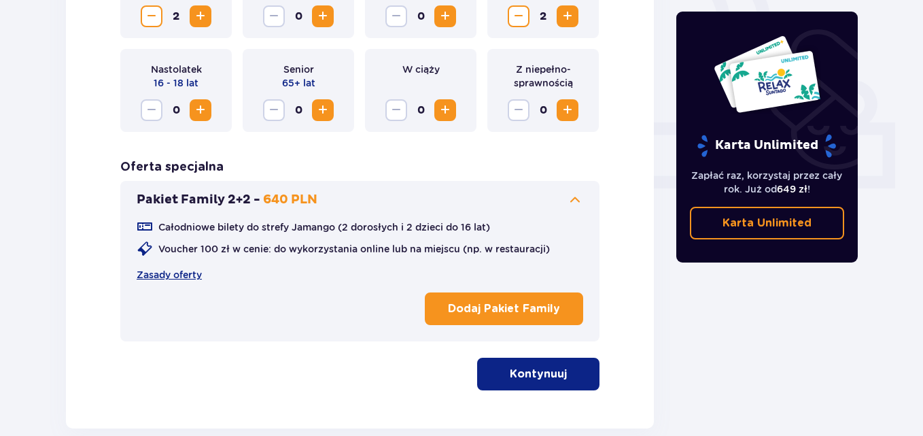
click at [547, 314] on p "Dodaj Pakiet Family" at bounding box center [504, 308] width 112 height 15
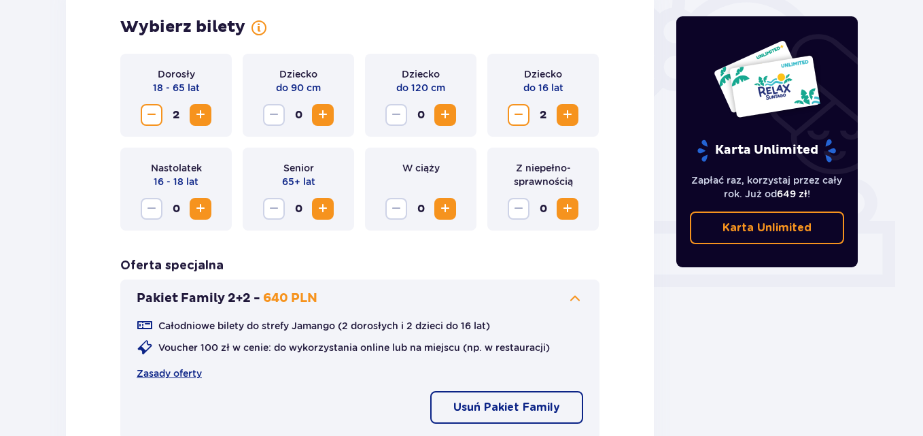
scroll to position [588, 0]
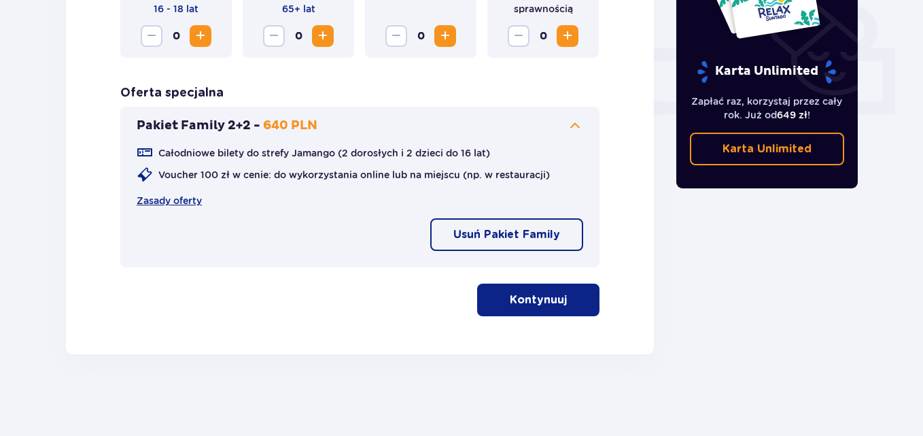
click at [587, 300] on button "Kontynuuj" at bounding box center [538, 299] width 122 height 33
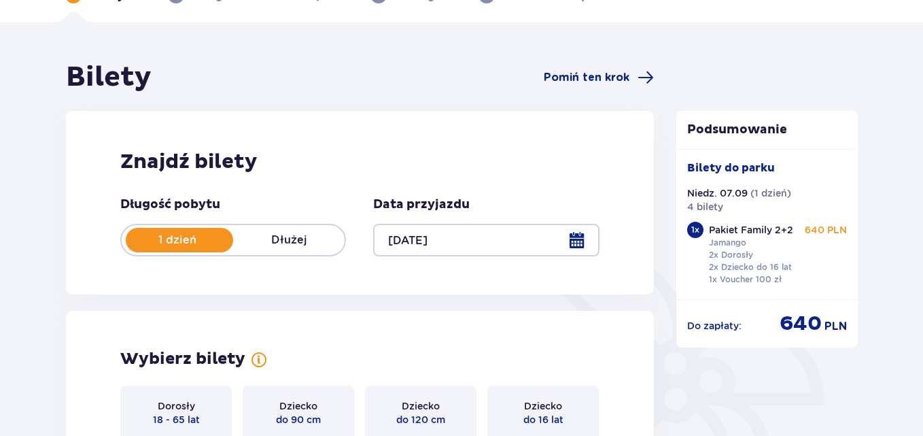
scroll to position [52, 0]
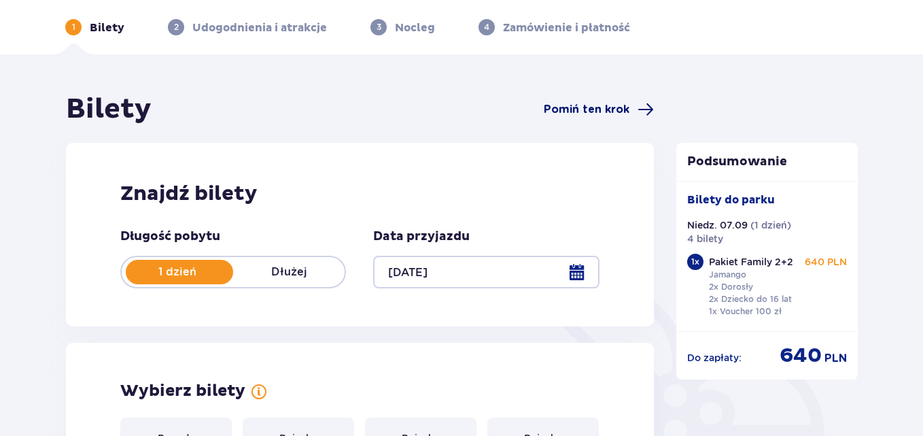
click at [583, 105] on span "Pomiń ten krok" at bounding box center [587, 109] width 86 height 15
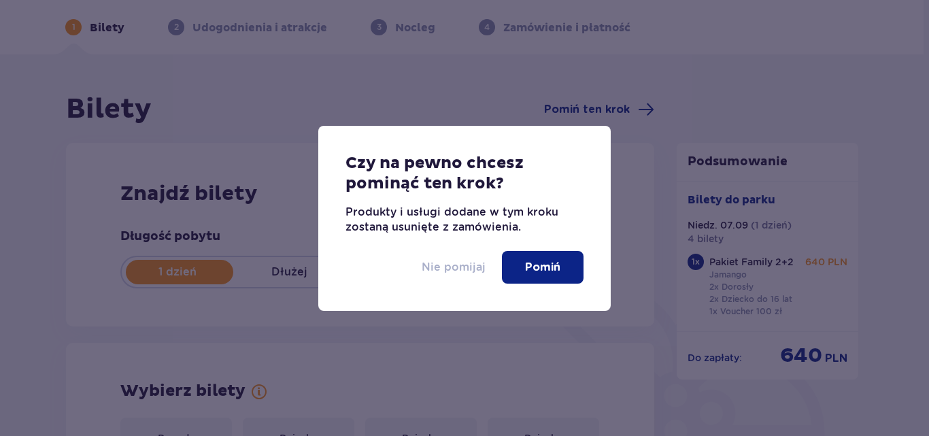
click at [480, 272] on p "Nie pomijaj" at bounding box center [453, 267] width 64 height 15
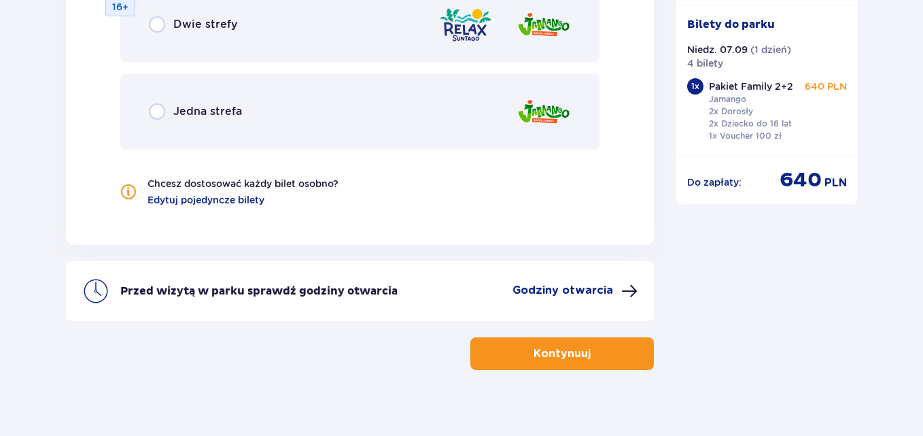
scroll to position [1631, 0]
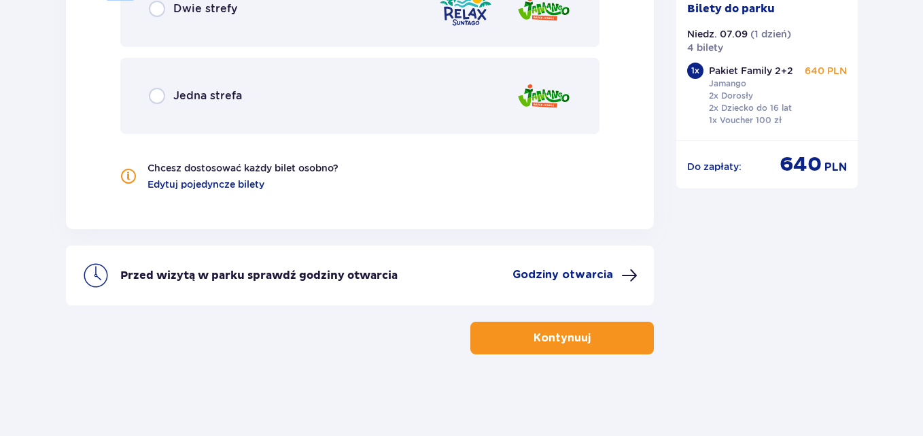
click at [560, 336] on p "Kontynuuj" at bounding box center [562, 337] width 57 height 15
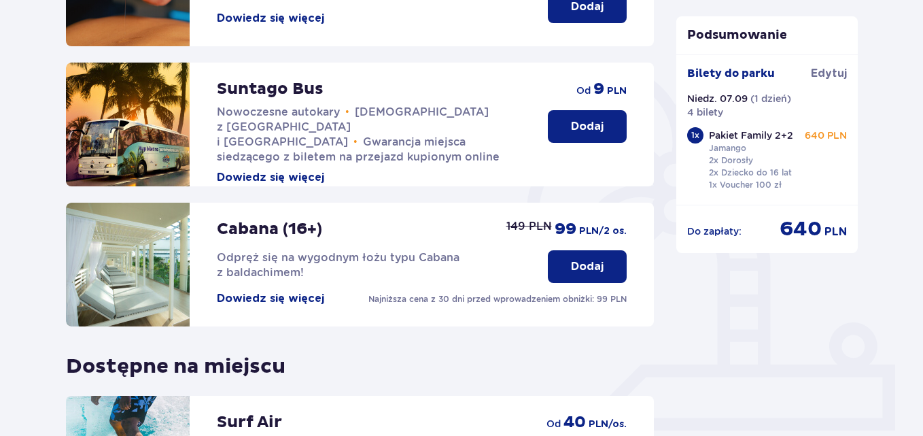
scroll to position [486, 0]
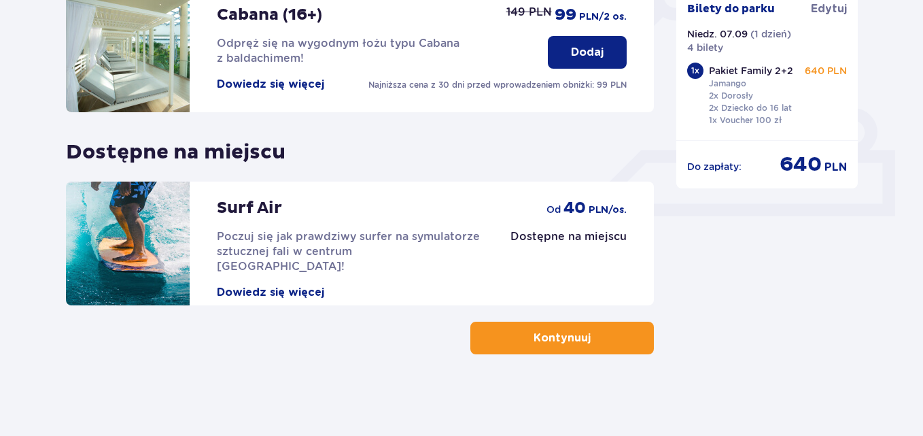
click at [627, 343] on button "Kontynuuj" at bounding box center [562, 338] width 184 height 33
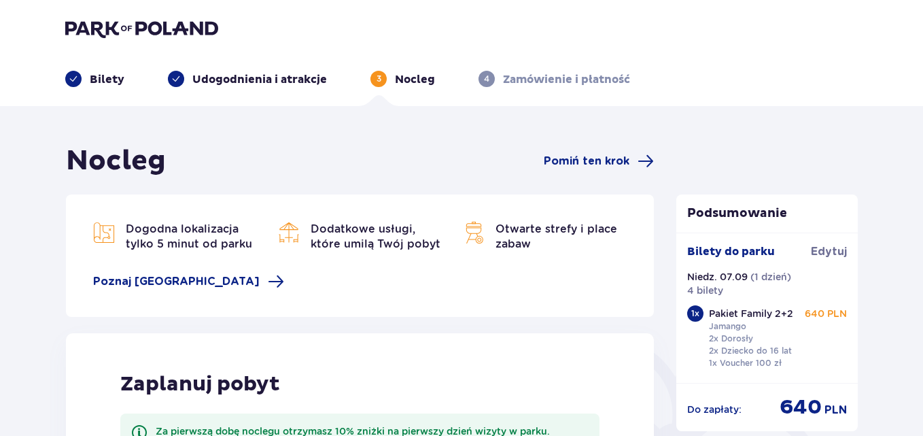
scroll to position [68, 0]
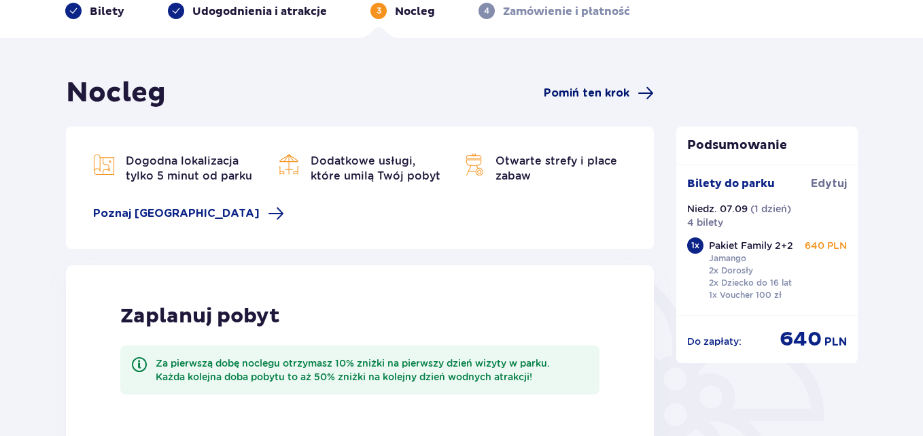
click at [642, 96] on span at bounding box center [646, 93] width 16 height 16
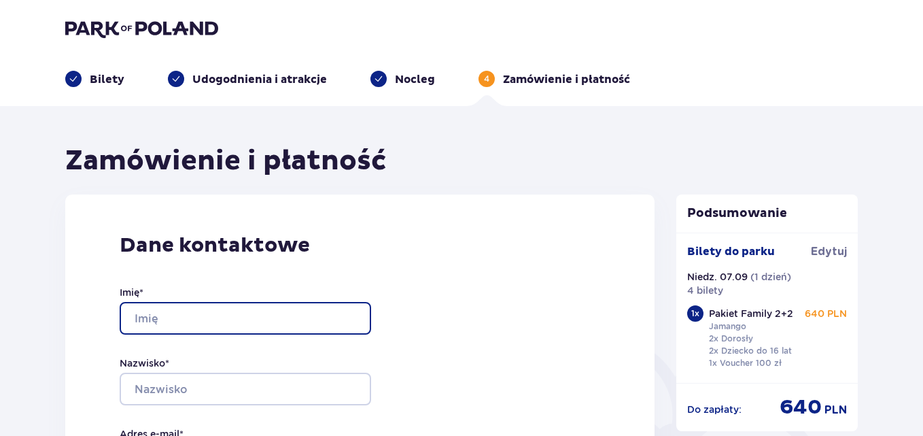
click at [266, 324] on input "Imię *" at bounding box center [246, 318] width 252 height 33
type input "[PERSON_NAME]"
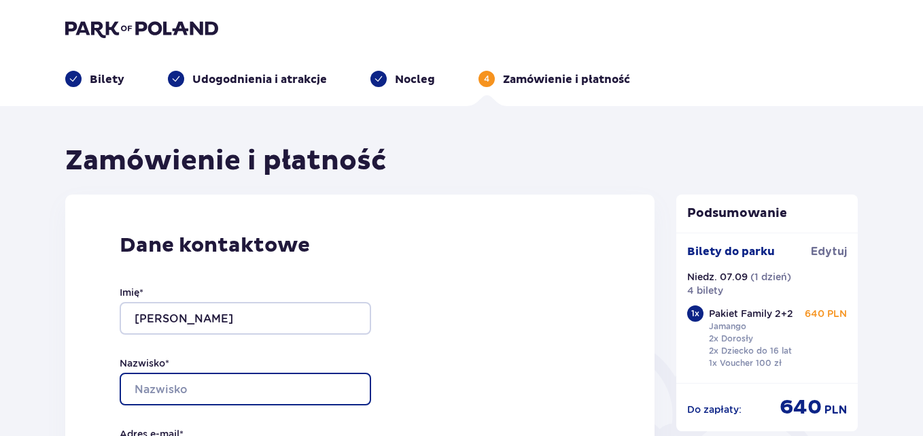
type input "Krysiak"
type input "[EMAIL_ADDRESS][DOMAIN_NAME]"
type input "504118101"
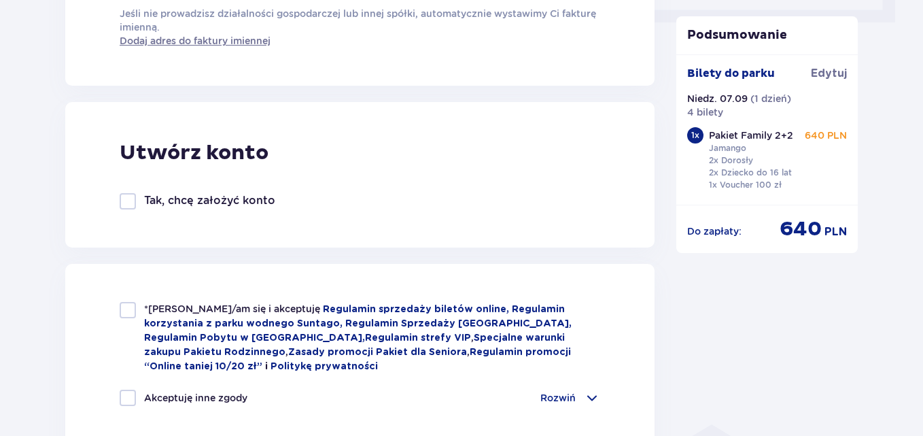
scroll to position [748, 0]
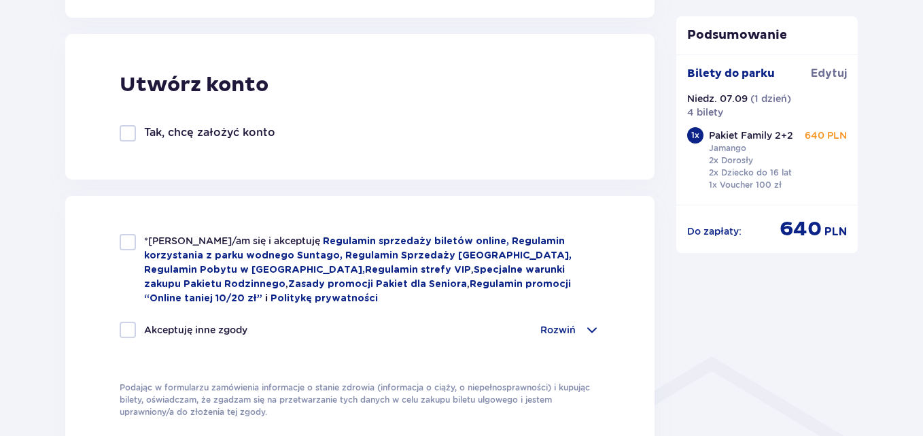
click at [130, 247] on div at bounding box center [128, 242] width 16 height 16
checkbox input "true"
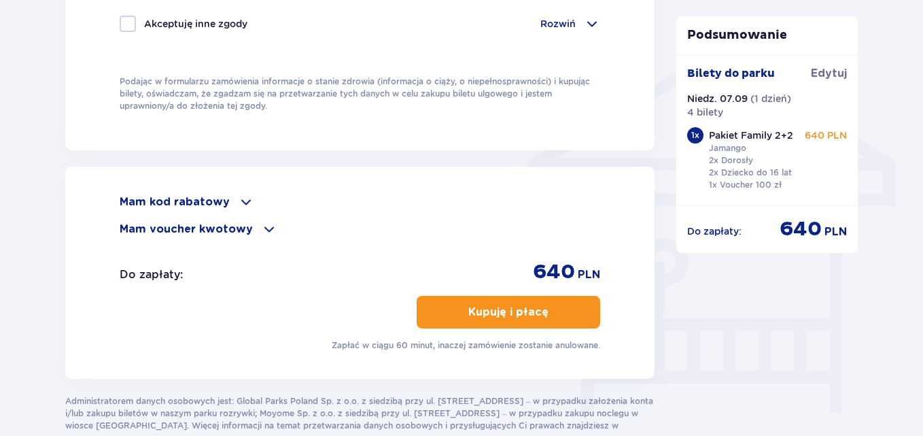
scroll to position [1086, 0]
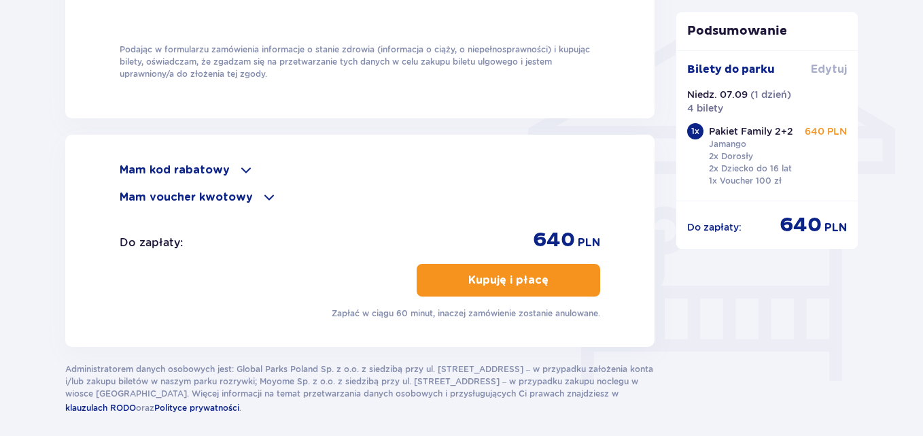
click at [834, 62] on span "Edytuj" at bounding box center [829, 69] width 36 height 15
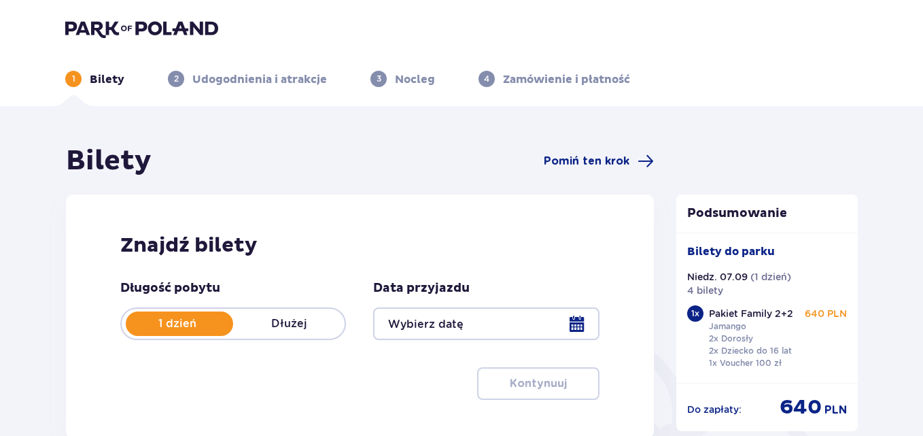
type input "[DATE]"
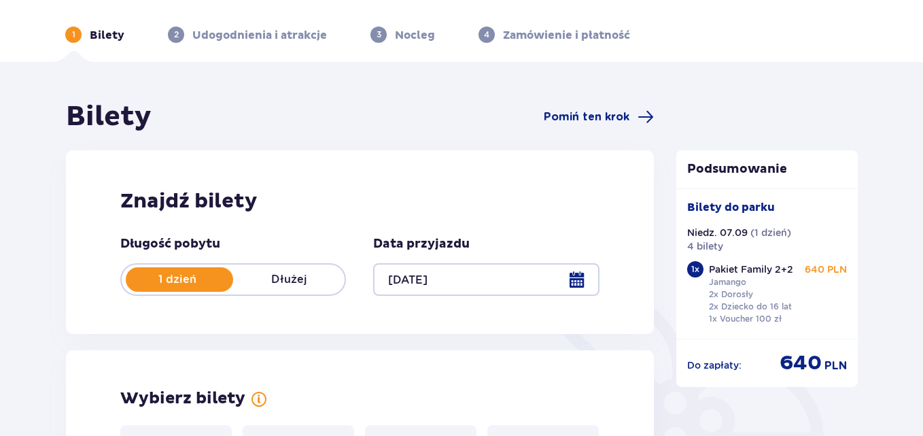
scroll to position [7, 0]
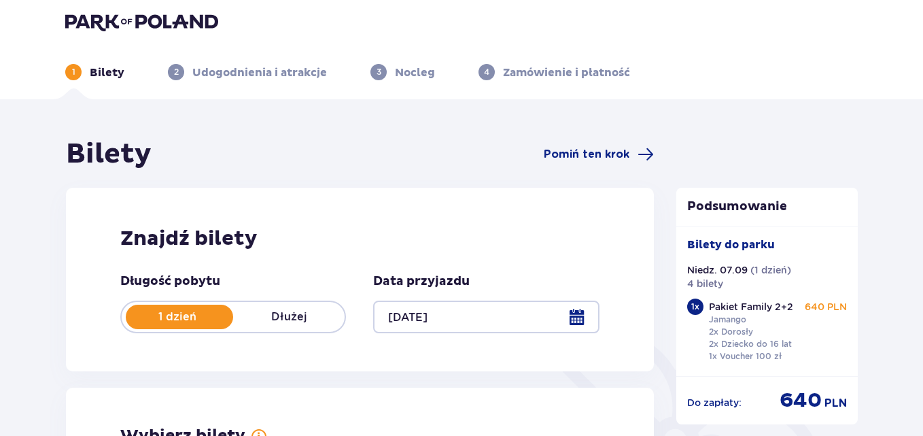
click at [618, 78] on p "Zamówienie i płatność" at bounding box center [566, 72] width 127 height 15
click at [615, 65] on p "Zamówienie i płatność" at bounding box center [566, 72] width 127 height 15
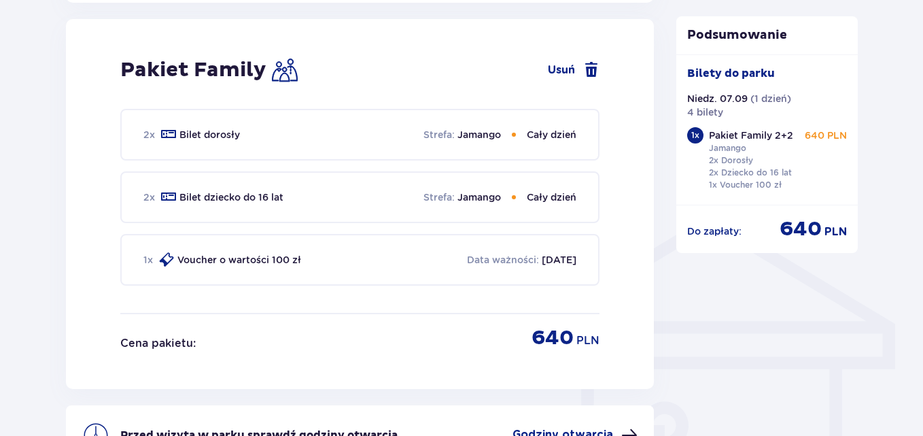
scroll to position [1050, 0]
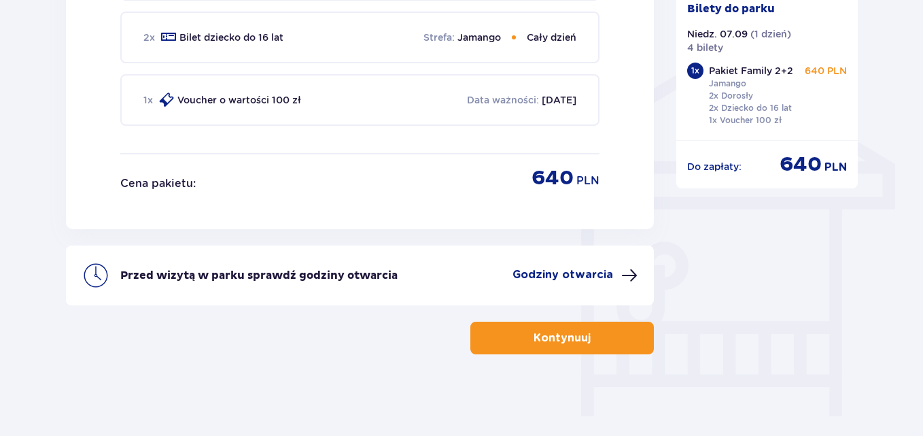
click at [583, 332] on button "Kontynuuj" at bounding box center [562, 338] width 184 height 33
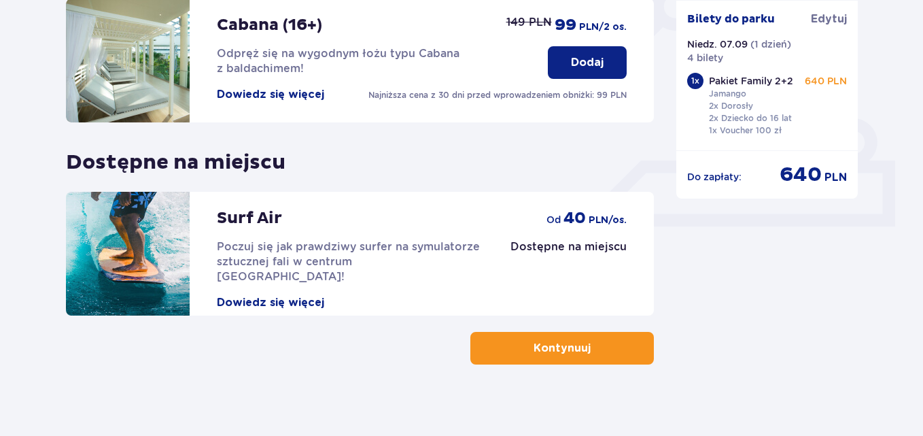
scroll to position [486, 0]
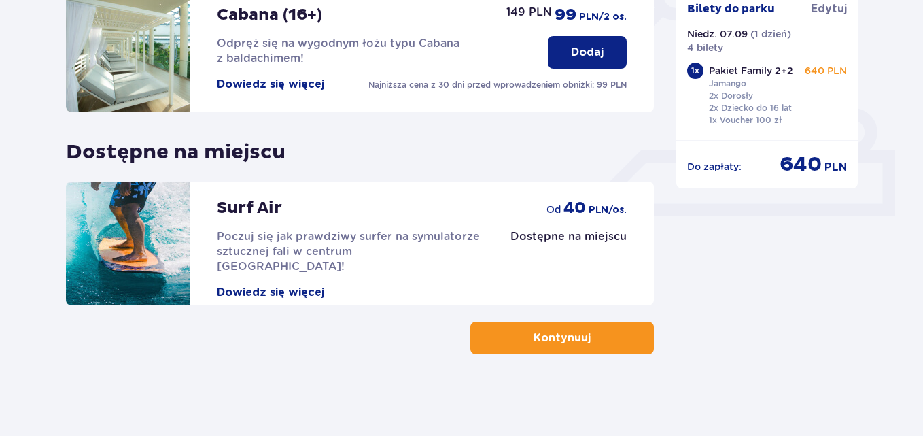
click at [610, 342] on button "Kontynuuj" at bounding box center [562, 338] width 184 height 33
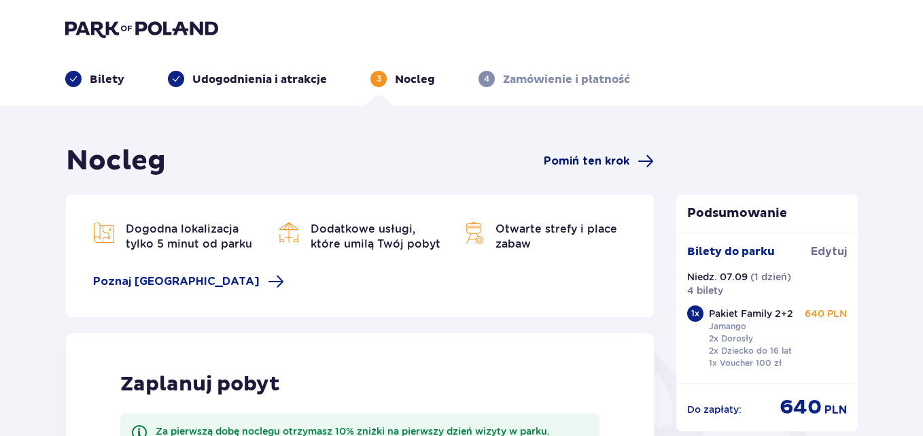
click at [640, 159] on span at bounding box center [646, 161] width 16 height 16
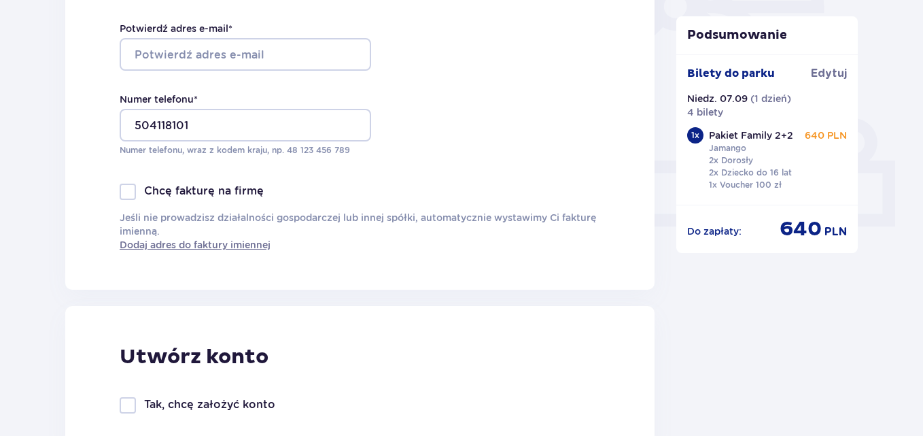
scroll to position [680, 0]
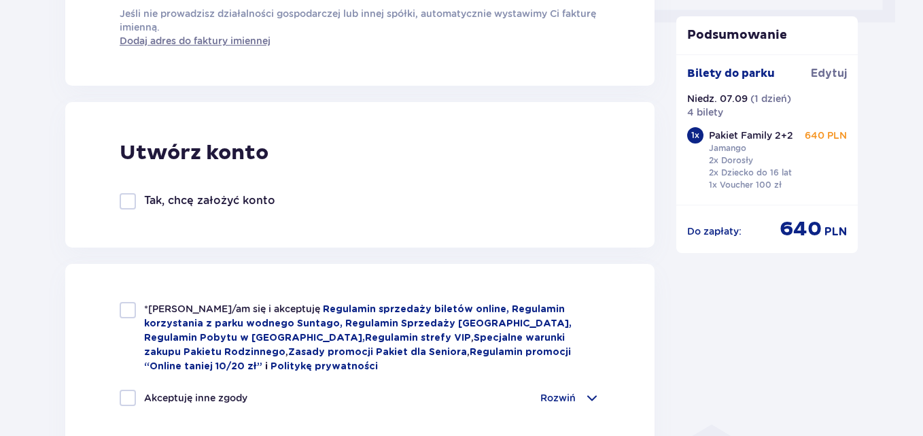
click at [130, 317] on div at bounding box center [128, 310] width 16 height 16
checkbox input "true"
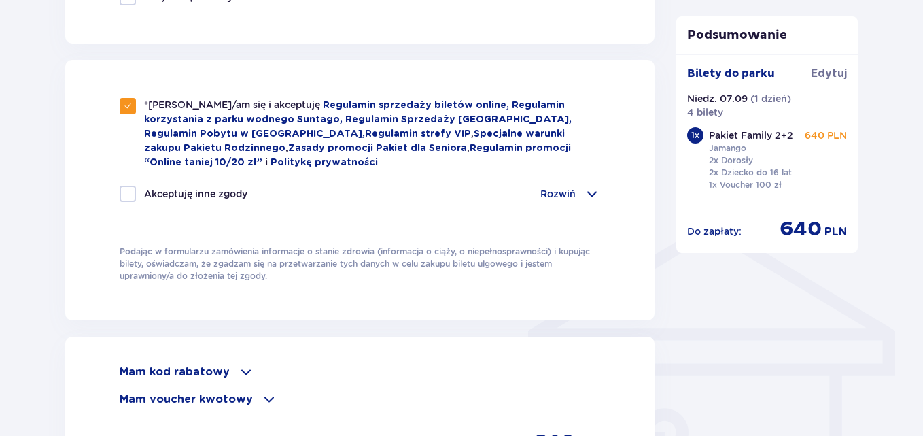
scroll to position [1020, 0]
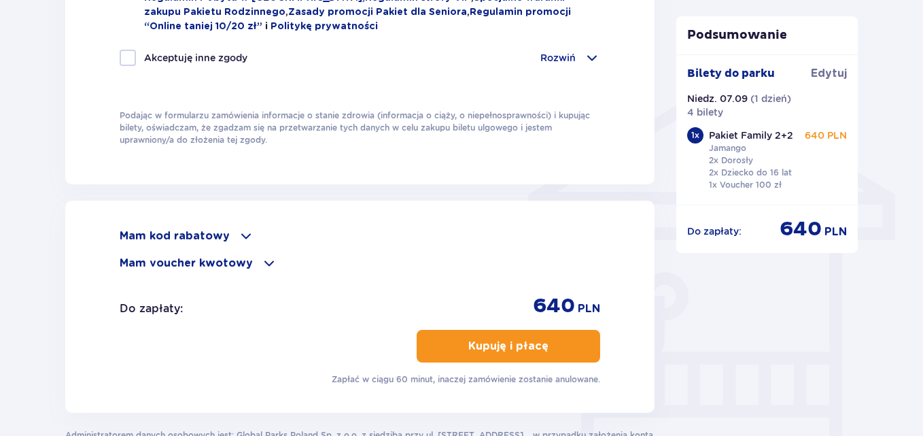
click at [564, 330] on button "Kupuję i płacę" at bounding box center [509, 346] width 184 height 33
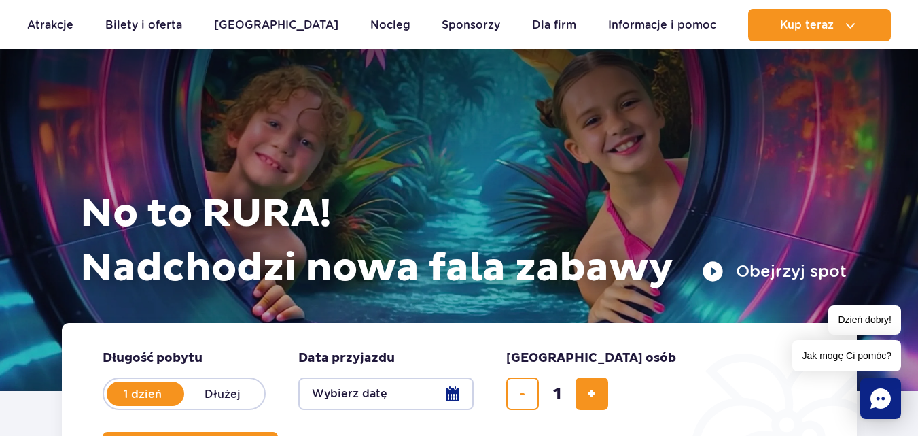
scroll to position [218, 0]
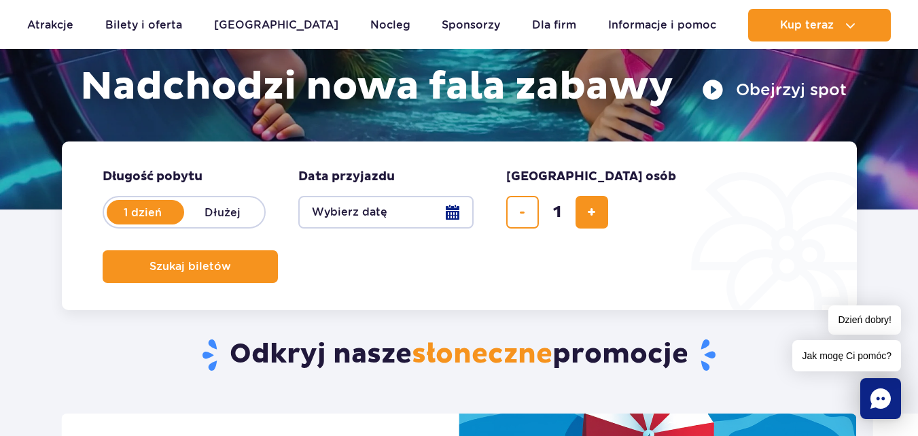
click at [458, 207] on button "Wybierz datę" at bounding box center [385, 212] width 175 height 33
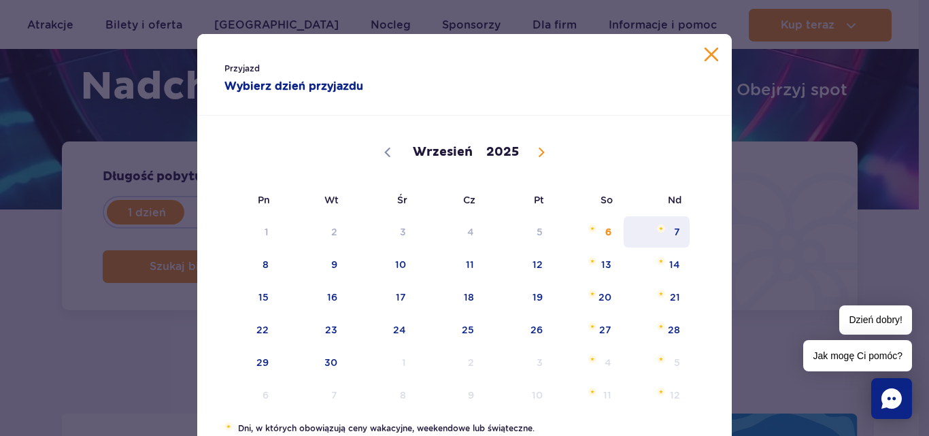
click at [657, 228] on span "Wrzesień 7, 2025" at bounding box center [661, 228] width 8 height 8
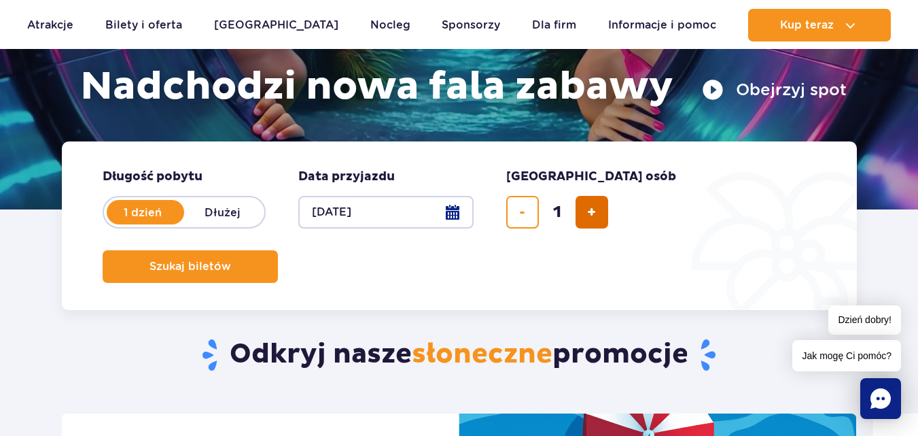
click at [585, 221] on button "dodaj bilet" at bounding box center [592, 212] width 33 height 33
type input "4"
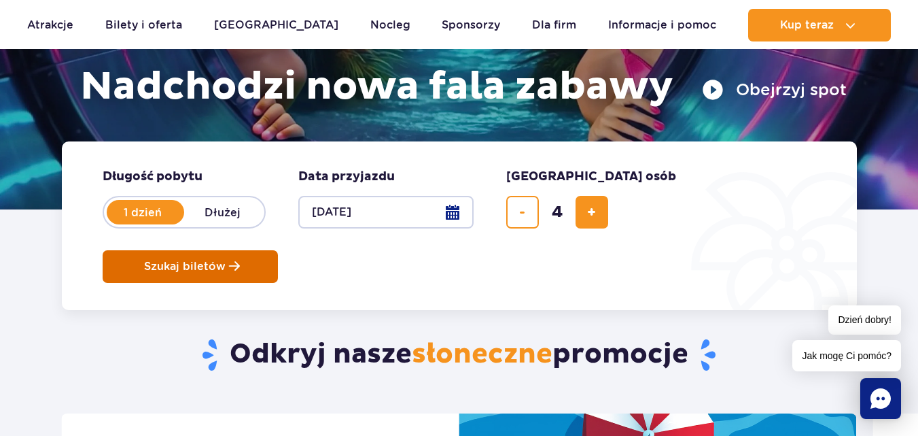
click at [226, 260] on span "Szukaj biletów" at bounding box center [185, 266] width 82 height 12
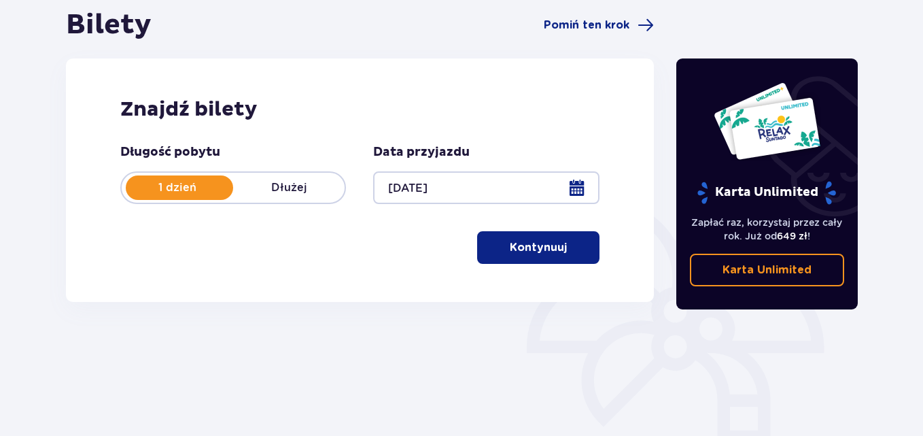
scroll to position [257, 0]
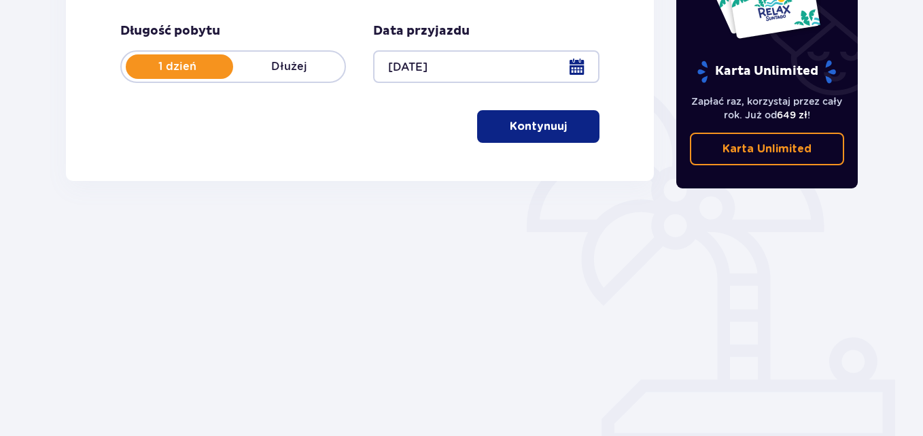
click at [574, 134] on span "button" at bounding box center [570, 126] width 16 height 16
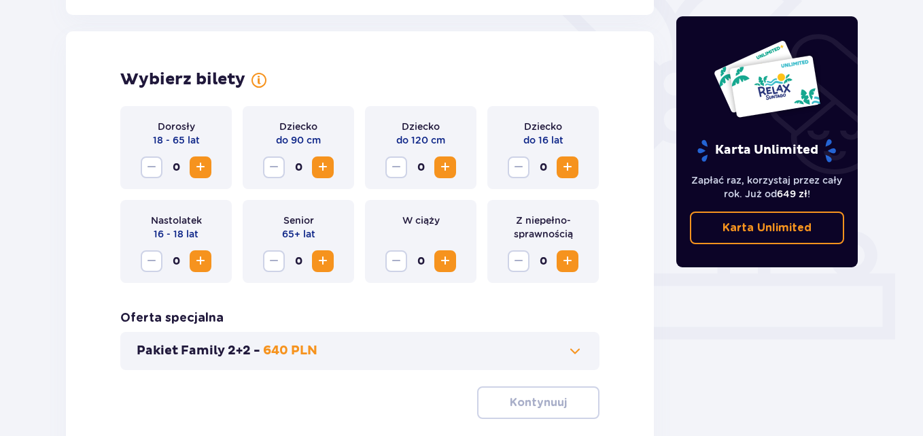
scroll to position [378, 0]
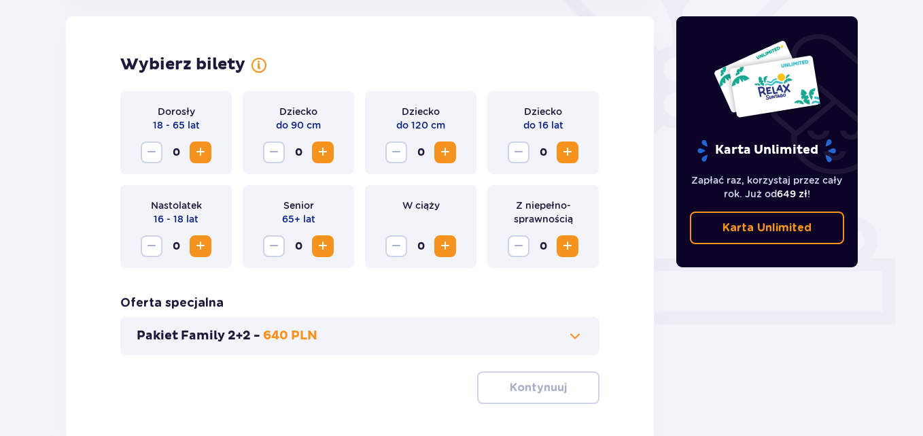
click at [197, 151] on span "Increase" at bounding box center [200, 152] width 16 height 16
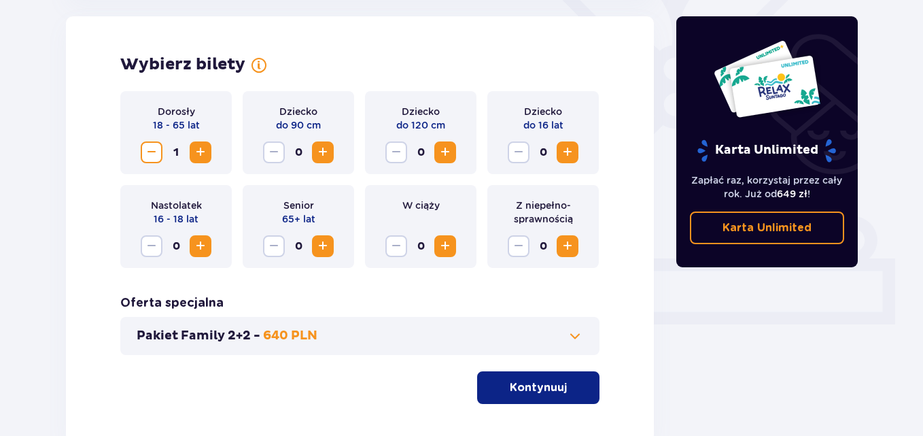
click at [197, 151] on span "Increase" at bounding box center [200, 152] width 16 height 16
click at [565, 148] on span "Increase" at bounding box center [567, 152] width 16 height 16
click at [574, 320] on div "Pakiet Family 2+2 - 640 PLN" at bounding box center [359, 336] width 479 height 38
click at [574, 323] on div "Pakiet Family 2+2 - 640 PLN" at bounding box center [359, 336] width 479 height 38
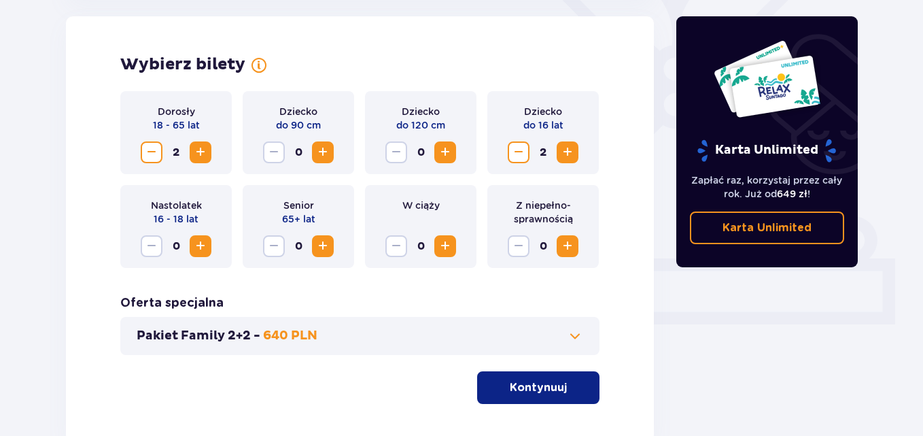
scroll to position [466, 0]
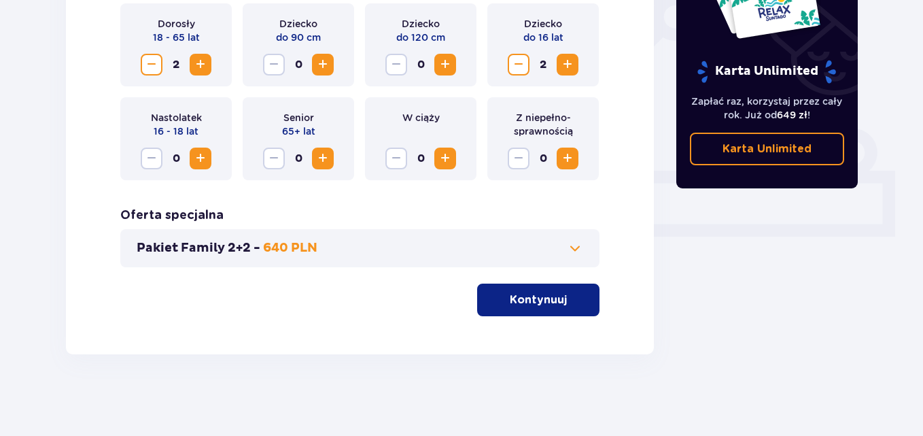
click at [555, 311] on button "Kontynuuj" at bounding box center [538, 299] width 122 height 33
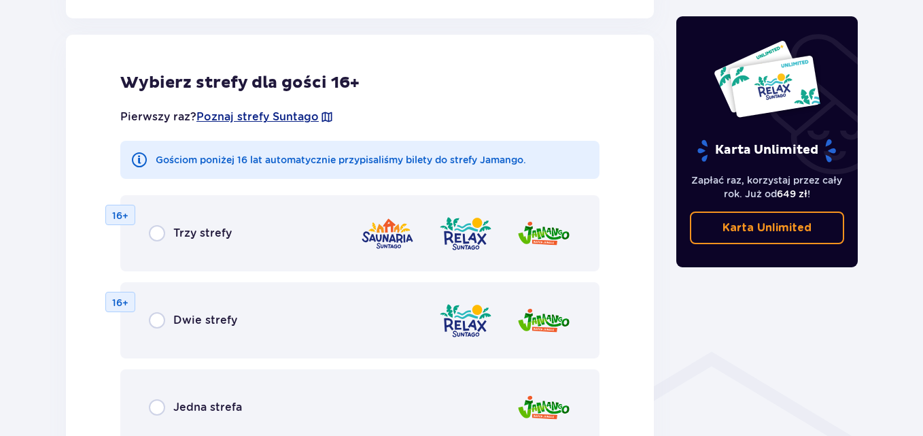
scroll to position [755, 0]
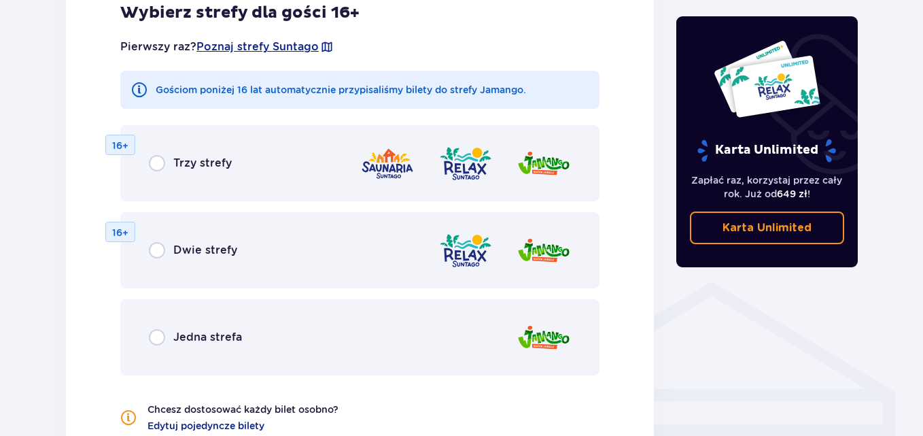
click at [184, 330] on p "Jedna strefa" at bounding box center [207, 337] width 69 height 15
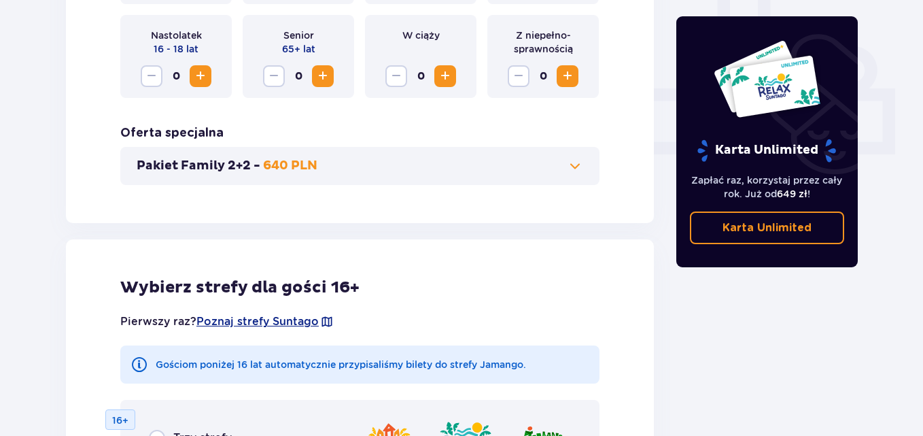
scroll to position [511, 0]
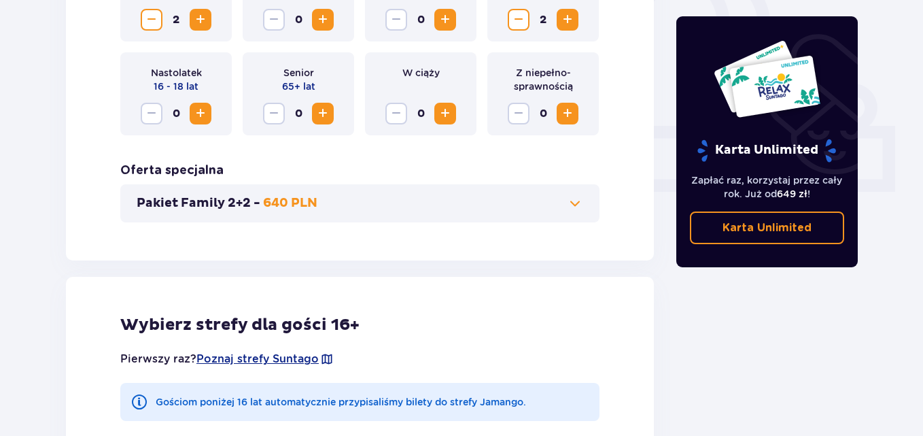
click at [394, 209] on button "Pakiet Family 2+2 - 640 PLN" at bounding box center [360, 203] width 447 height 16
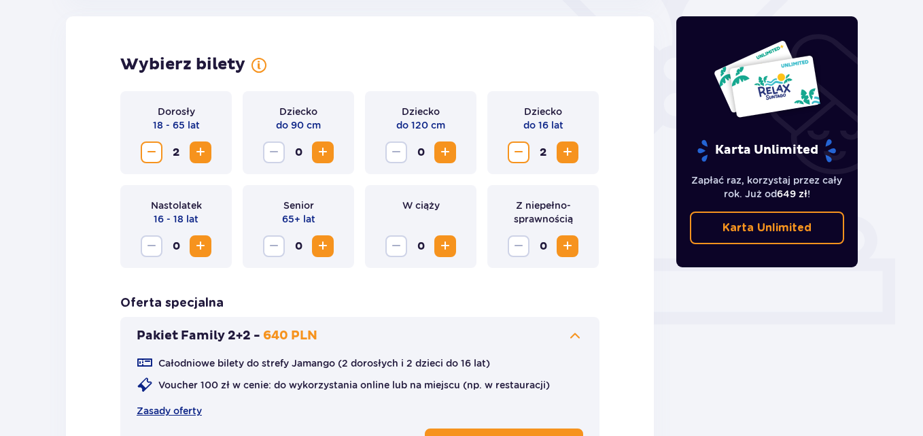
scroll to position [446, 0]
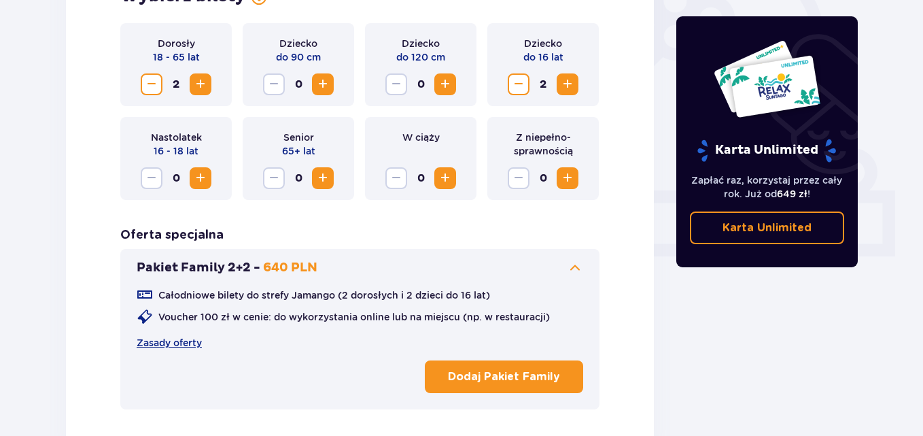
click at [477, 381] on p "Dodaj Pakiet Family" at bounding box center [504, 376] width 112 height 15
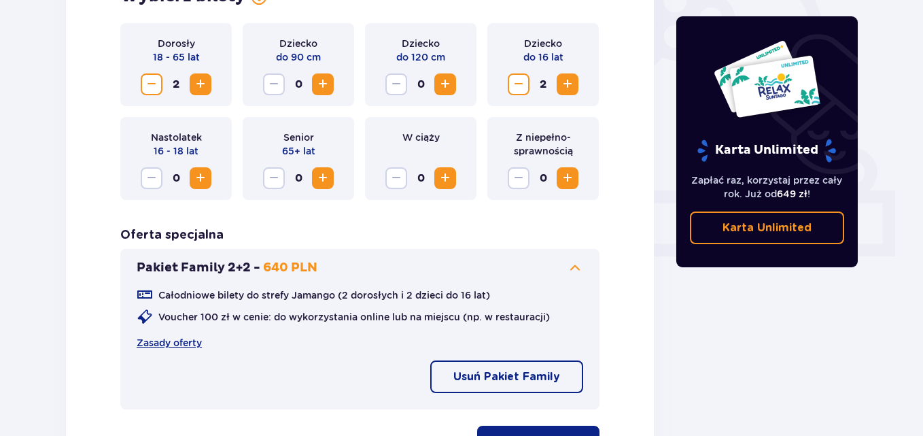
scroll to position [582, 0]
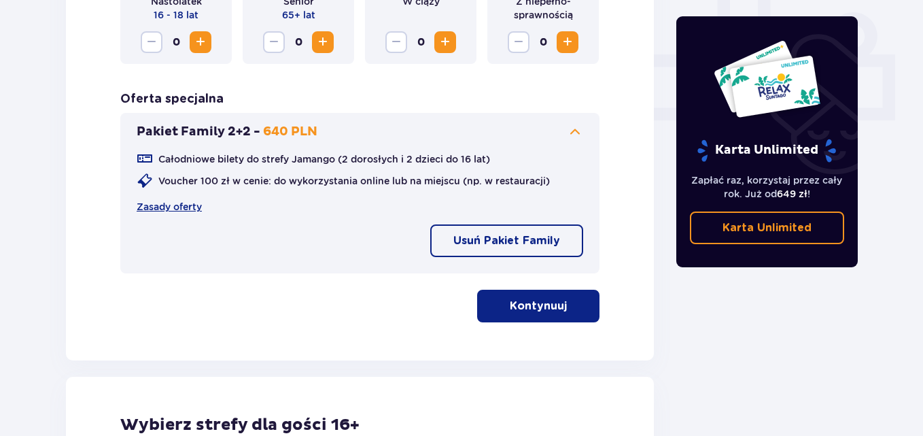
click at [560, 311] on button "Kontynuuj" at bounding box center [538, 306] width 122 height 33
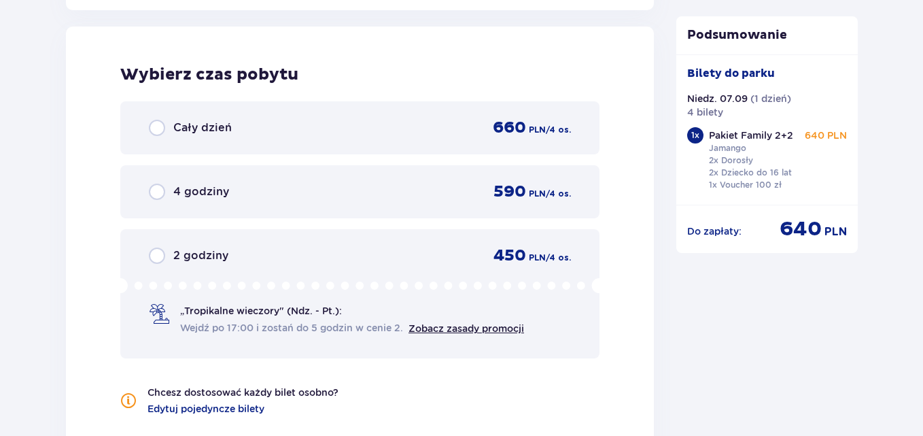
scroll to position [1998, 0]
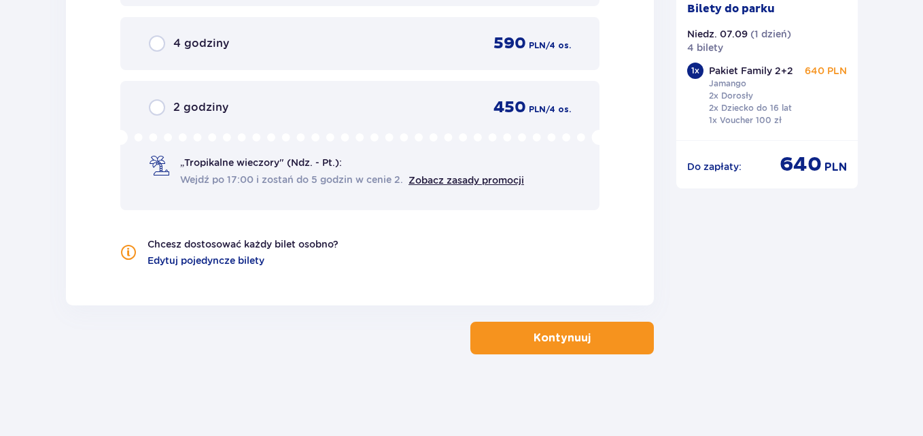
click at [600, 337] on span "button" at bounding box center [593, 338] width 16 height 16
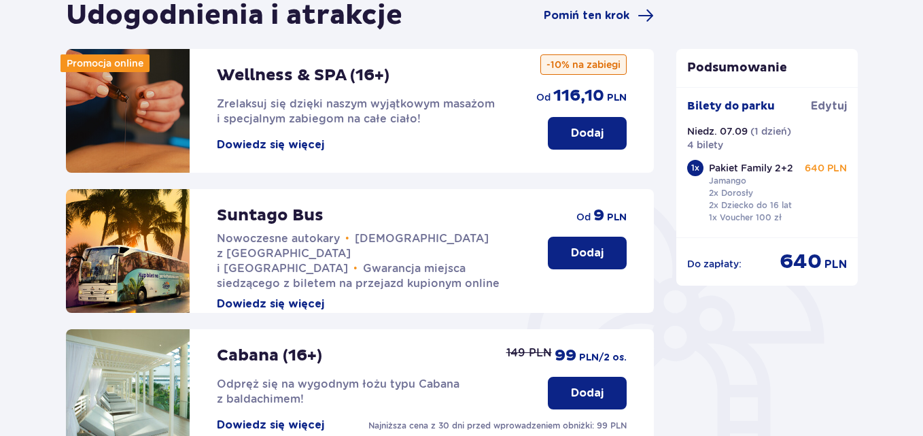
scroll to position [90, 0]
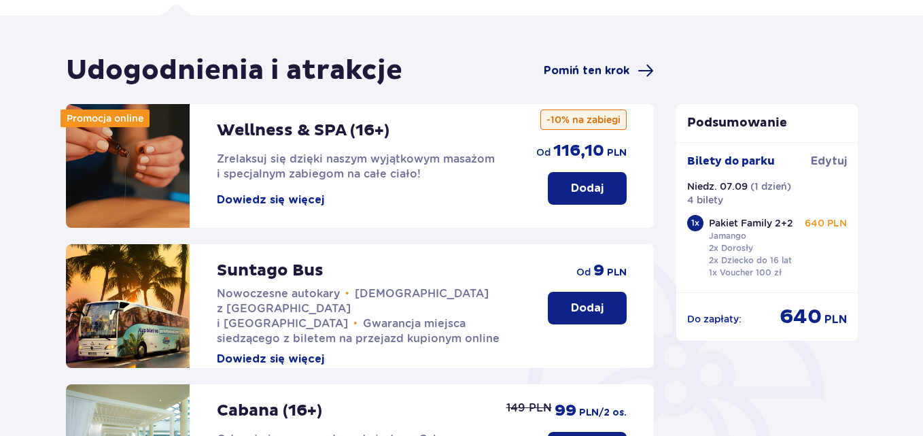
click at [614, 73] on span "Pomiń ten krok" at bounding box center [587, 70] width 86 height 15
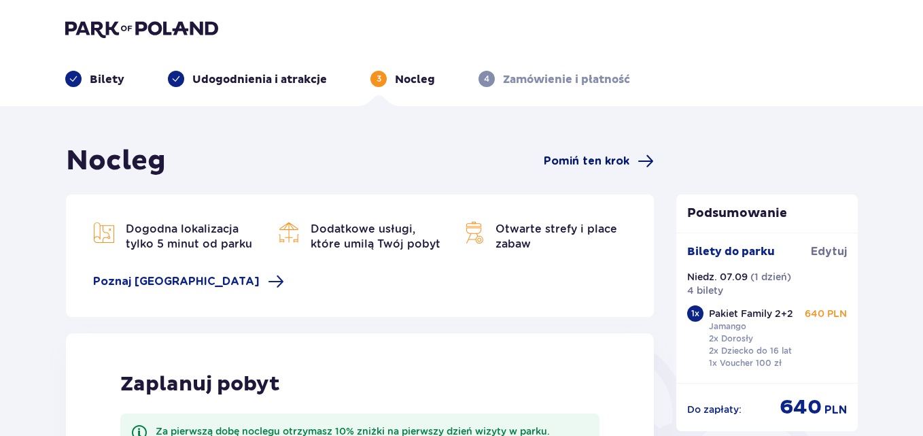
click at [617, 164] on span "Pomiń ten krok" at bounding box center [587, 161] width 86 height 15
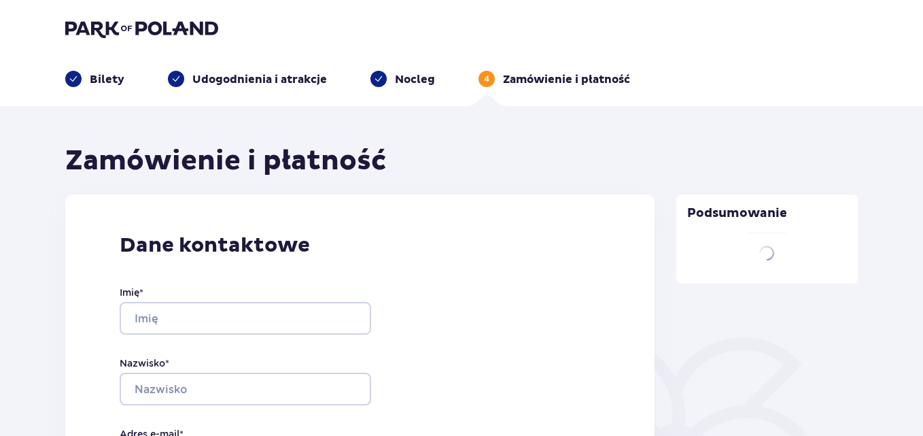
scroll to position [136, 0]
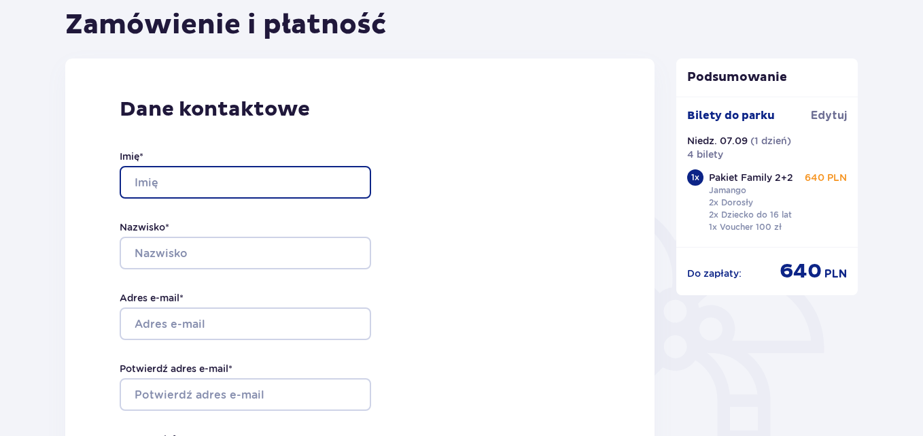
click at [242, 181] on input "Imię *" at bounding box center [246, 182] width 252 height 33
type input "Paulina"
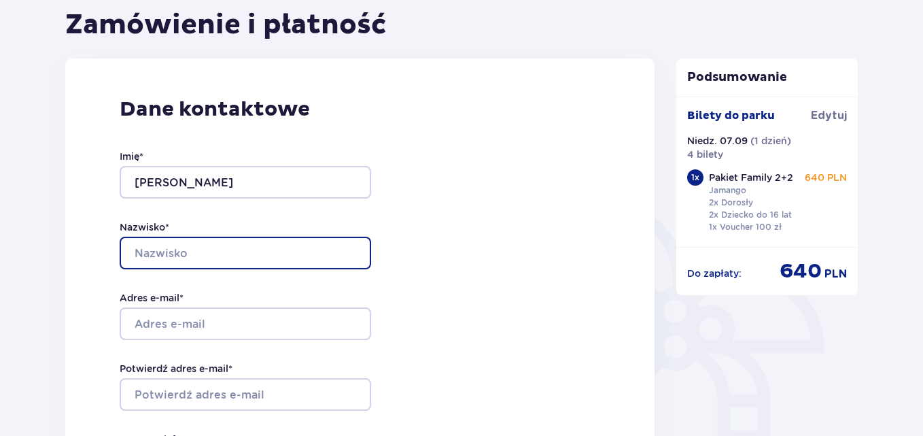
type input "Krysiak"
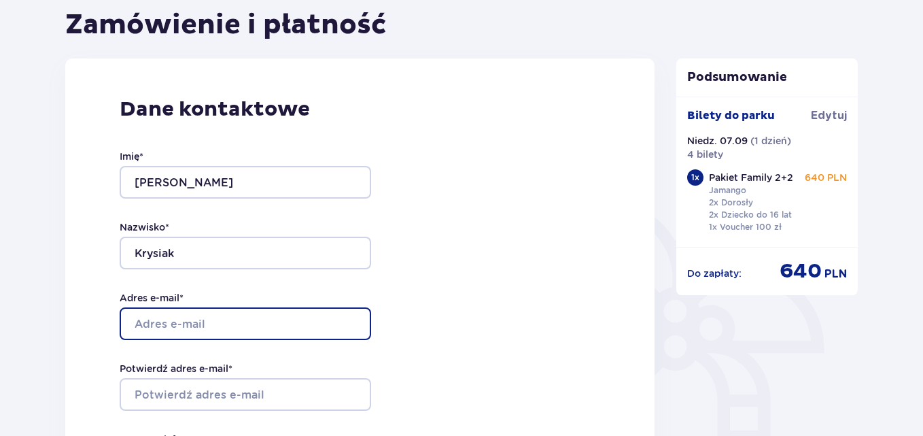
type input "[EMAIL_ADDRESS][DOMAIN_NAME]"
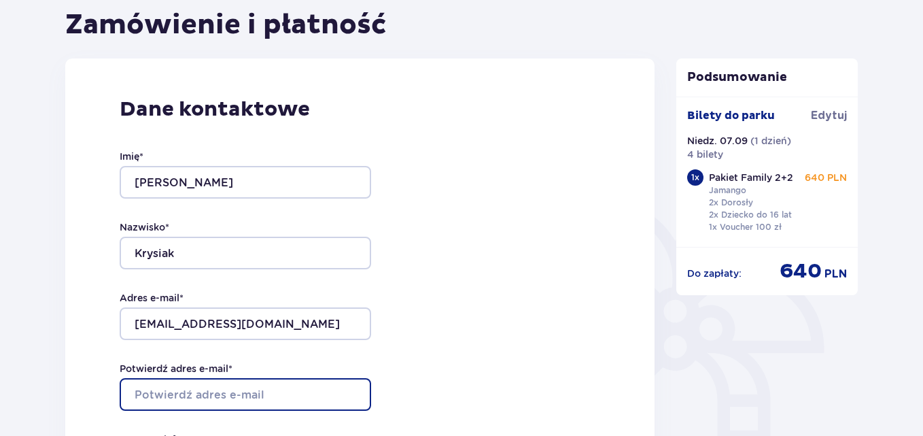
type input "[EMAIL_ADDRESS][DOMAIN_NAME]"
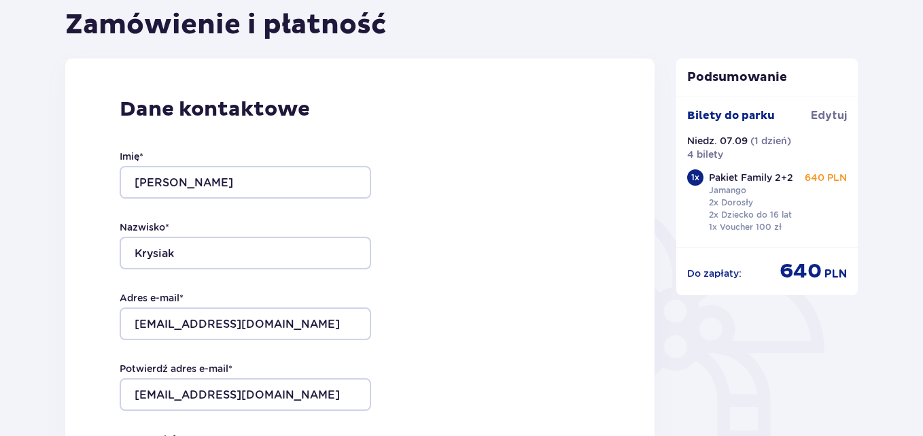
type input "504118101"
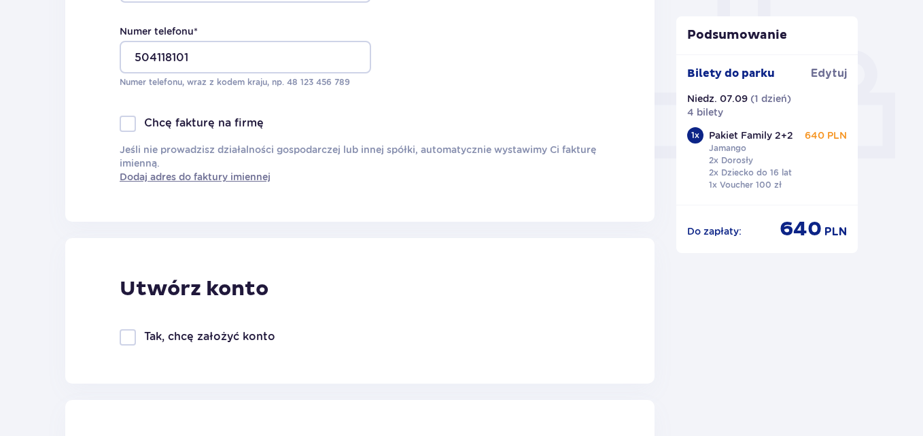
scroll to position [680, 0]
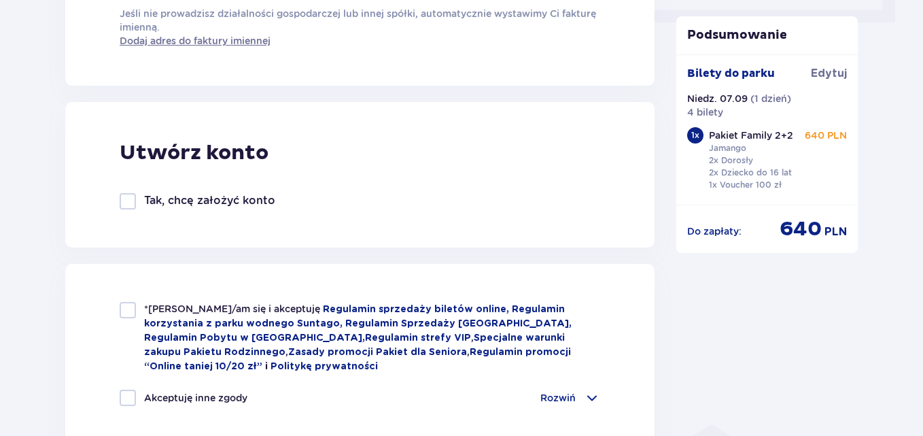
click at [128, 312] on div at bounding box center [128, 310] width 16 height 16
checkbox input "true"
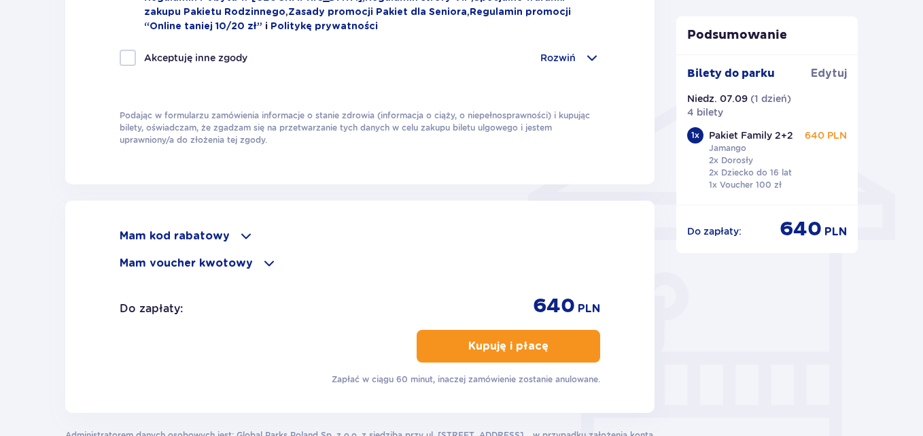
scroll to position [1088, 0]
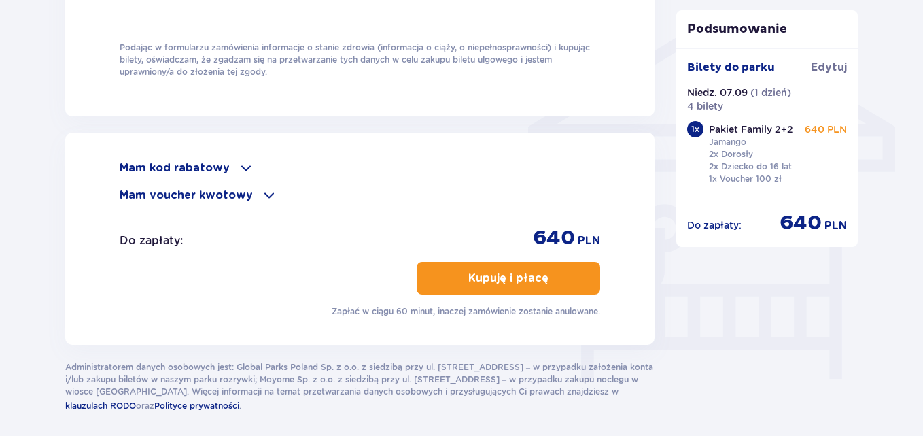
click at [545, 270] on span "button" at bounding box center [551, 278] width 16 height 16
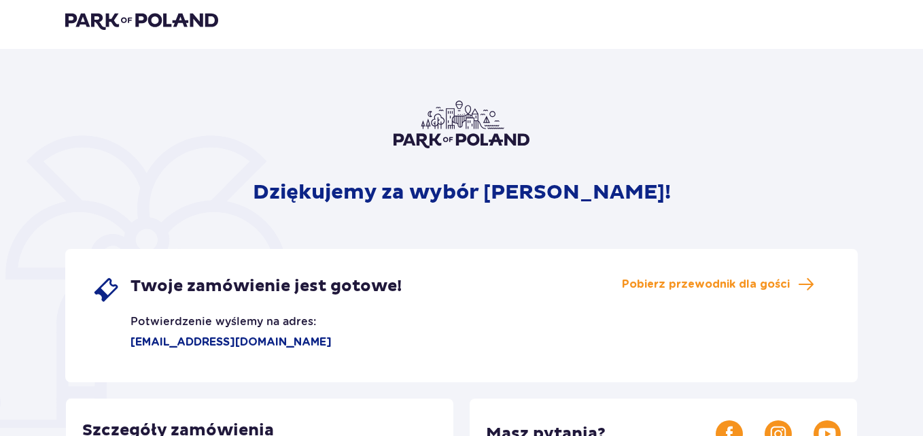
scroll to position [1, 0]
